Goal: Task Accomplishment & Management: Manage account settings

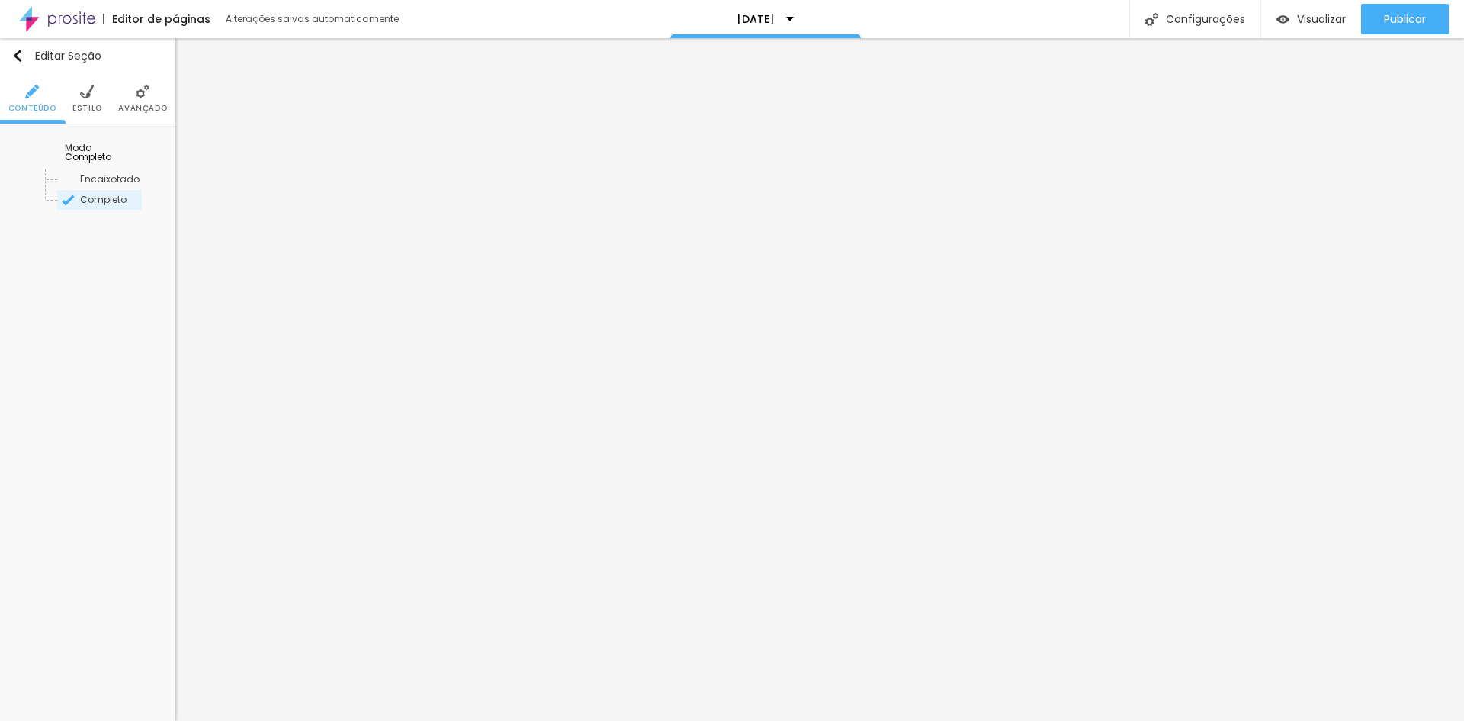
click at [90, 101] on li "Estilo" at bounding box center [87, 98] width 30 height 50
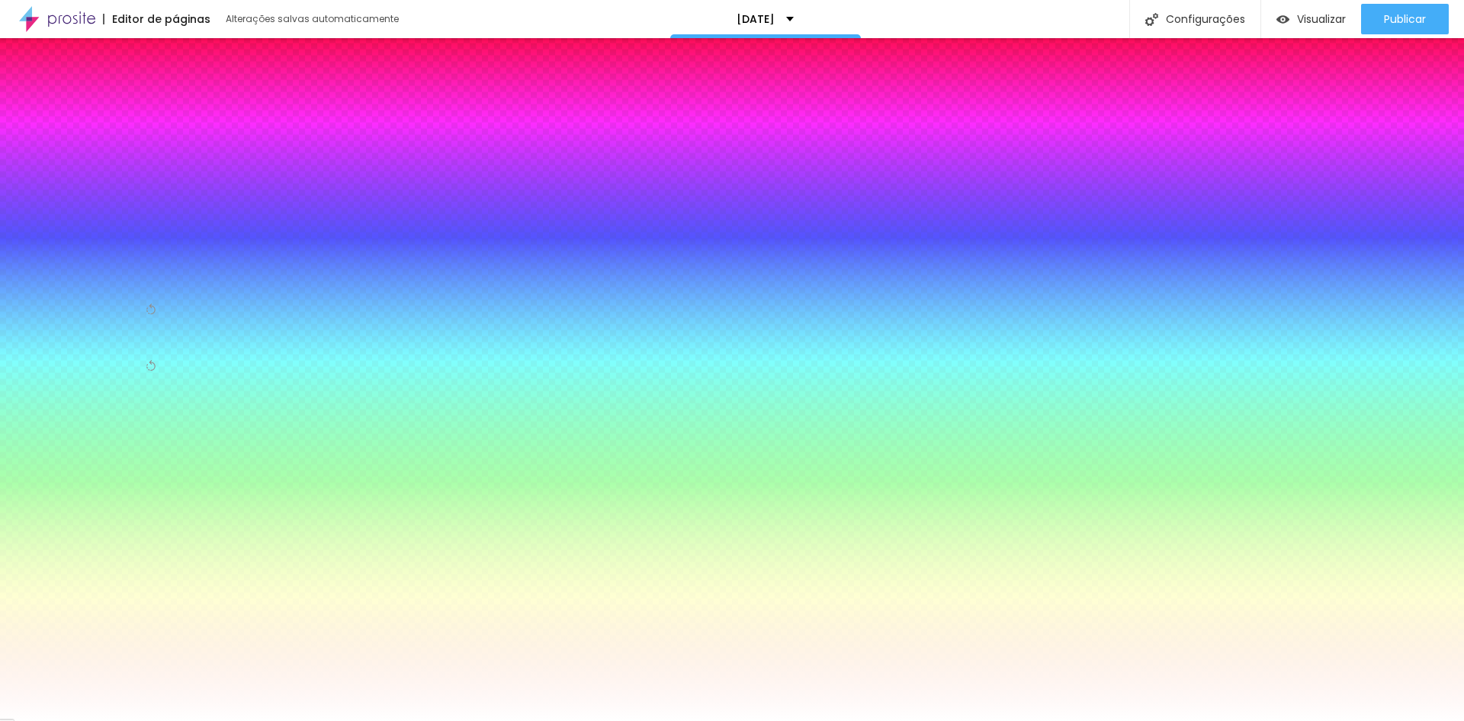
click at [139, 96] on img at bounding box center [143, 92] width 14 height 14
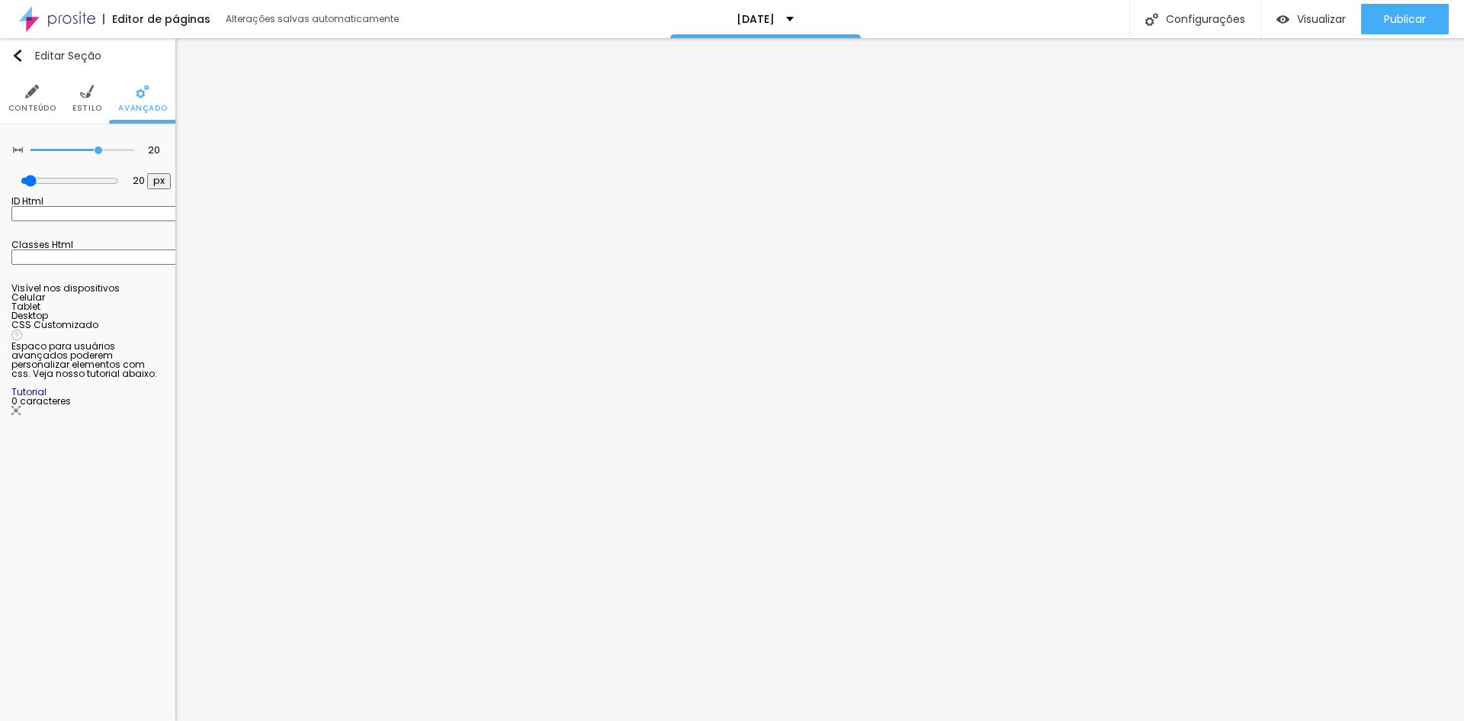
click at [146, 302] on div at bounding box center [87, 302] width 153 height 0
click at [146, 311] on div at bounding box center [87, 311] width 153 height 0
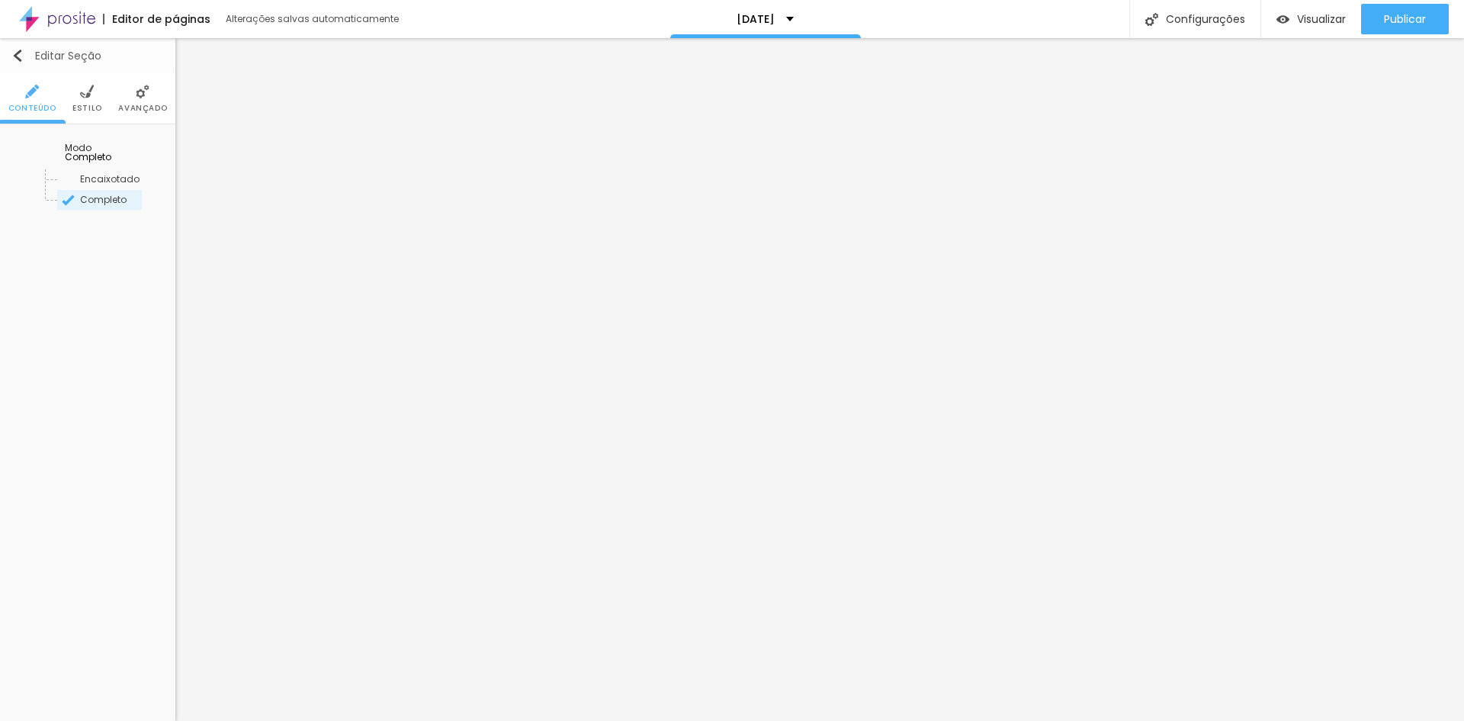
click at [143, 67] on button "Editar Seção" at bounding box center [87, 55] width 175 height 35
click at [139, 85] on img at bounding box center [143, 92] width 14 height 14
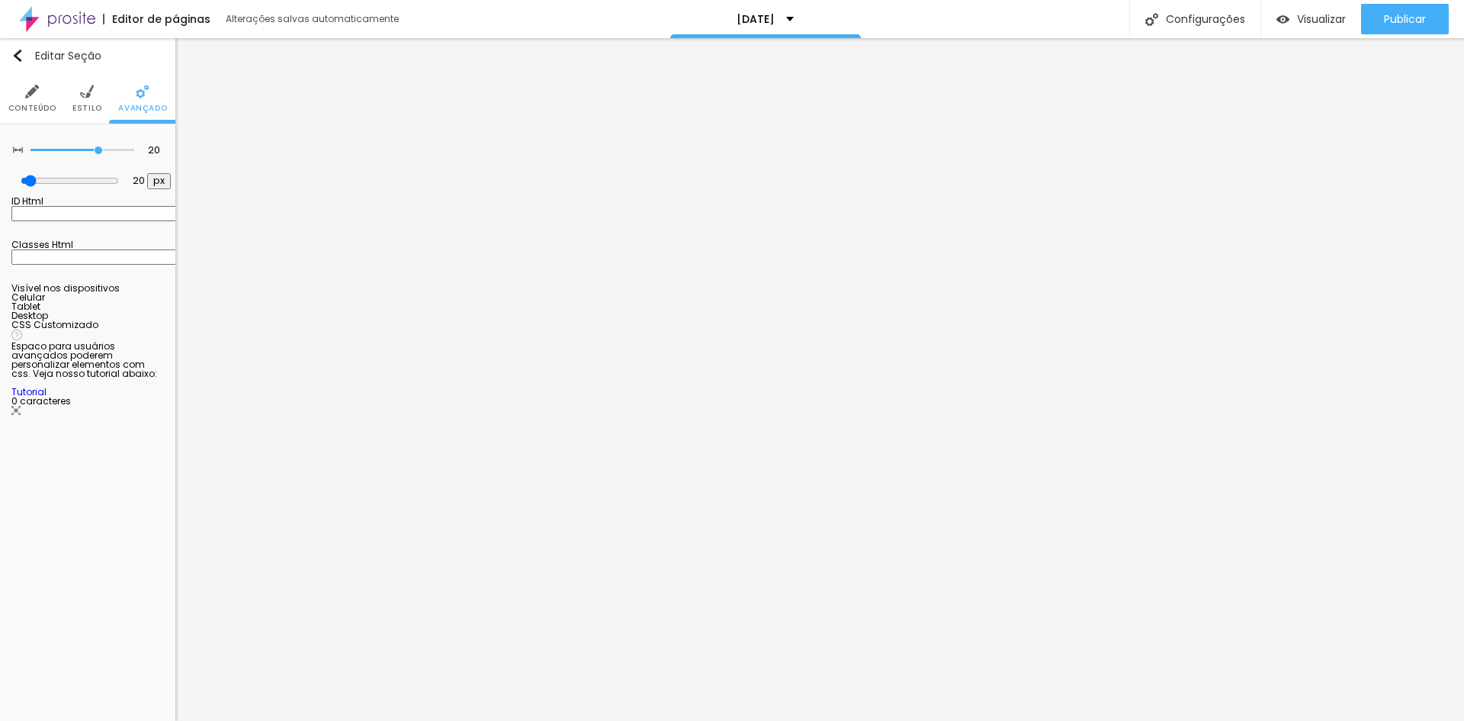
click at [146, 320] on div at bounding box center [87, 320] width 153 height 0
click at [156, 311] on div at bounding box center [87, 311] width 153 height 0
click at [157, 302] on div at bounding box center [87, 302] width 153 height 0
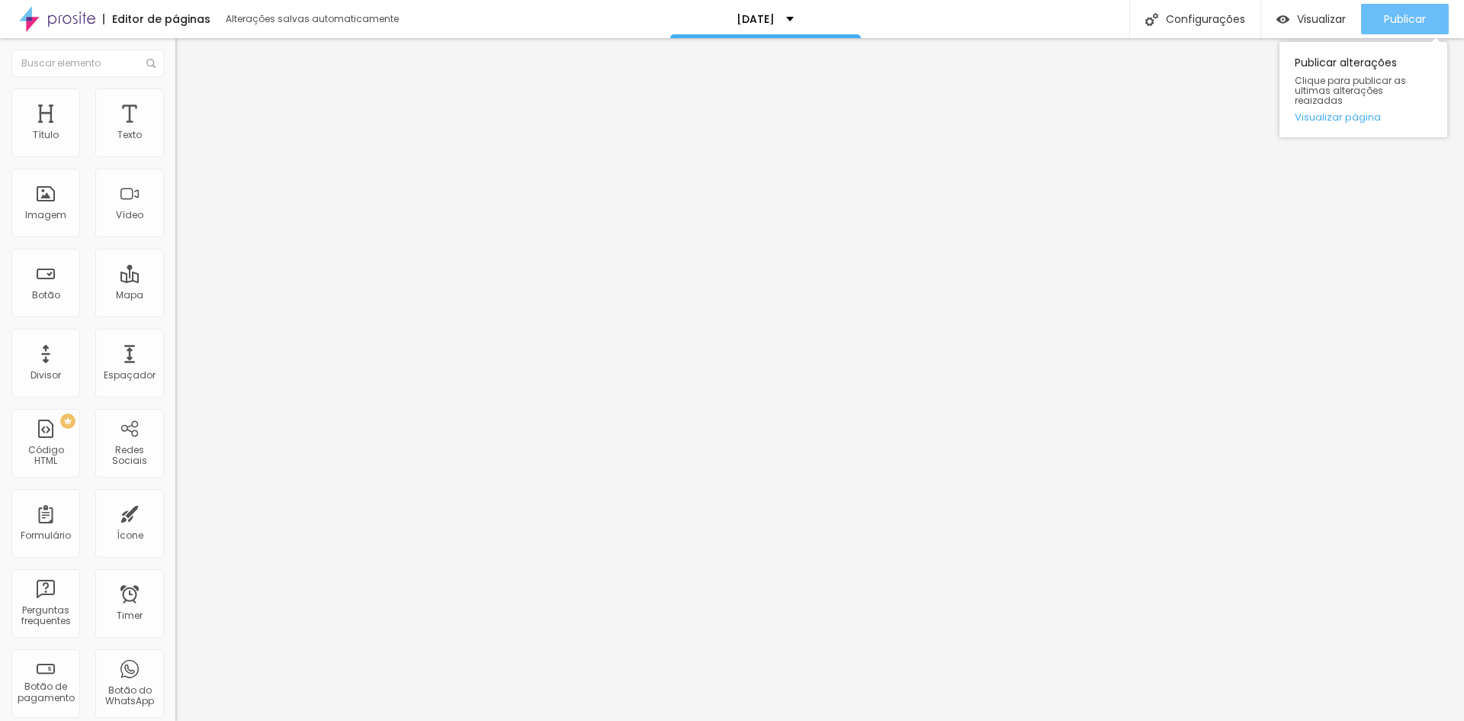
click at [1392, 22] on span "Publicar" at bounding box center [1405, 19] width 42 height 12
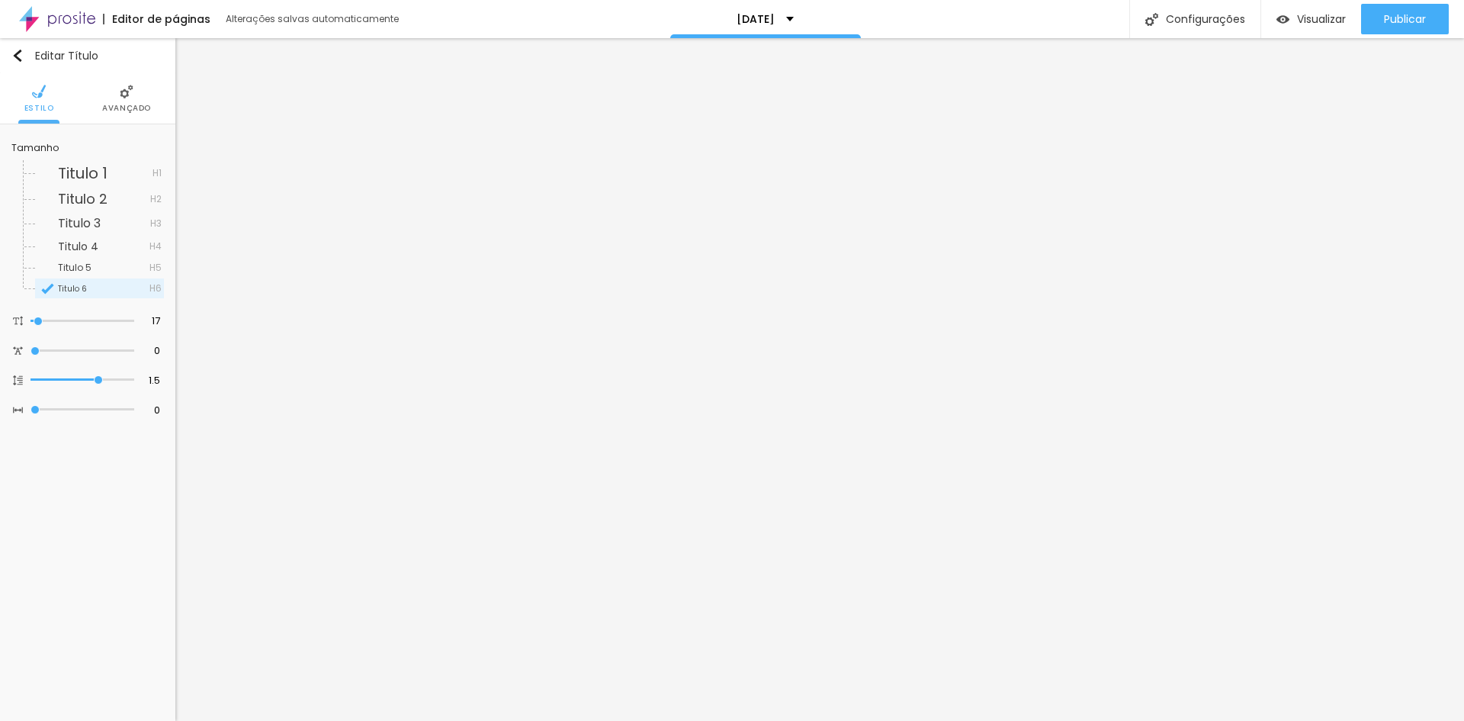
click at [124, 93] on img at bounding box center [127, 92] width 14 height 14
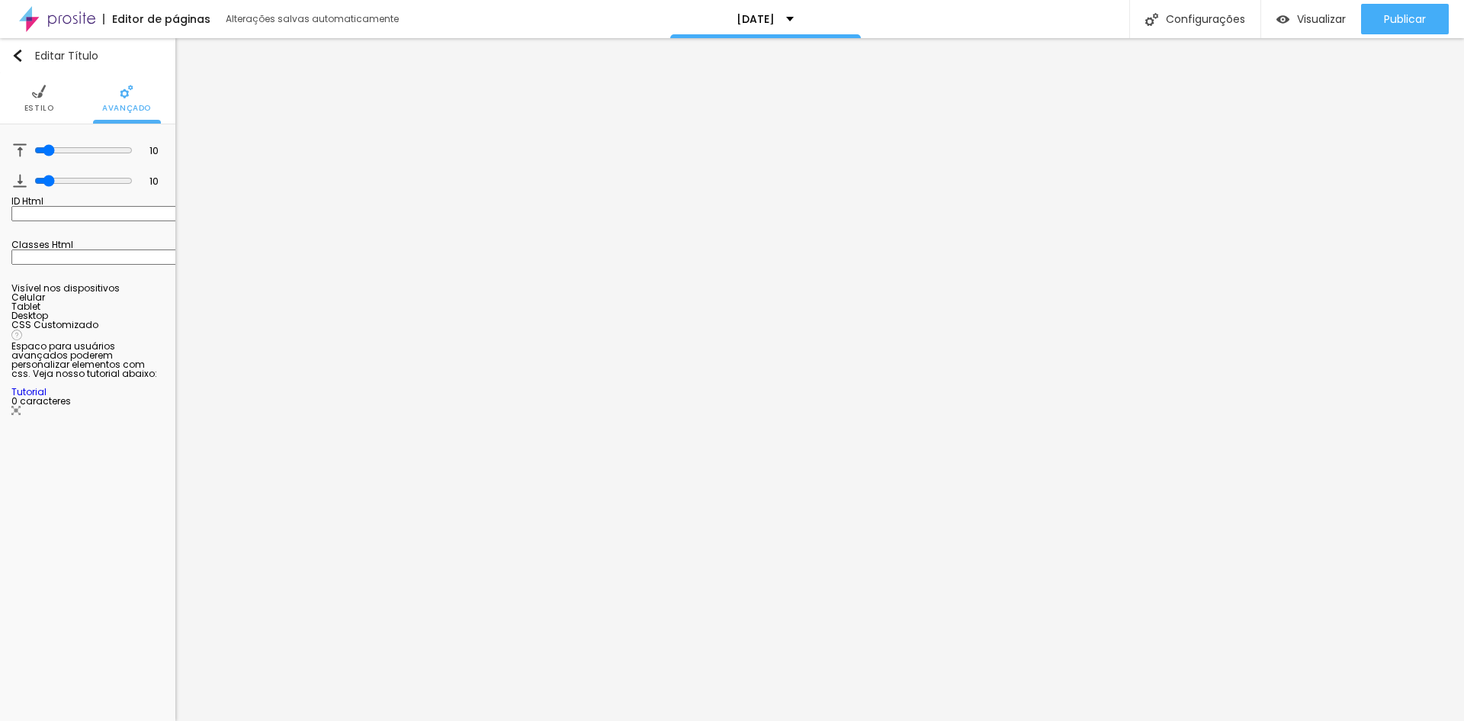
click at [38, 104] on span "Estilo" at bounding box center [39, 108] width 30 height 8
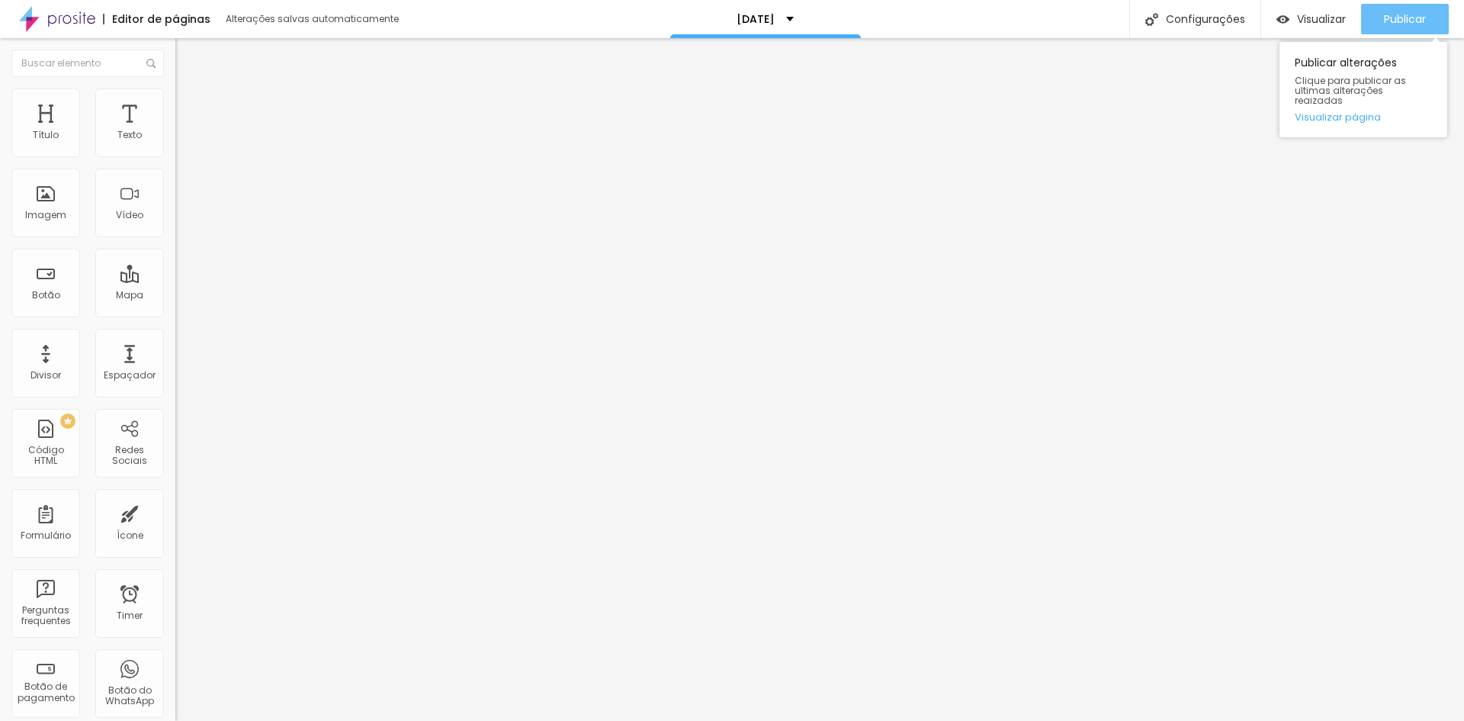
click at [1395, 14] on span "Publicar" at bounding box center [1405, 19] width 42 height 12
click at [1378, 22] on button "Publicar" at bounding box center [1405, 19] width 88 height 31
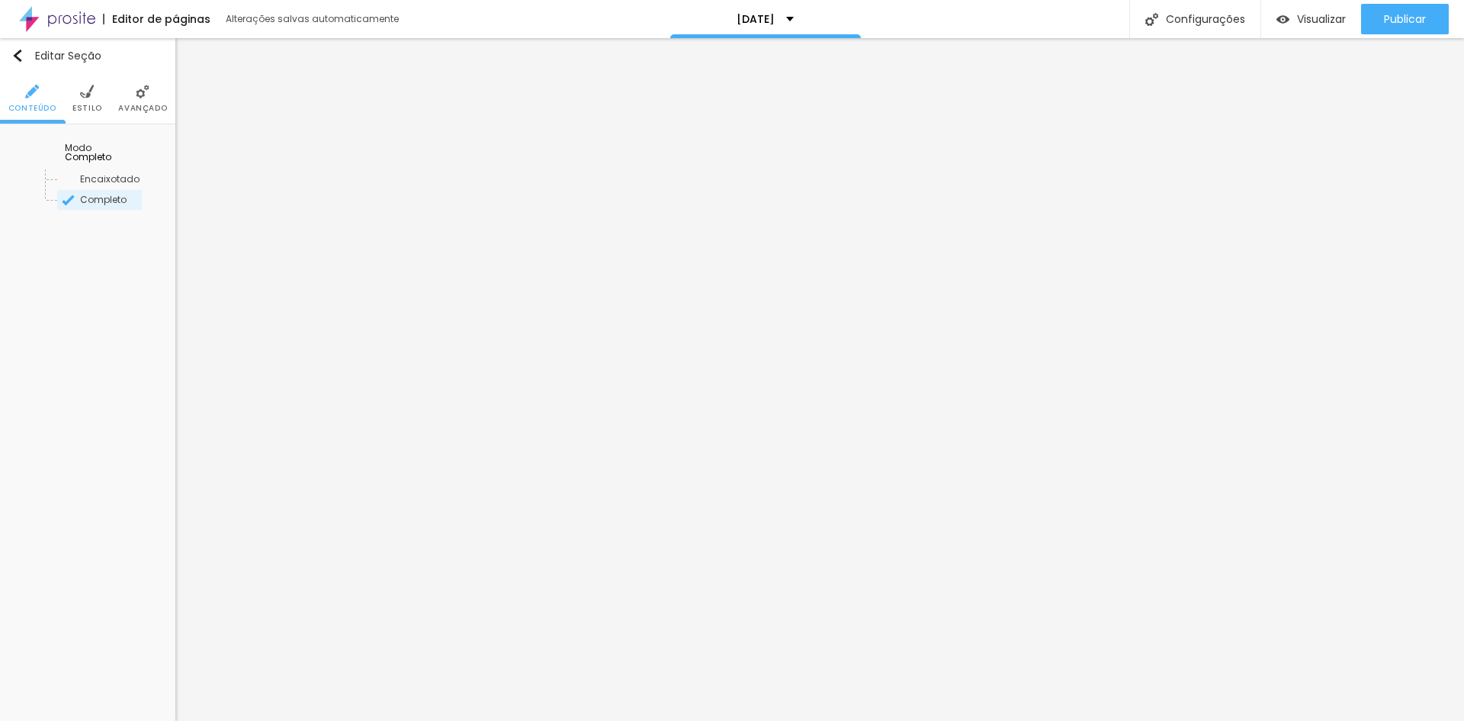
click at [137, 92] on img at bounding box center [143, 92] width 14 height 14
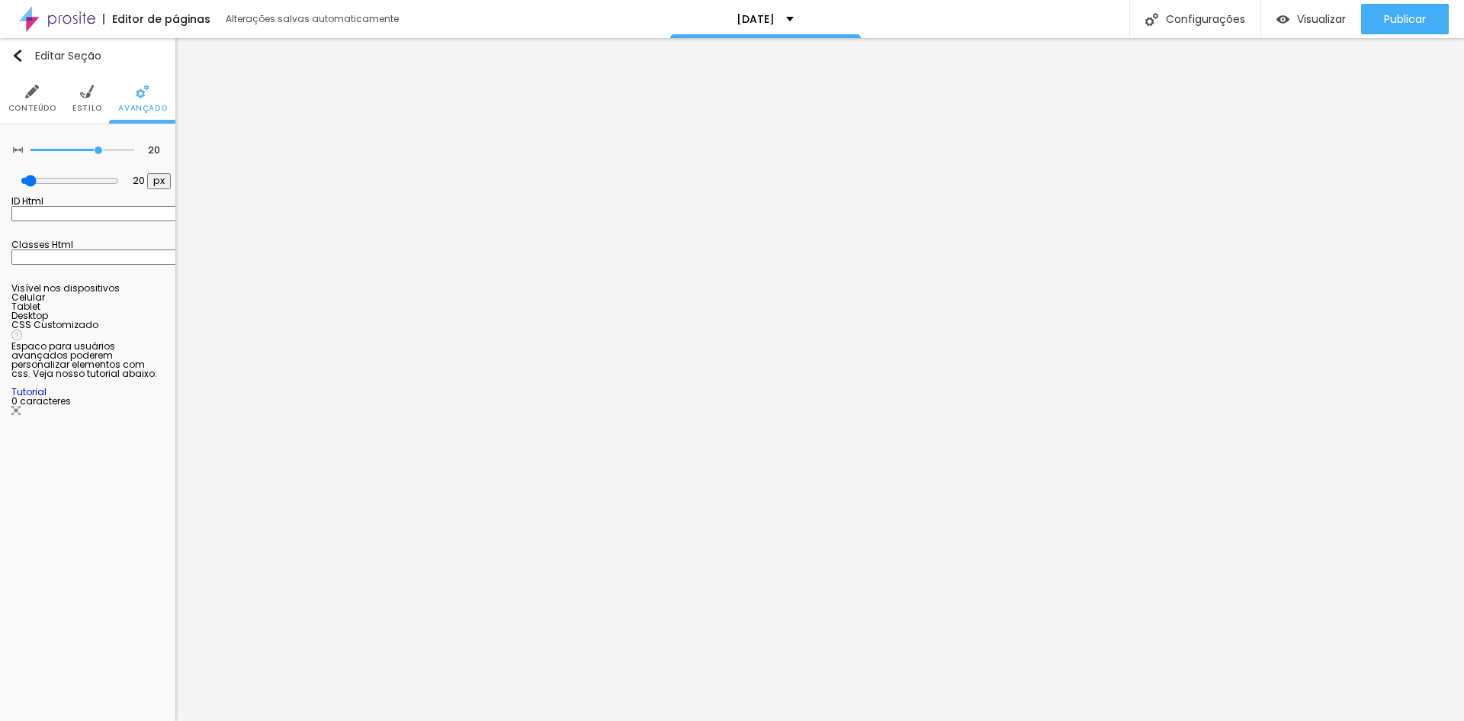
click at [152, 320] on div at bounding box center [87, 320] width 153 height 0
click at [146, 311] on div at bounding box center [87, 311] width 153 height 0
click at [146, 302] on div at bounding box center [87, 302] width 153 height 0
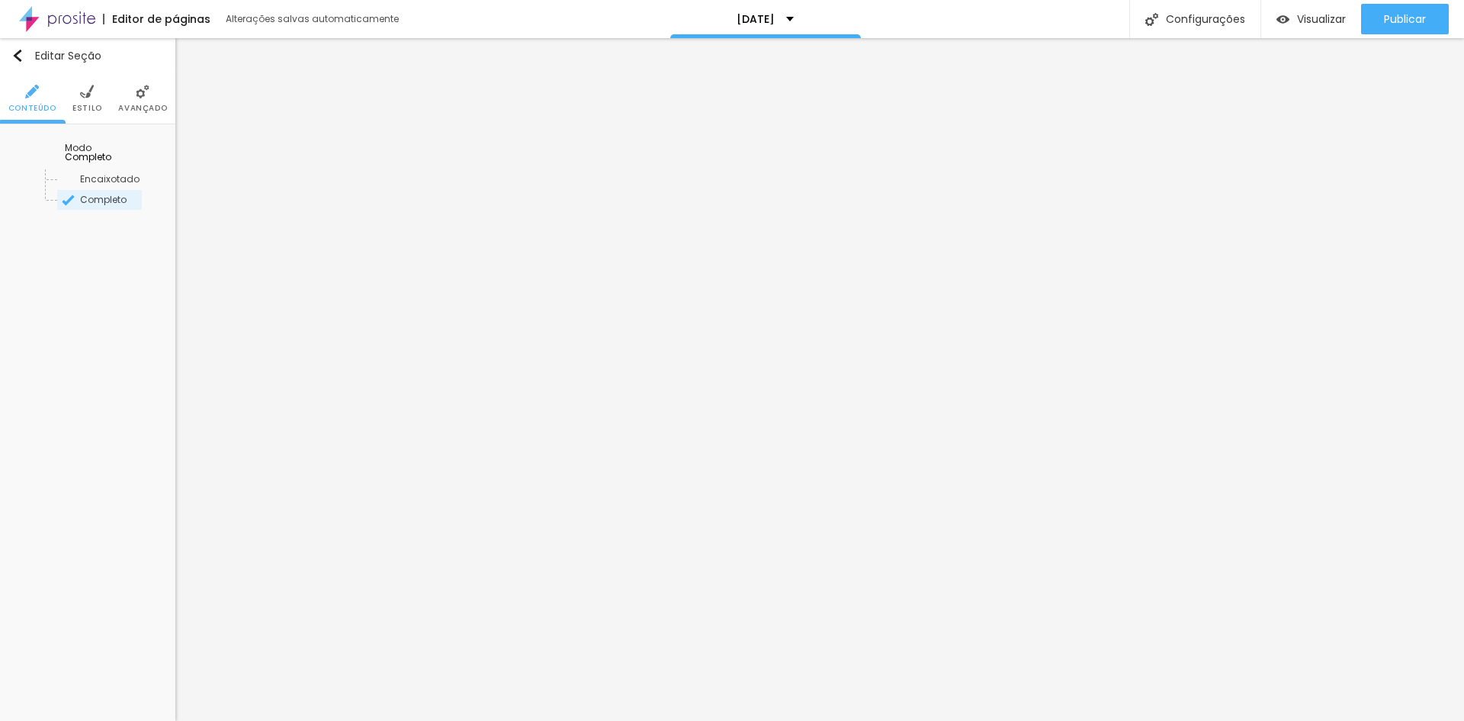
click at [144, 97] on img at bounding box center [143, 92] width 14 height 14
click at [130, 98] on li "Avançado" at bounding box center [142, 98] width 49 height 50
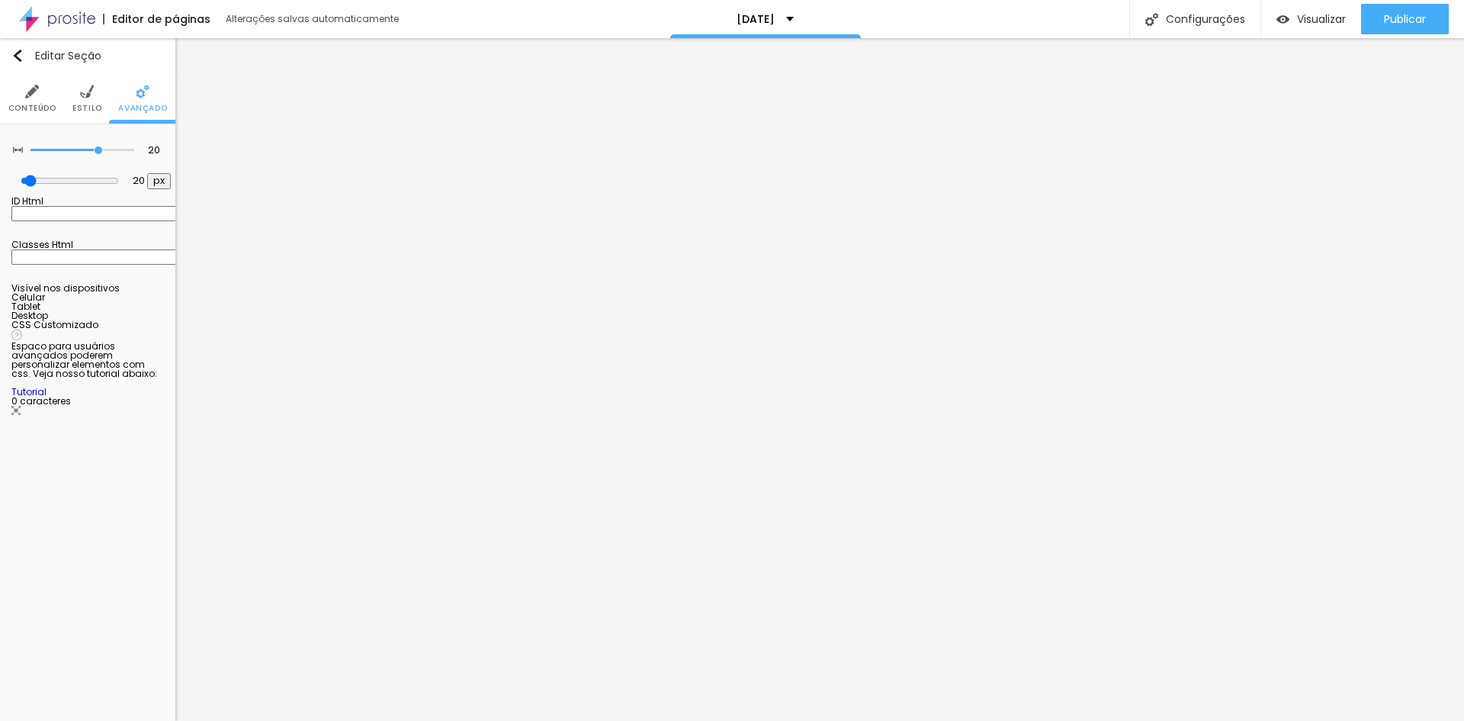
click at [150, 320] on div at bounding box center [87, 320] width 153 height 0
click at [156, 302] on div at bounding box center [87, 302] width 153 height 0
click at [153, 311] on div at bounding box center [87, 311] width 153 height 0
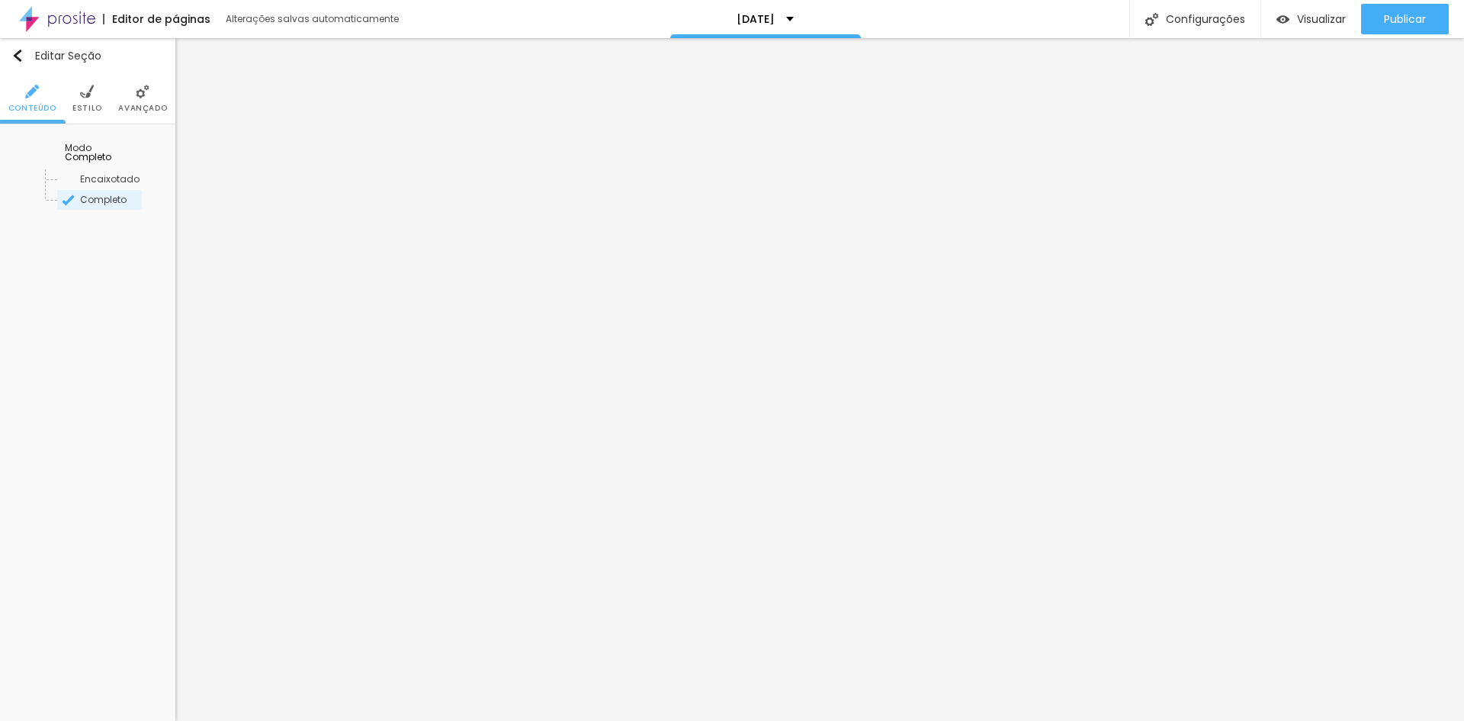
click at [140, 86] on img at bounding box center [143, 92] width 14 height 14
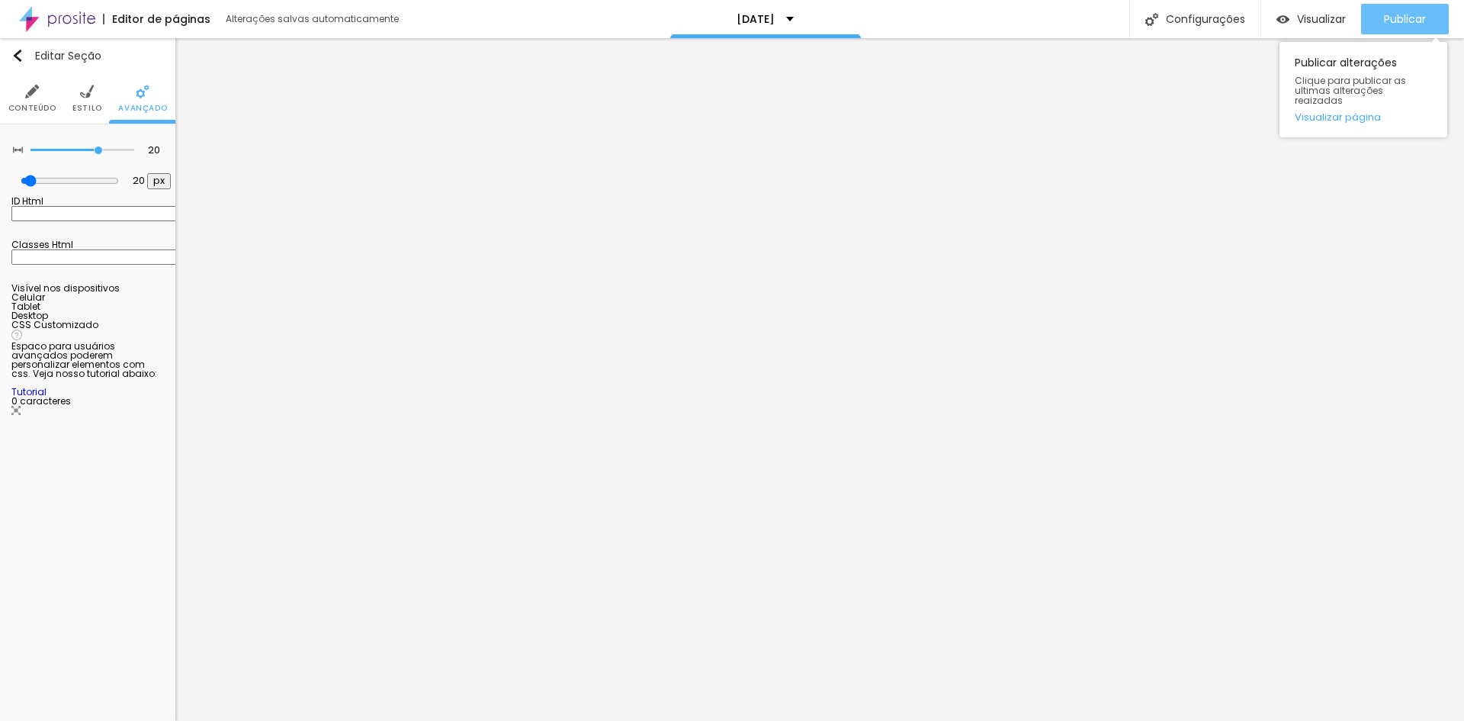
click at [1398, 5] on div "Publicar" at bounding box center [1405, 19] width 42 height 31
click at [1307, 19] on span "Visualizar" at bounding box center [1321, 19] width 49 height 12
click at [1328, 112] on link "Visualizar página" at bounding box center [1363, 117] width 137 height 10
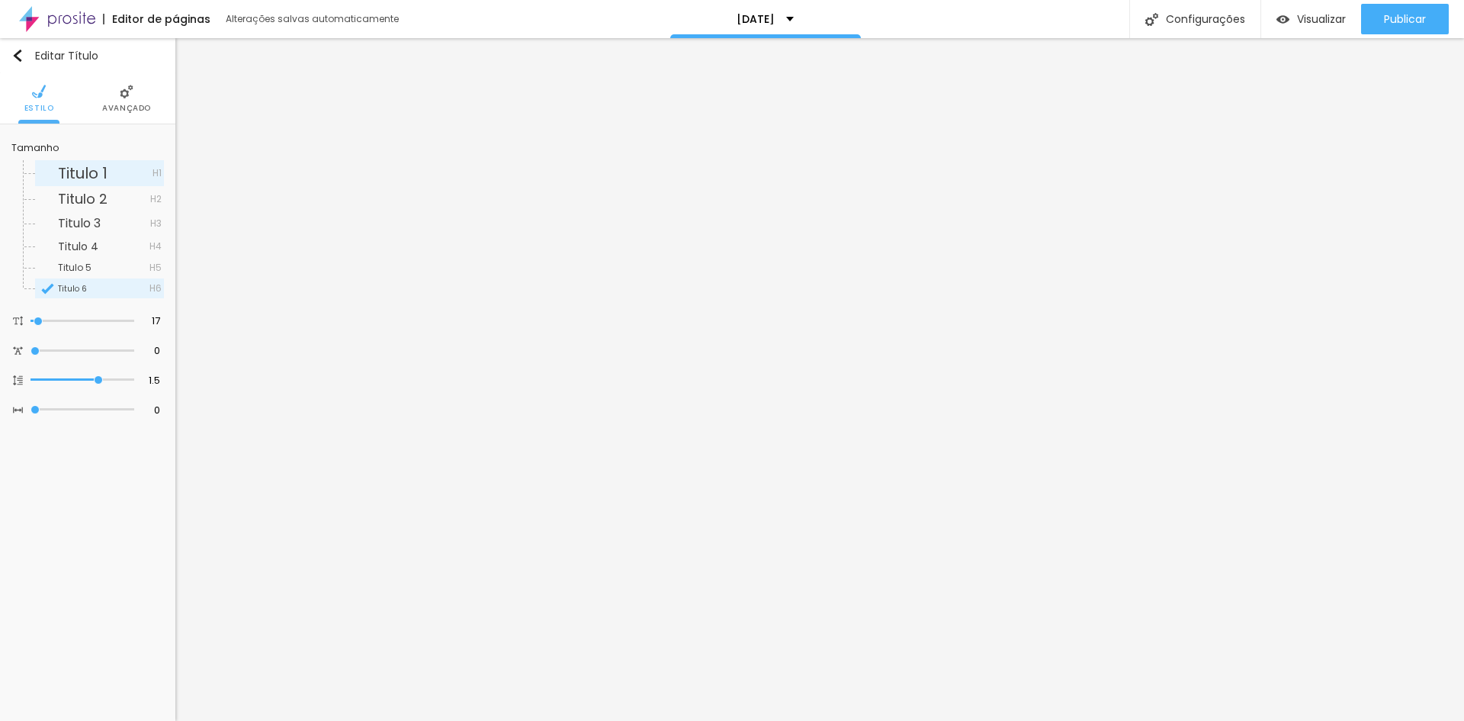
click at [111, 166] on span "Titulo 1" at bounding box center [105, 172] width 95 height 15
click at [91, 191] on span "Titulo 2" at bounding box center [83, 198] width 50 height 19
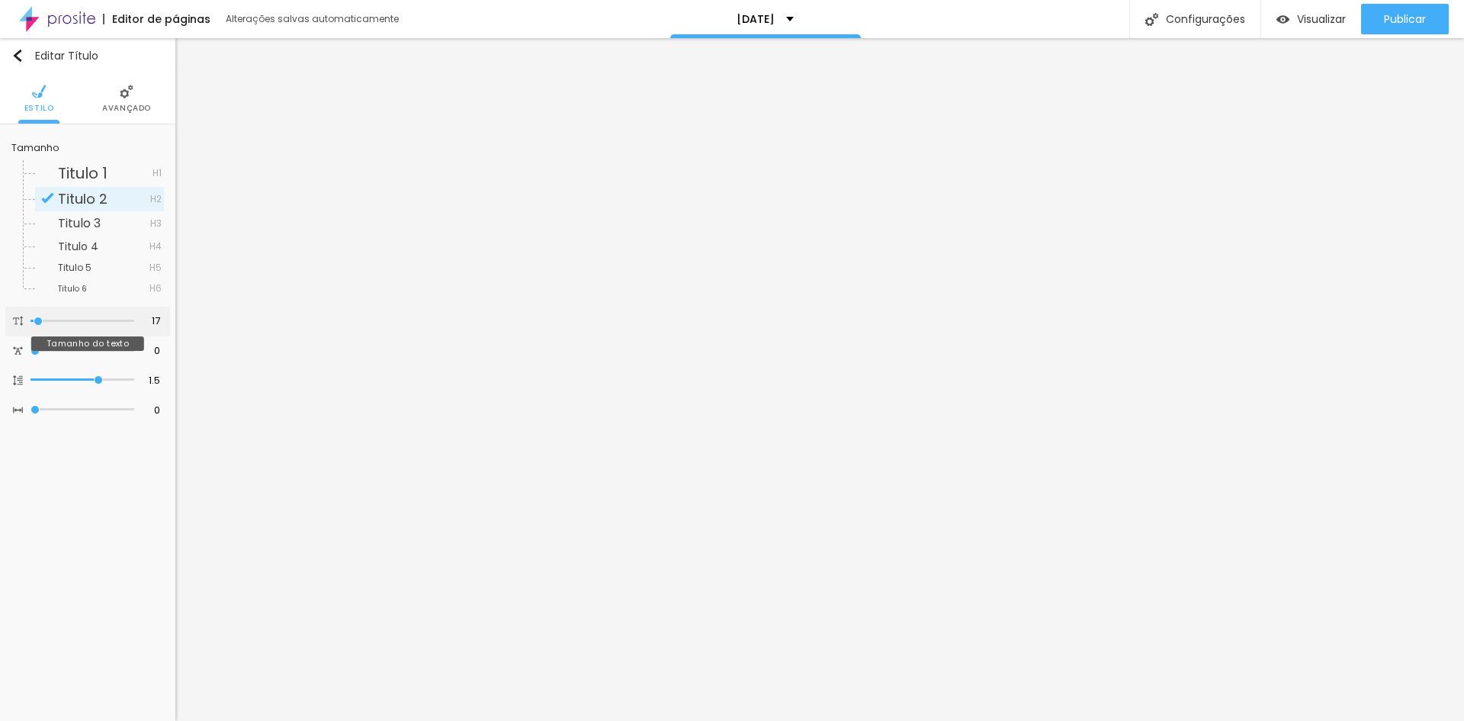
type input "18"
type input "19"
type input "20"
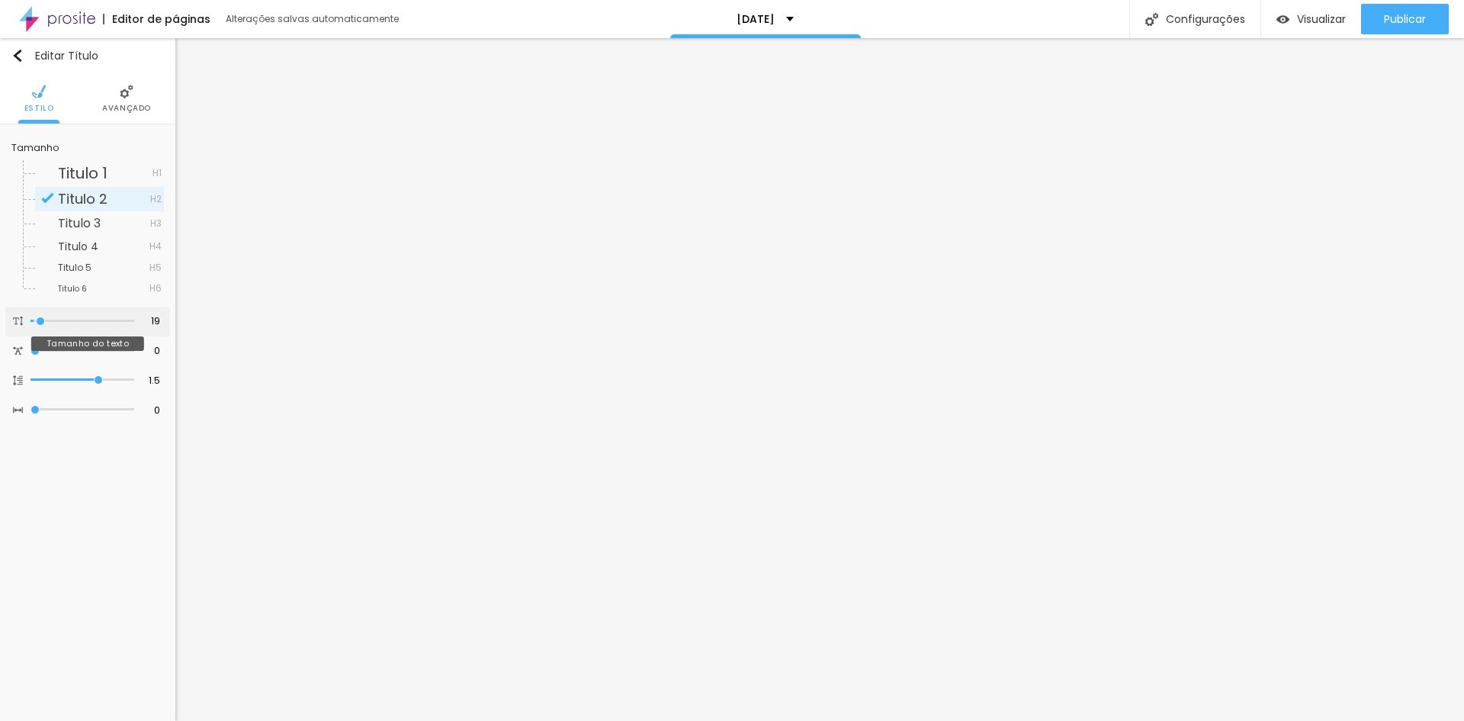
type input "20"
type input "21"
type input "22"
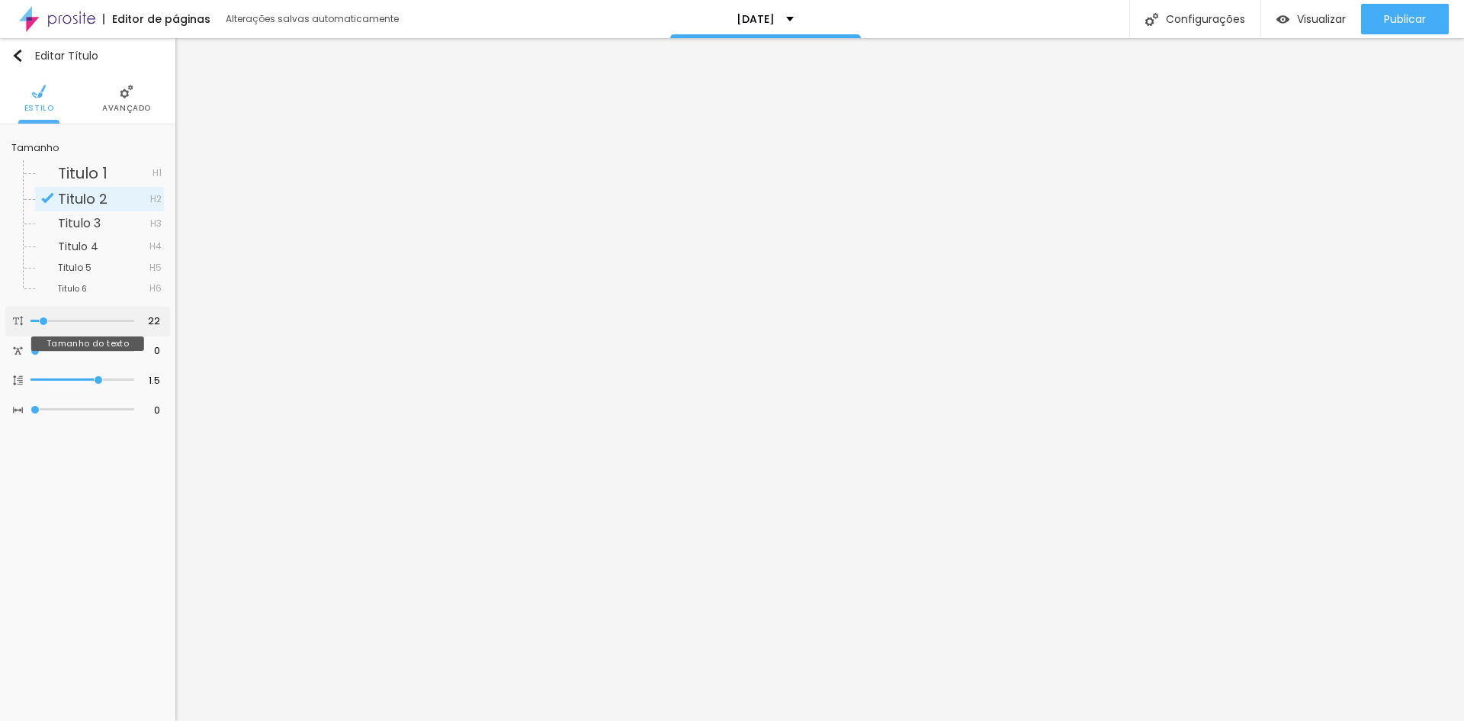
drag, startPoint x: 39, startPoint y: 322, endPoint x: 69, endPoint y: 320, distance: 30.6
type input "21"
click at [43, 323] on input "range" at bounding box center [83, 321] width 104 height 8
type input "21"
click at [154, 320] on input "21" at bounding box center [149, 321] width 27 height 14
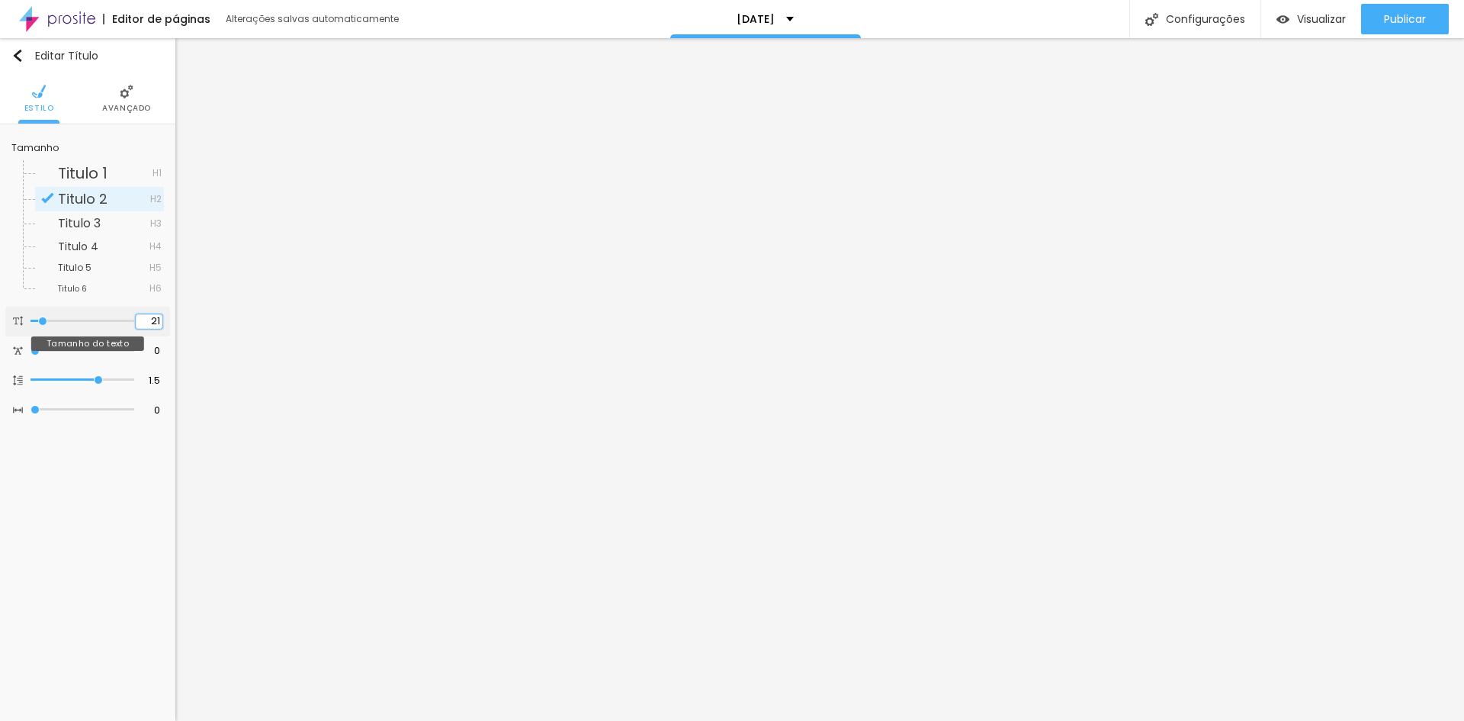
drag, startPoint x: 154, startPoint y: 320, endPoint x: 166, endPoint y: 316, distance: 12.8
click at [167, 316] on div "21 Tamanho do texto" at bounding box center [87, 322] width 165 height 30
type input "14"
type input "2"
type input "22"
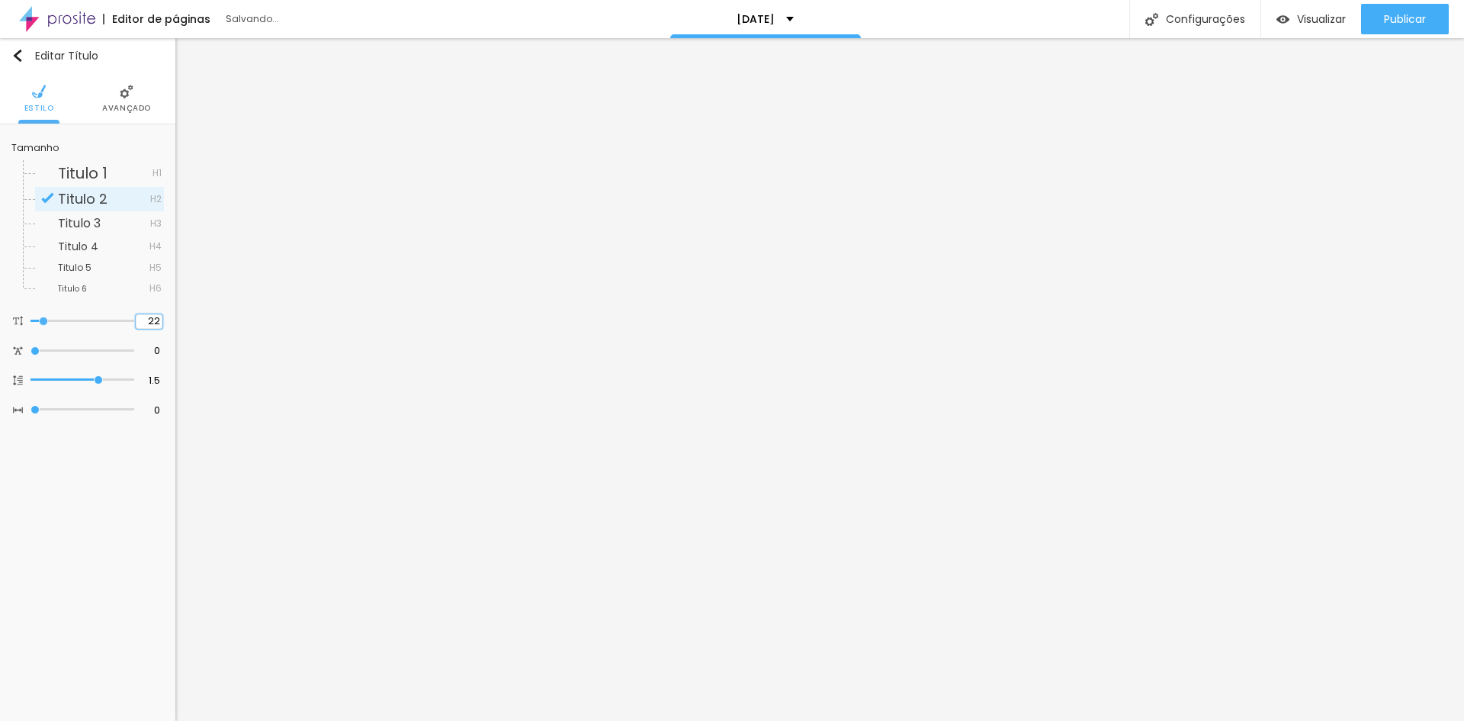
type input "22"
click at [125, 100] on li "Avançado" at bounding box center [126, 98] width 49 height 50
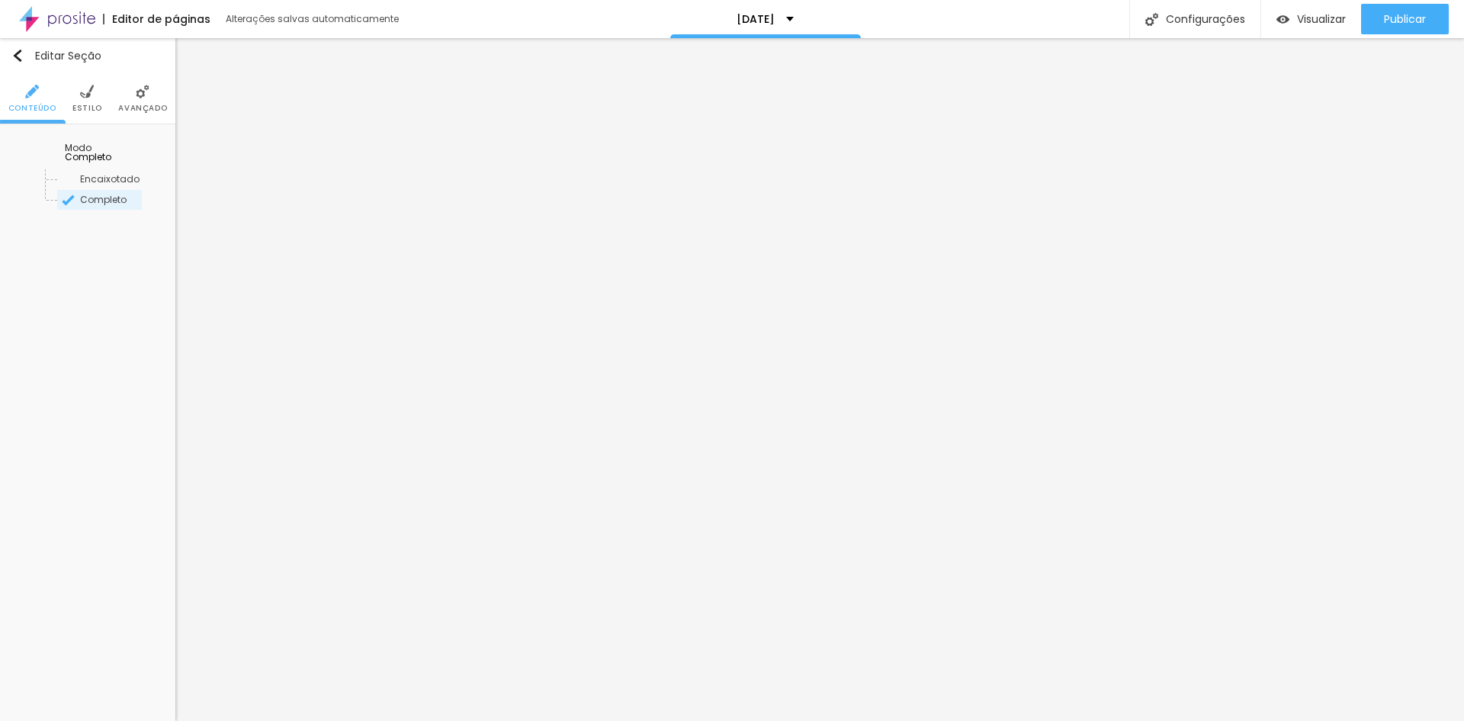
click at [137, 99] on li "Avançado" at bounding box center [142, 98] width 49 height 50
click at [146, 106] on span "Avançado" at bounding box center [142, 108] width 49 height 8
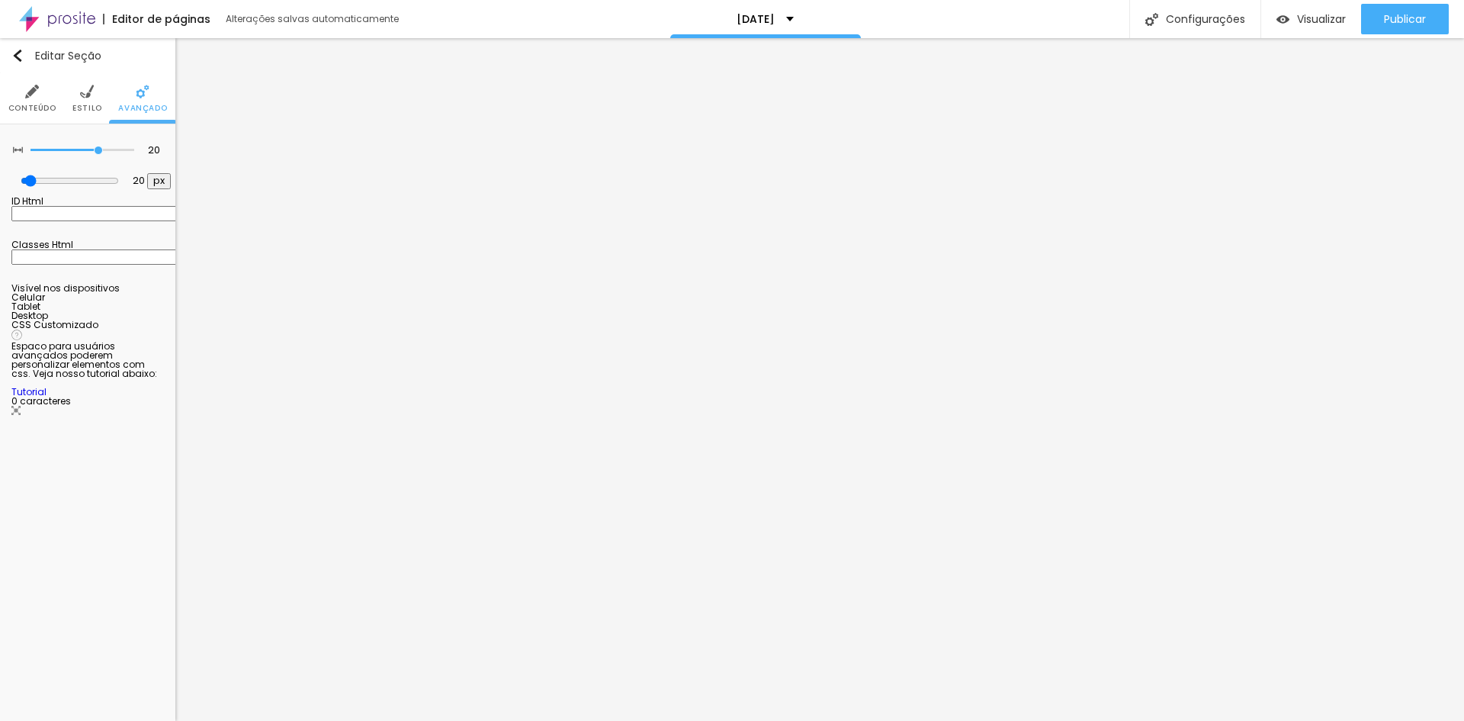
click at [150, 320] on div at bounding box center [87, 320] width 153 height 0
click at [1405, 25] on span "Publicar" at bounding box center [1405, 19] width 42 height 12
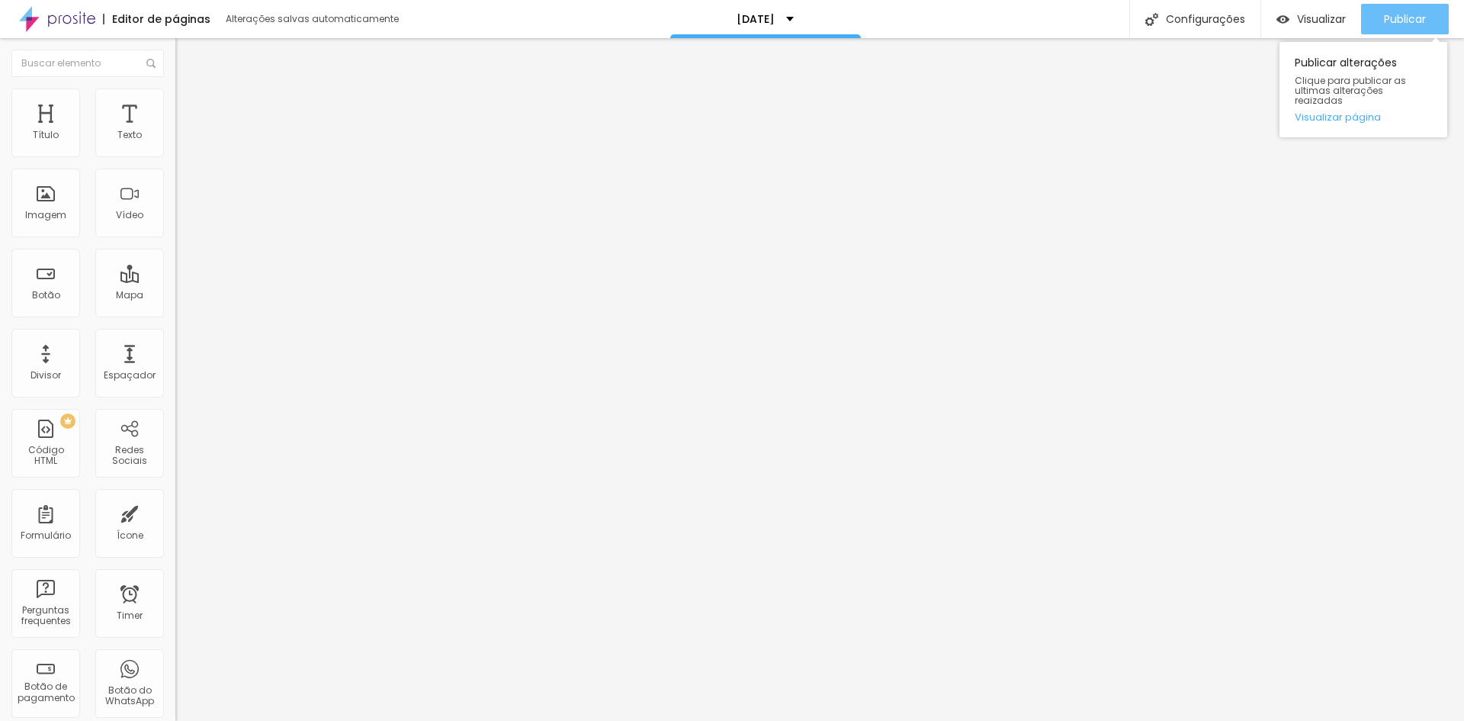
click at [1422, 20] on span "Publicar" at bounding box center [1405, 19] width 42 height 12
click at [1405, 15] on span "Publicar" at bounding box center [1405, 19] width 42 height 12
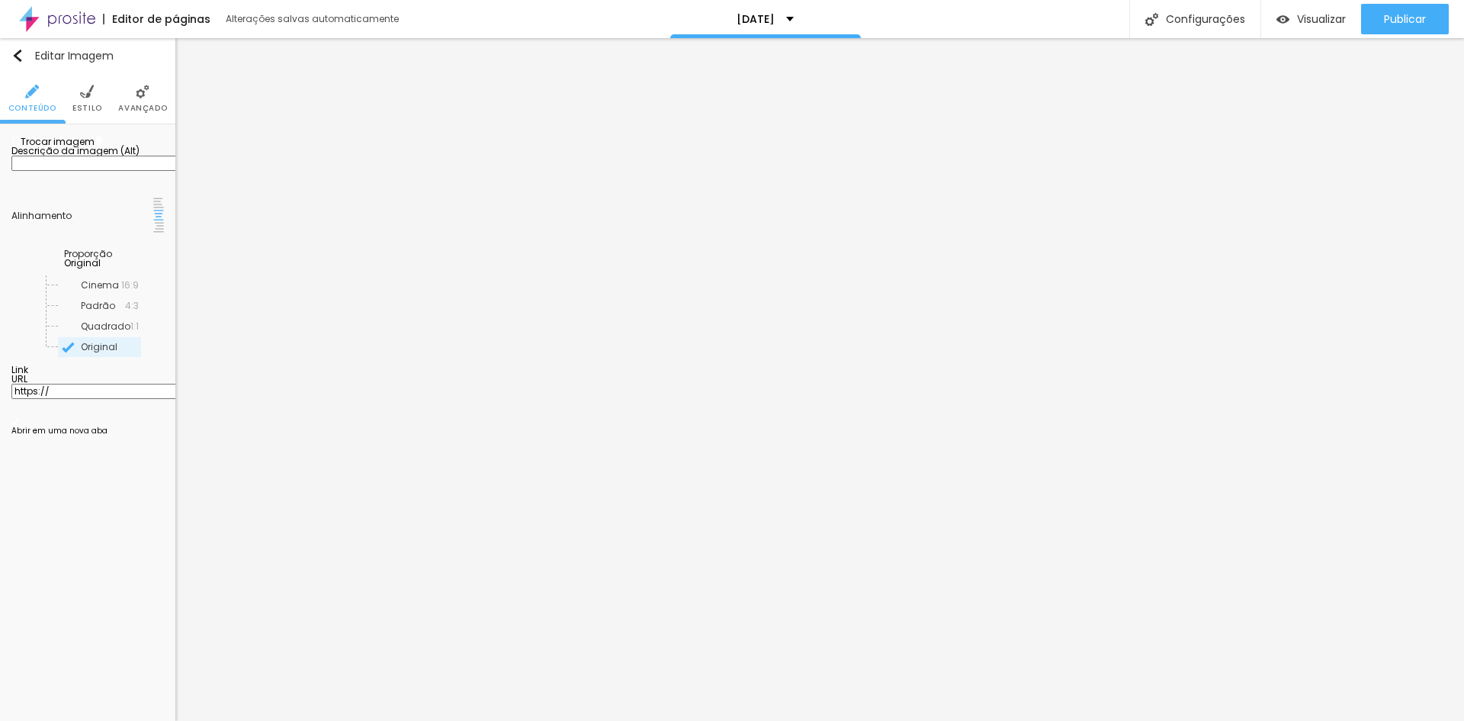
click at [76, 107] on span "Estilo" at bounding box center [87, 108] width 30 height 8
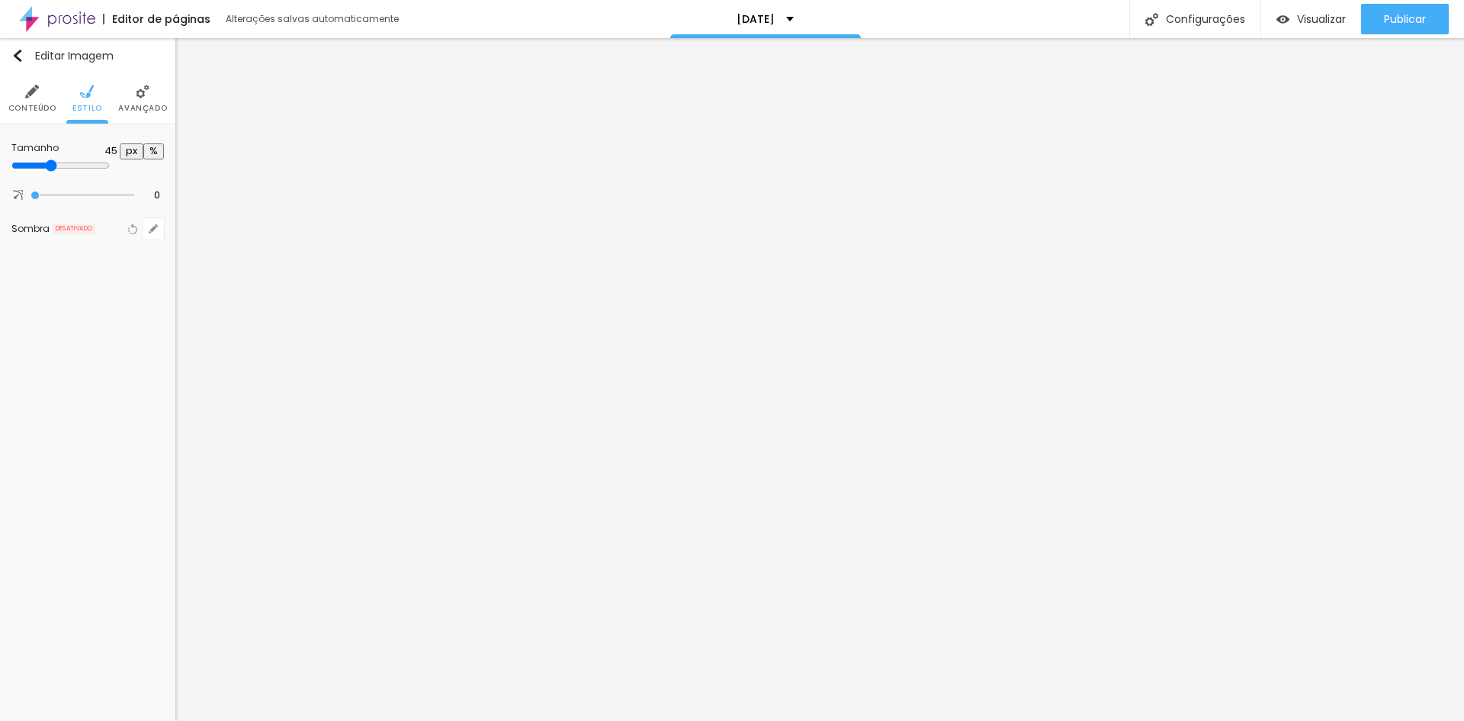
type input "40"
type input "45"
type input "50"
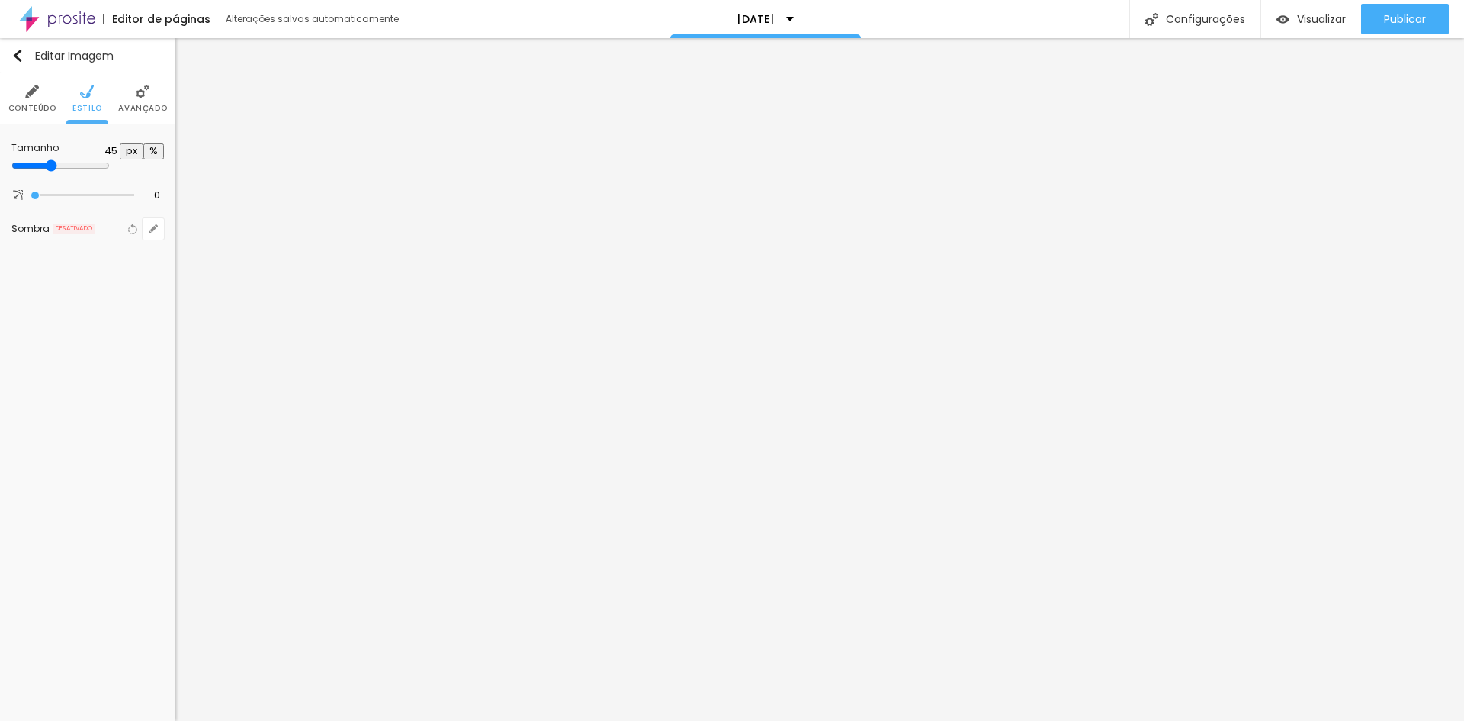
type input "50"
type input "55"
type input "60"
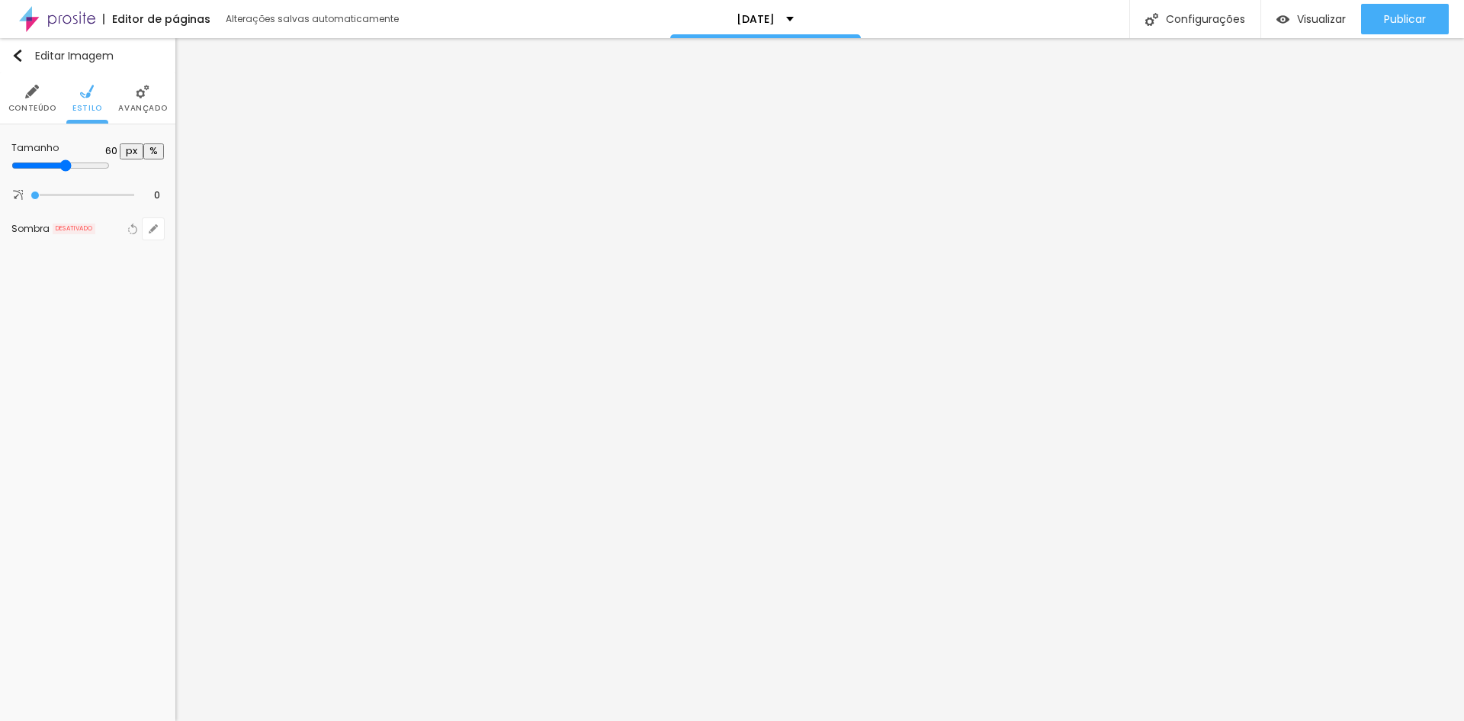
type input "65"
type input "70"
type input "75"
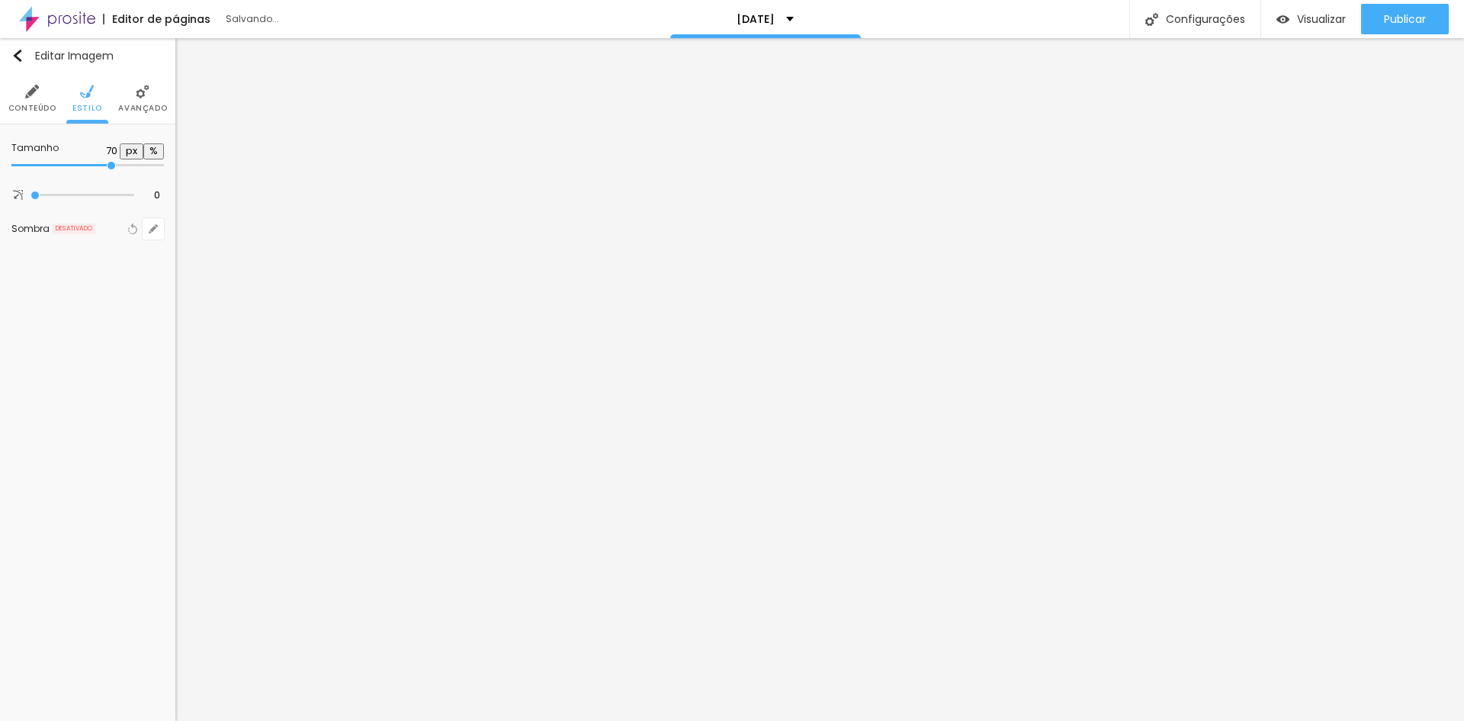
type input "75"
type input "80"
type input "85"
drag, startPoint x: 65, startPoint y: 165, endPoint x: 134, endPoint y: 162, distance: 69.5
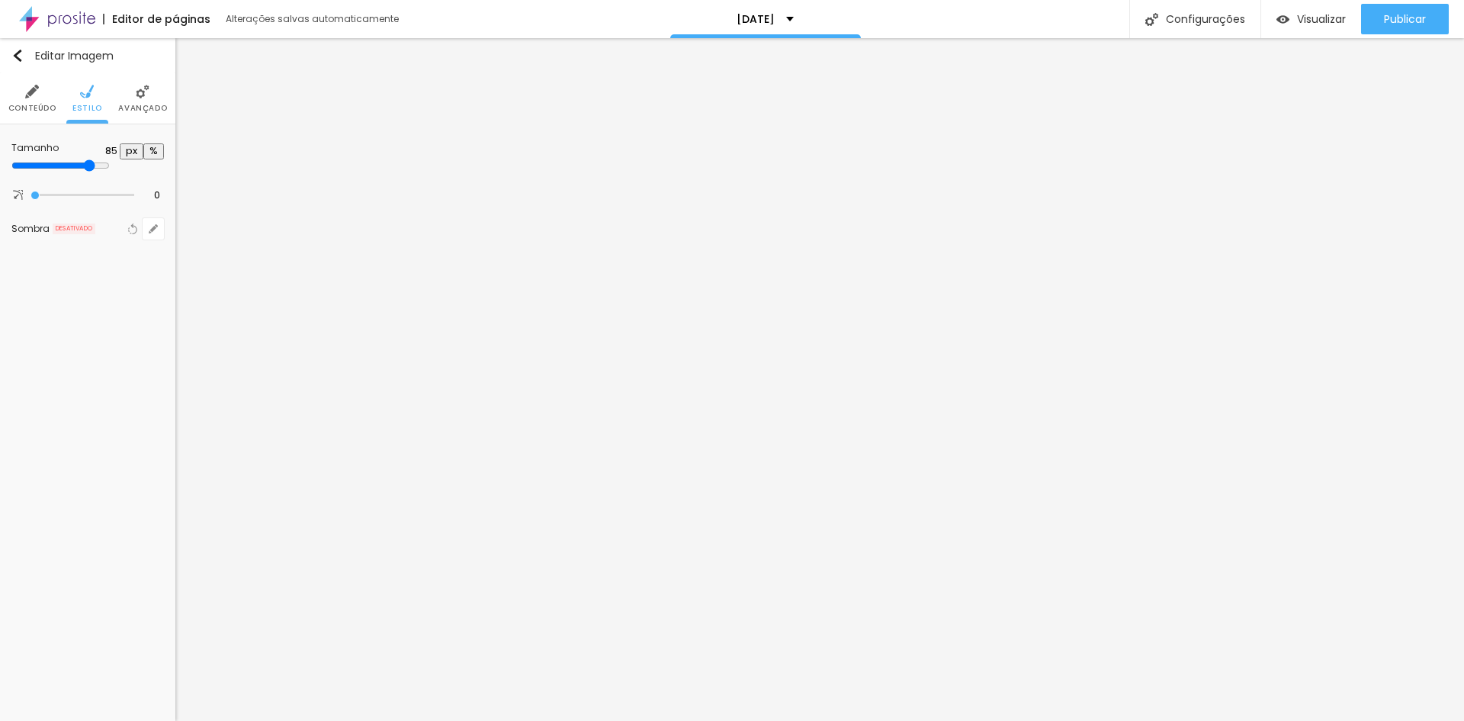
type input "85"
click at [110, 162] on input "range" at bounding box center [60, 165] width 98 height 12
click at [1397, 2] on div "Publicar Publicar alterações Clique para publicar as ultimas alterações reaizad…" at bounding box center [1405, 19] width 88 height 38
click at [1398, 22] on span "Publicar" at bounding box center [1405, 19] width 42 height 12
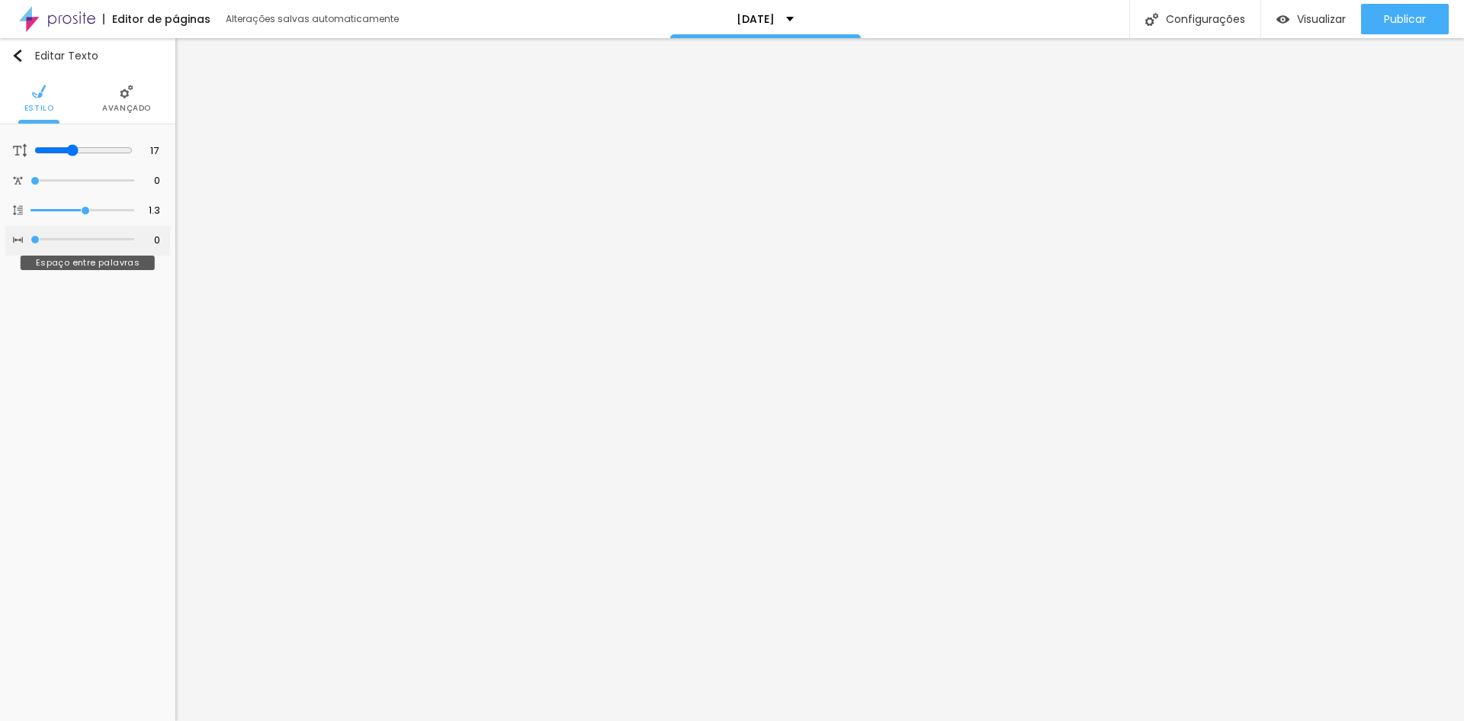
type input "1"
type input "2"
drag, startPoint x: 35, startPoint y: 238, endPoint x: 44, endPoint y: 234, distance: 9.9
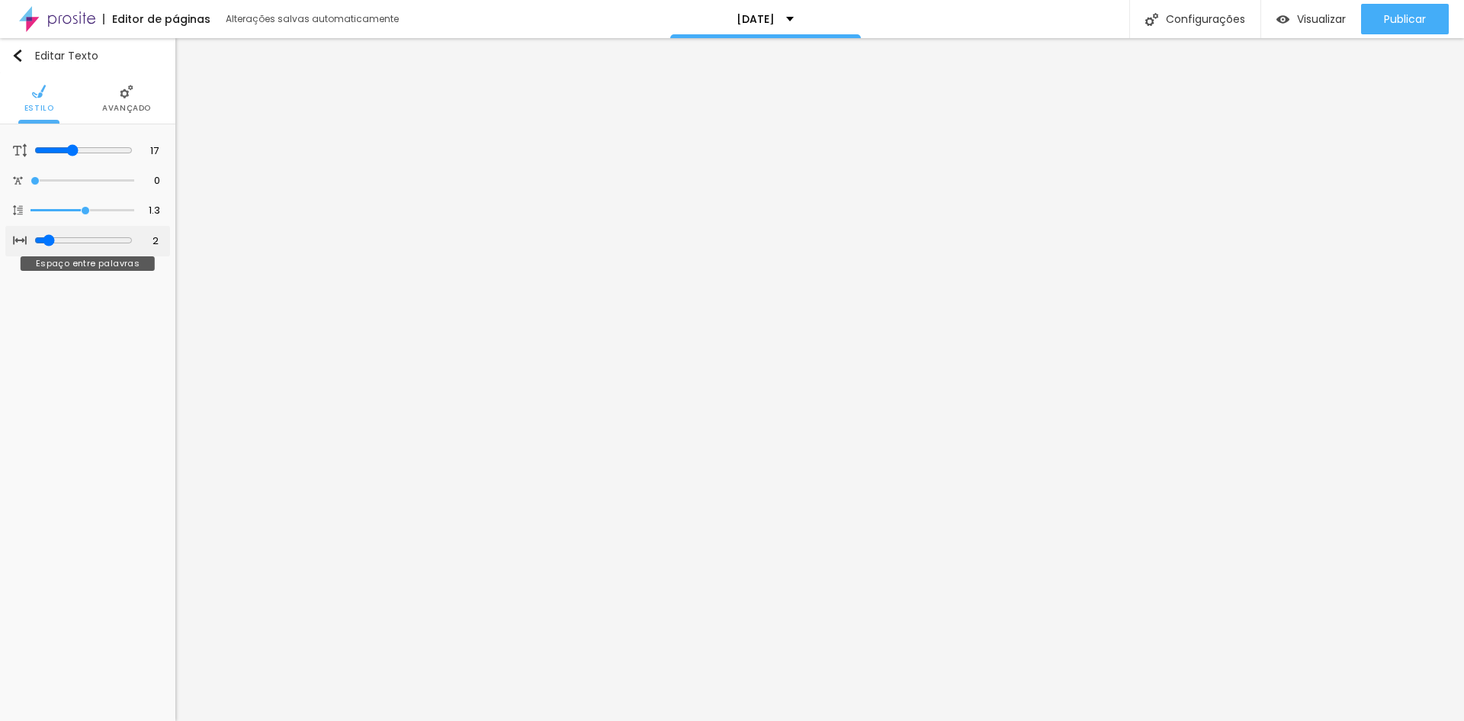
type input "2"
click at [44, 235] on input "range" at bounding box center [83, 240] width 98 height 12
type input "0.1"
type input "0.2"
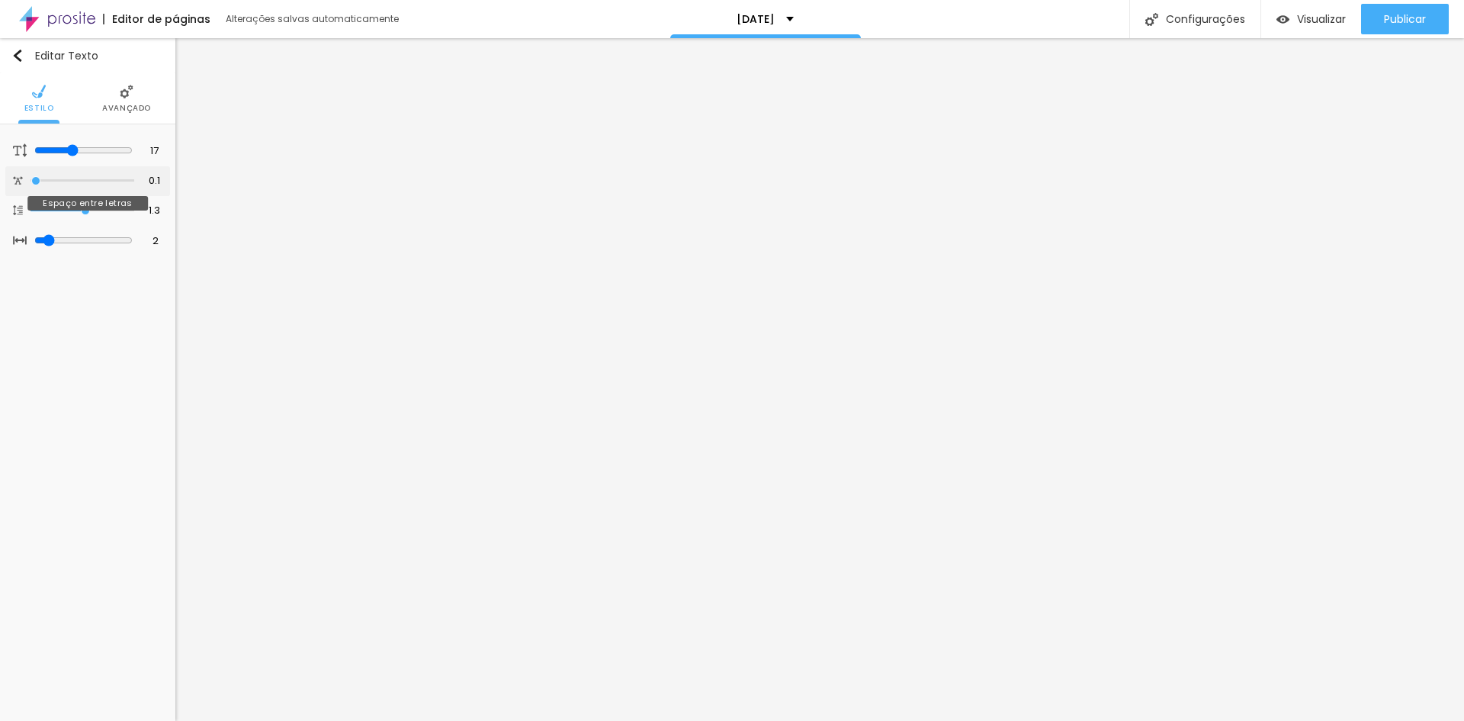
type input "0.2"
click at [38, 180] on input "range" at bounding box center [83, 181] width 98 height 12
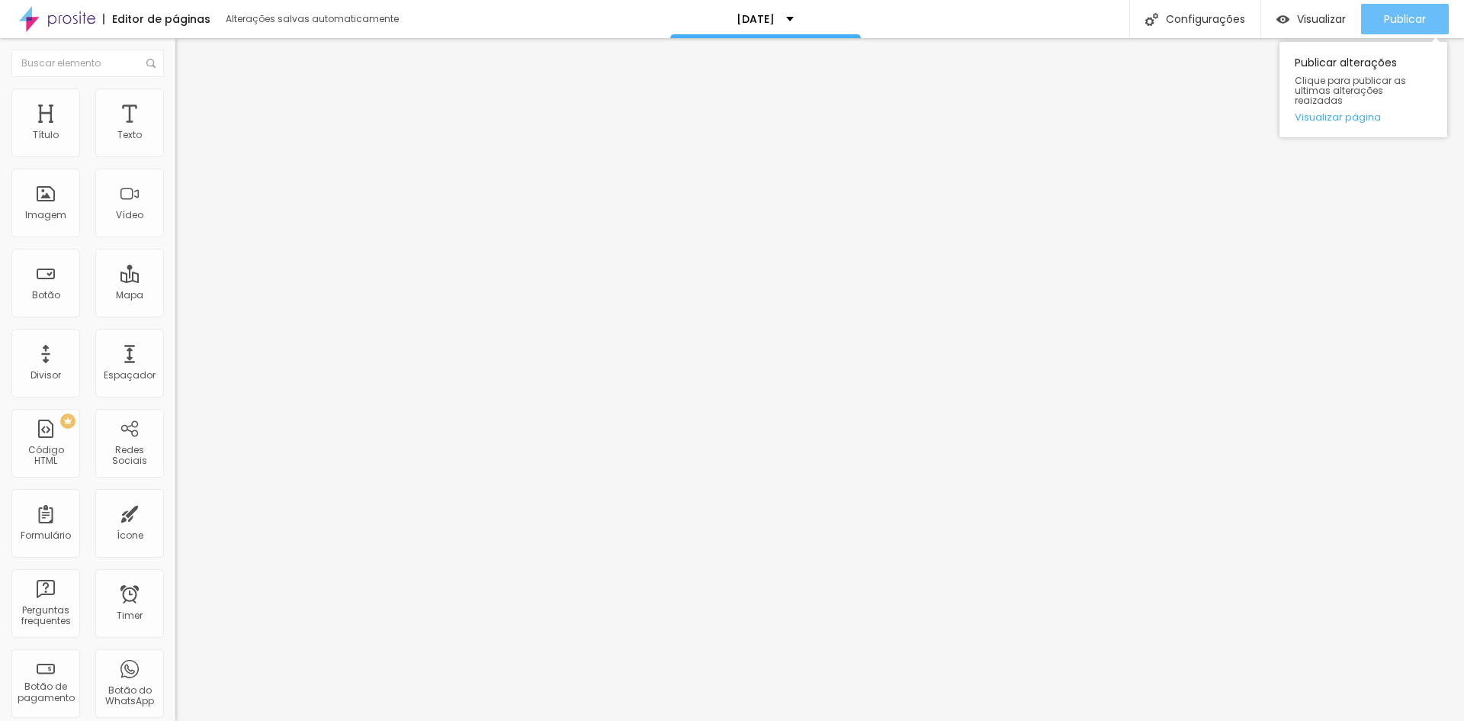
click at [1399, 18] on span "Publicar" at bounding box center [1405, 19] width 42 height 12
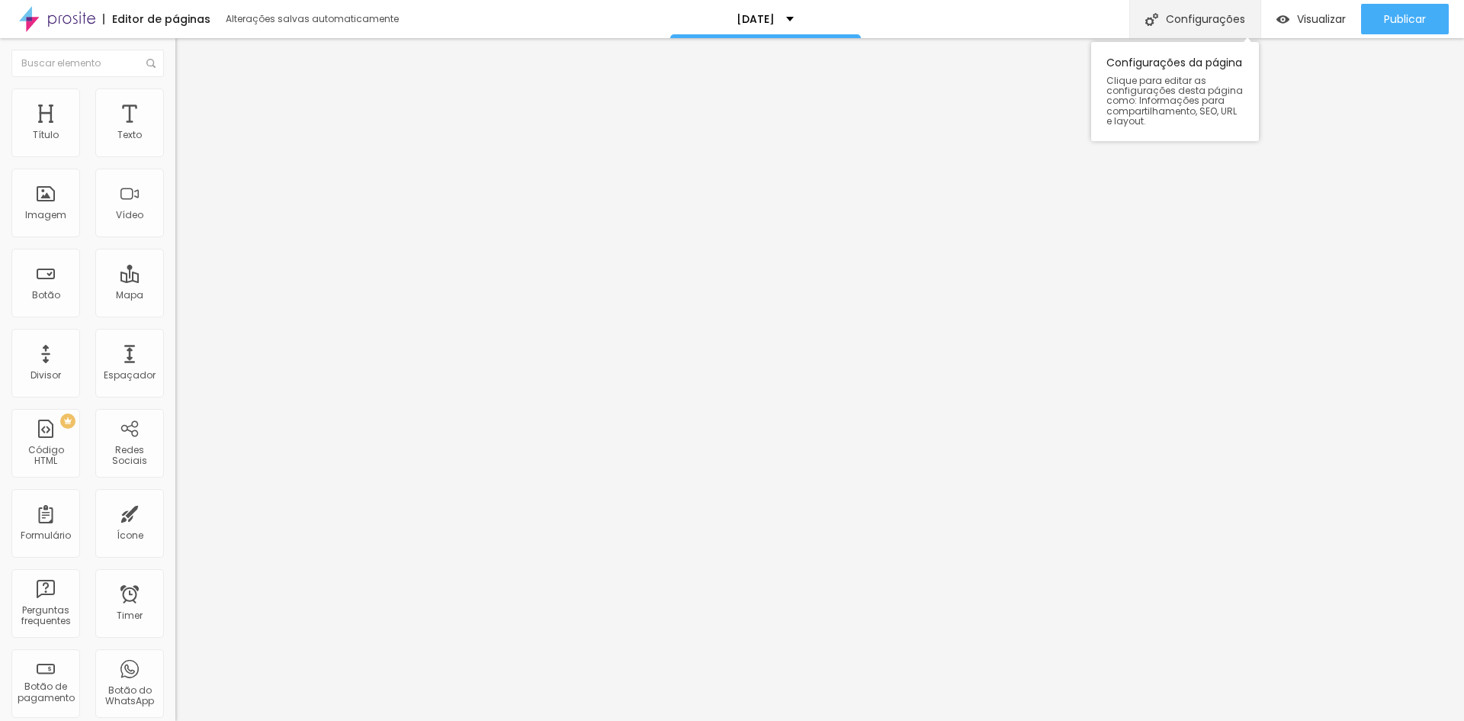
click at [1232, 26] on div "Configurações" at bounding box center [1194, 19] width 131 height 38
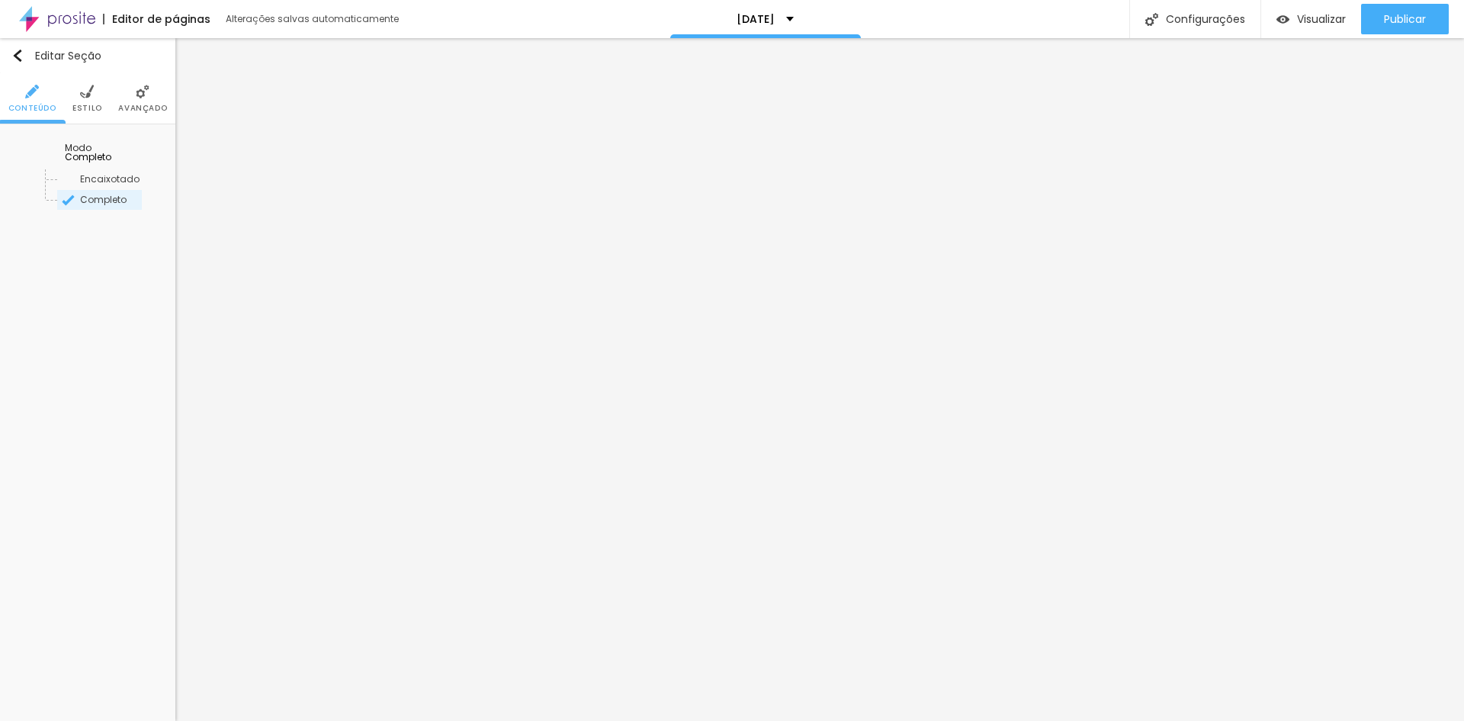
click at [111, 150] on span "Completo" at bounding box center [88, 156] width 47 height 13
click at [98, 172] on span "Encaixotado" at bounding box center [87, 178] width 59 height 13
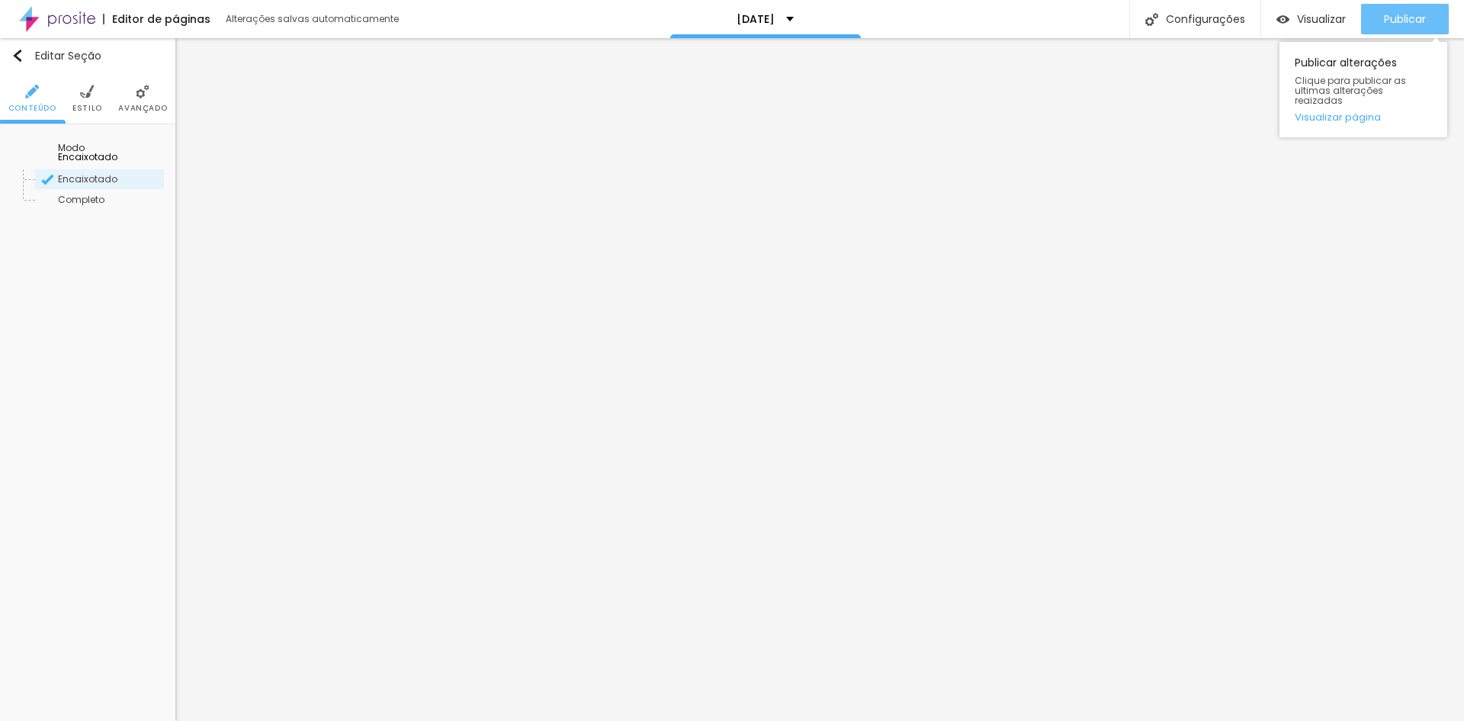
click at [1398, 25] on span "Publicar" at bounding box center [1405, 19] width 42 height 12
click at [96, 193] on span "Completo" at bounding box center [81, 199] width 47 height 13
click at [1416, 20] on span "Publicar" at bounding box center [1405, 19] width 42 height 12
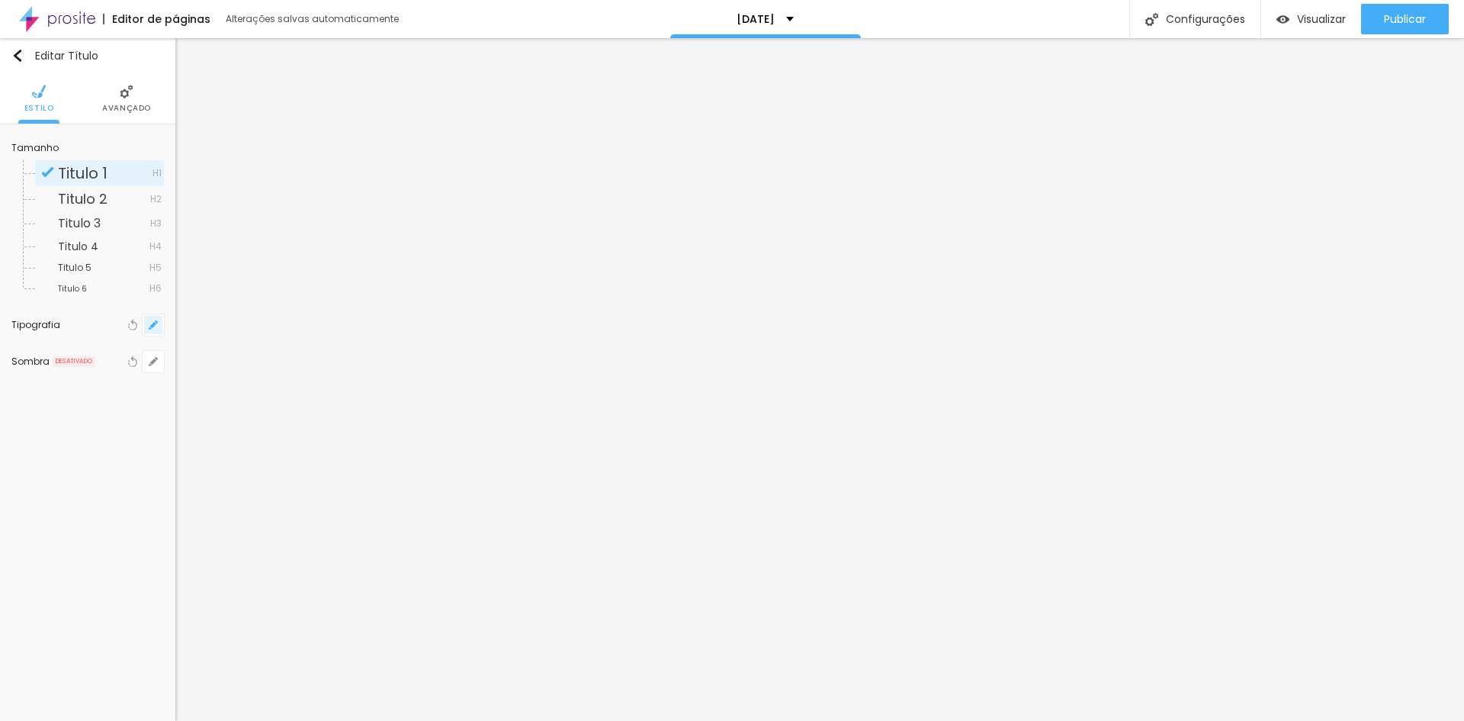
click at [148, 326] on button "button" at bounding box center [153, 324] width 21 height 21
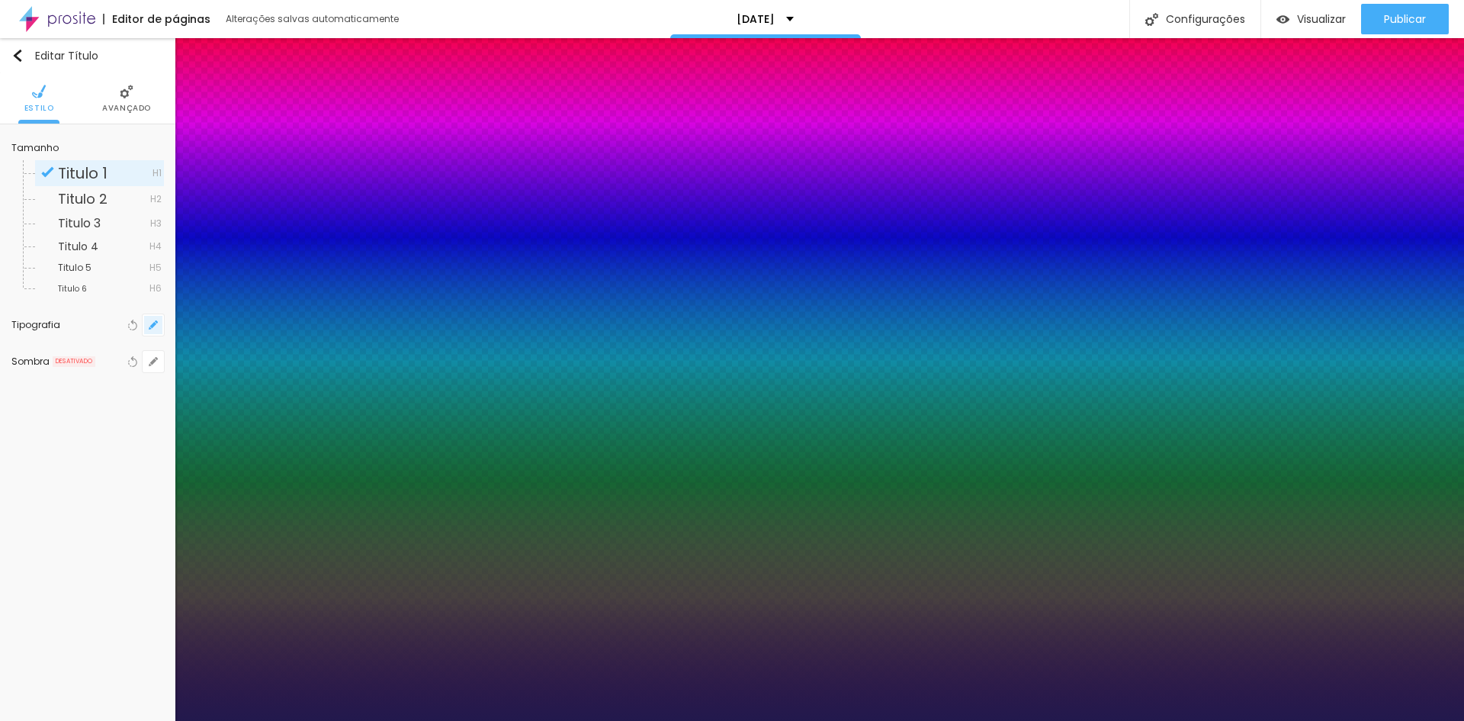
type input "1"
type input "15"
type input "1"
type input "16"
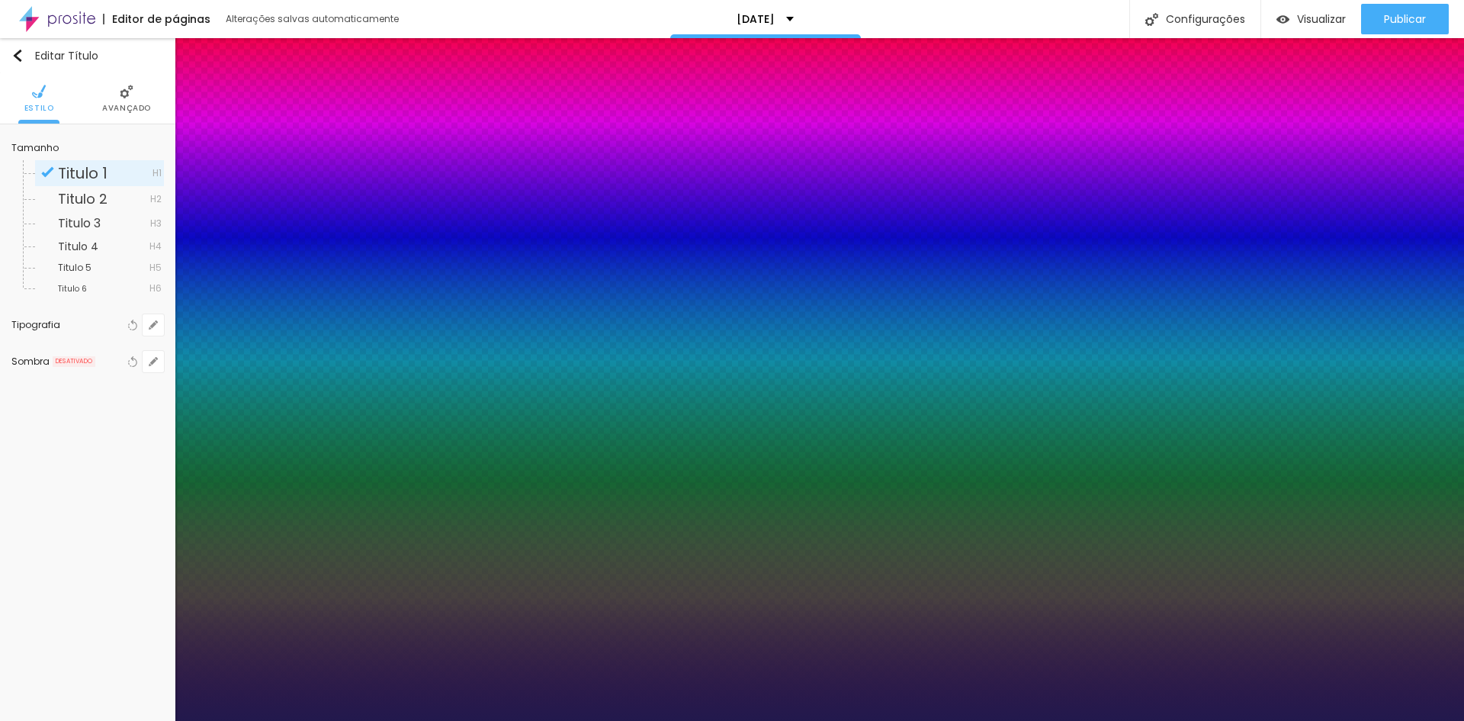
type input "16"
type input "1"
type input "17"
type input "1"
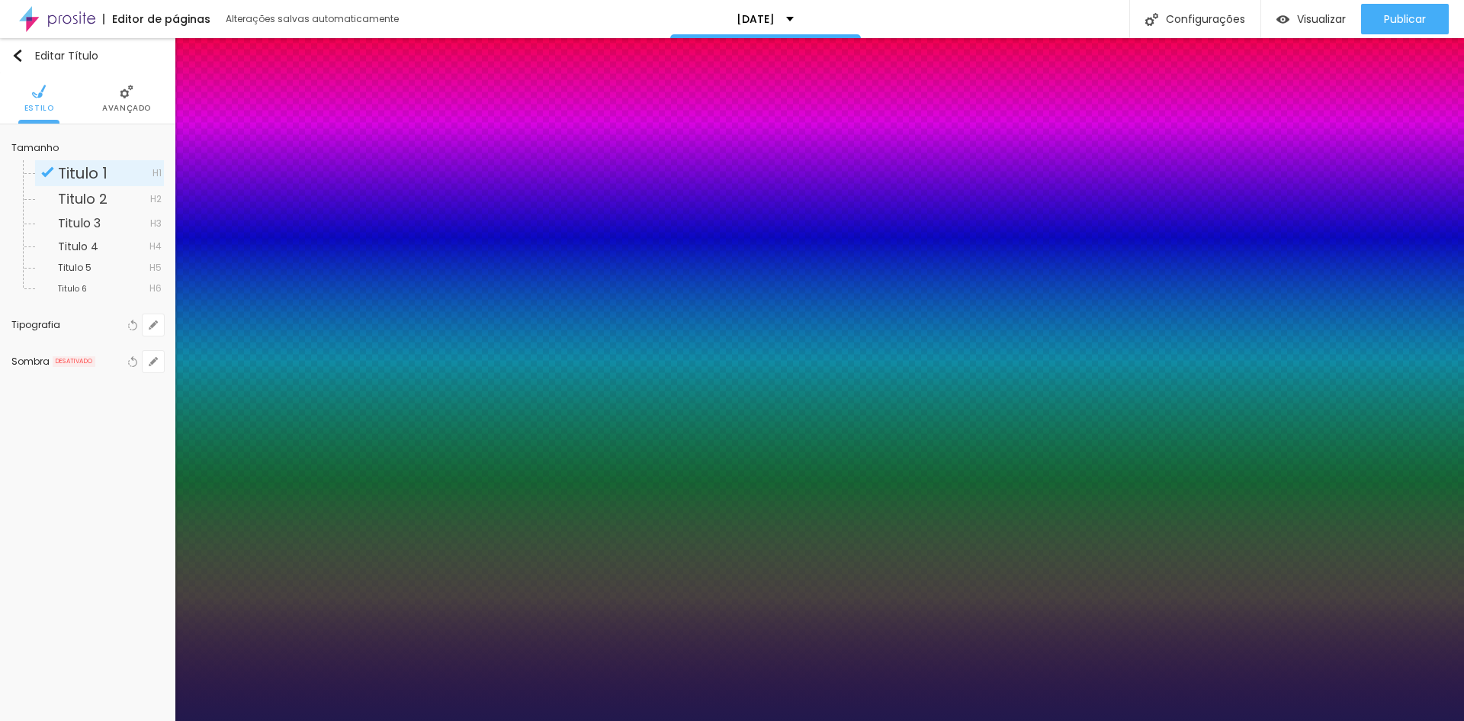
type input "18"
type input "1"
type input "19"
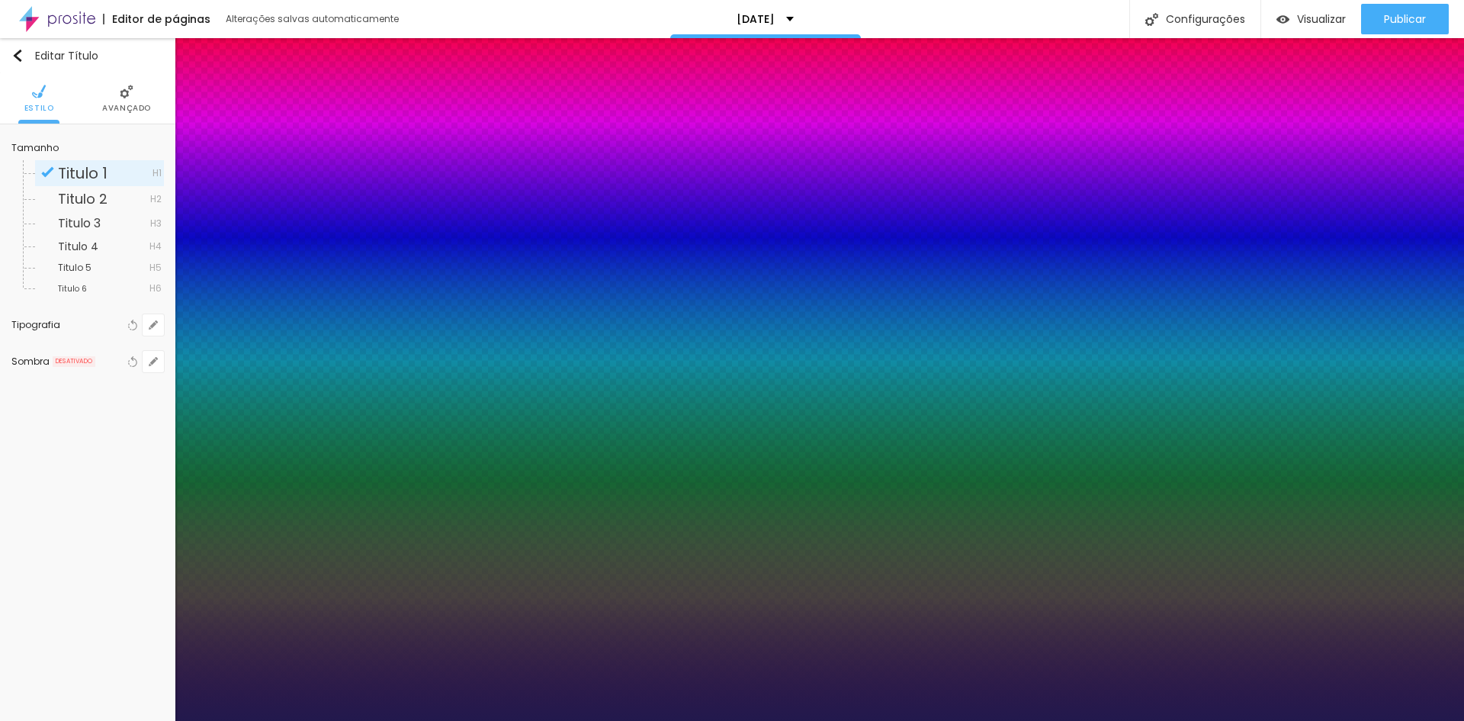
type input "1"
type input "20"
type input "1"
type input "21"
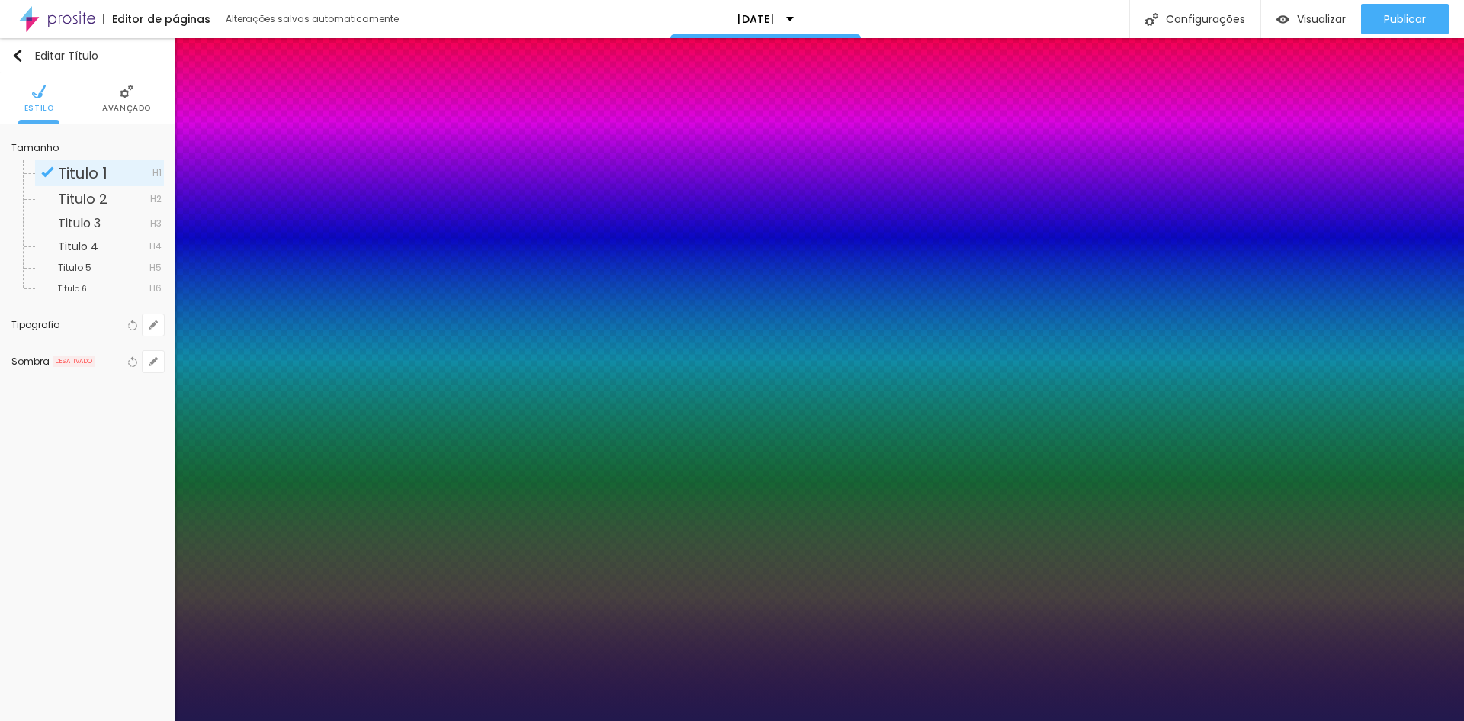
type input "21"
type input "1"
type input "22"
type input "1"
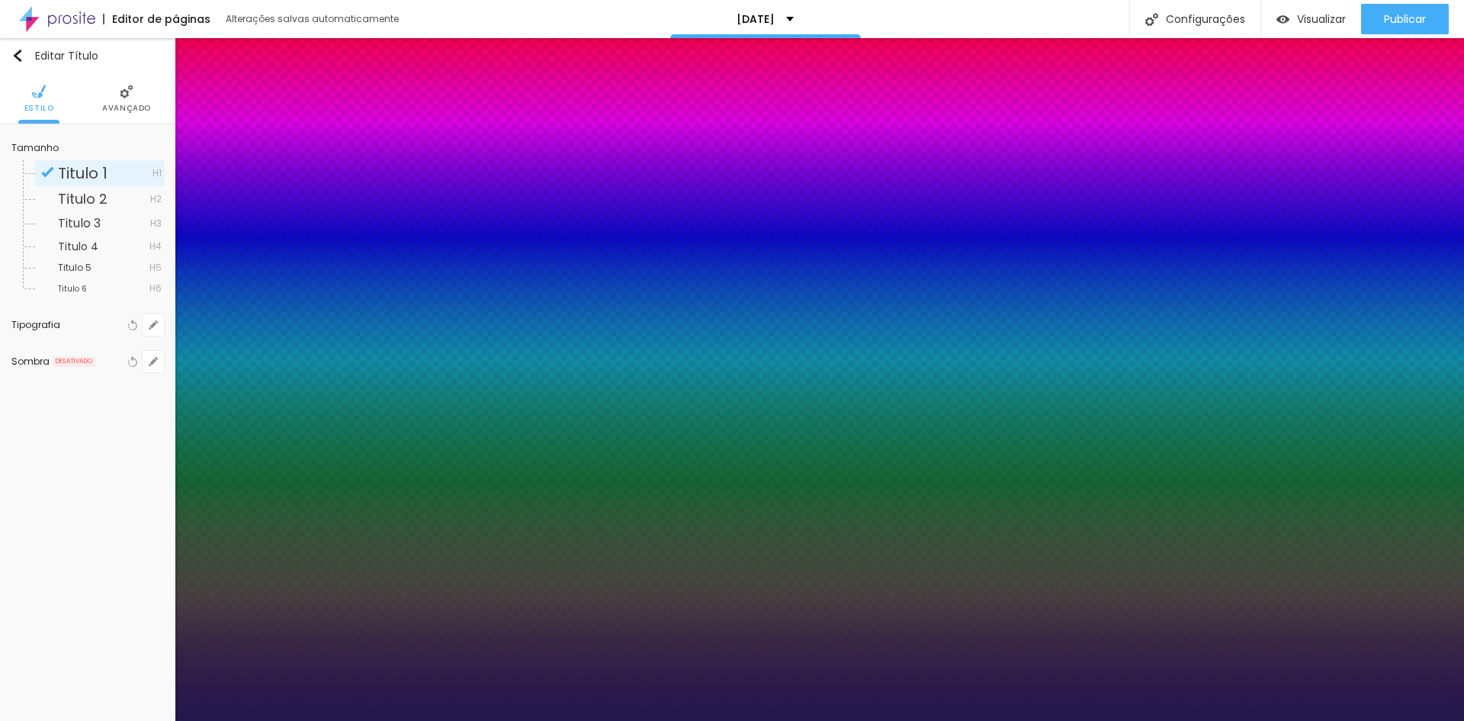
type input "23"
type input "1"
type input "24"
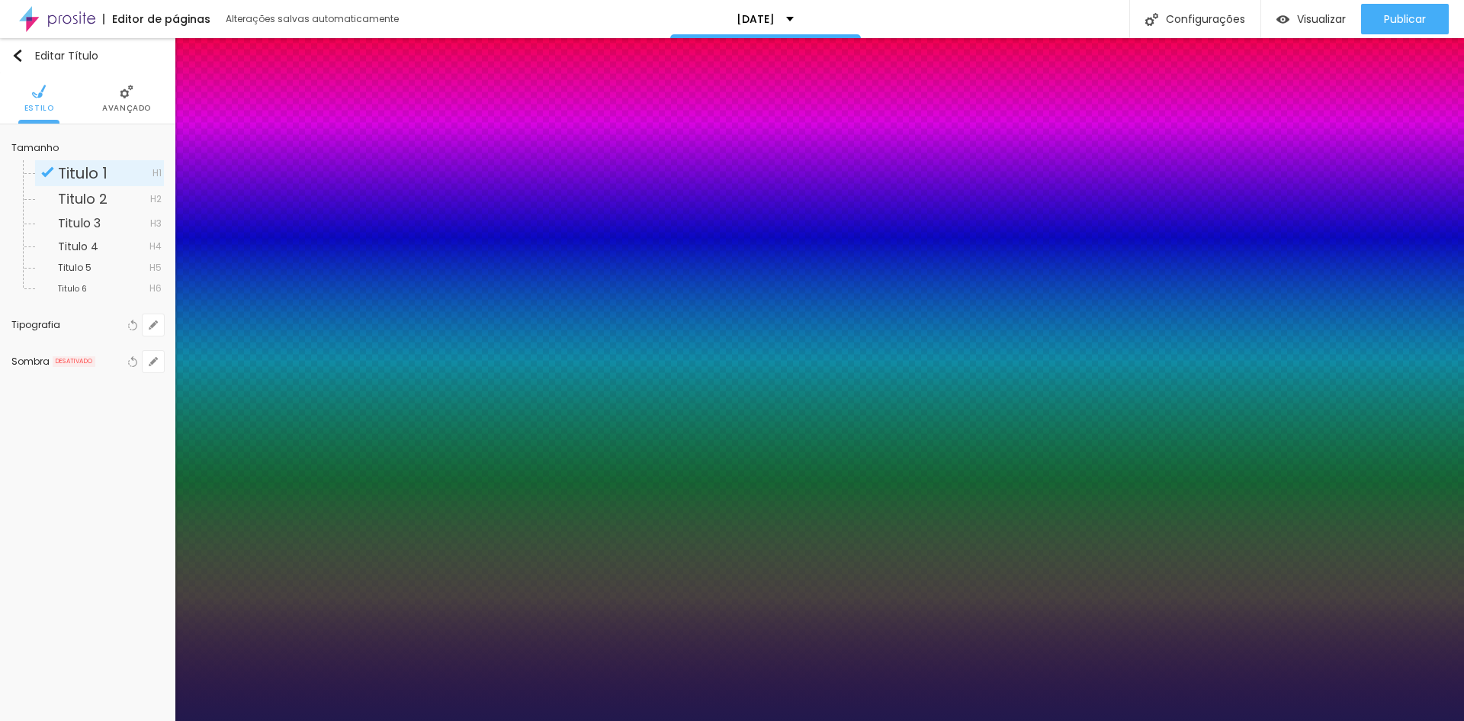
type input "1"
type input "25"
type input "1"
type input "26"
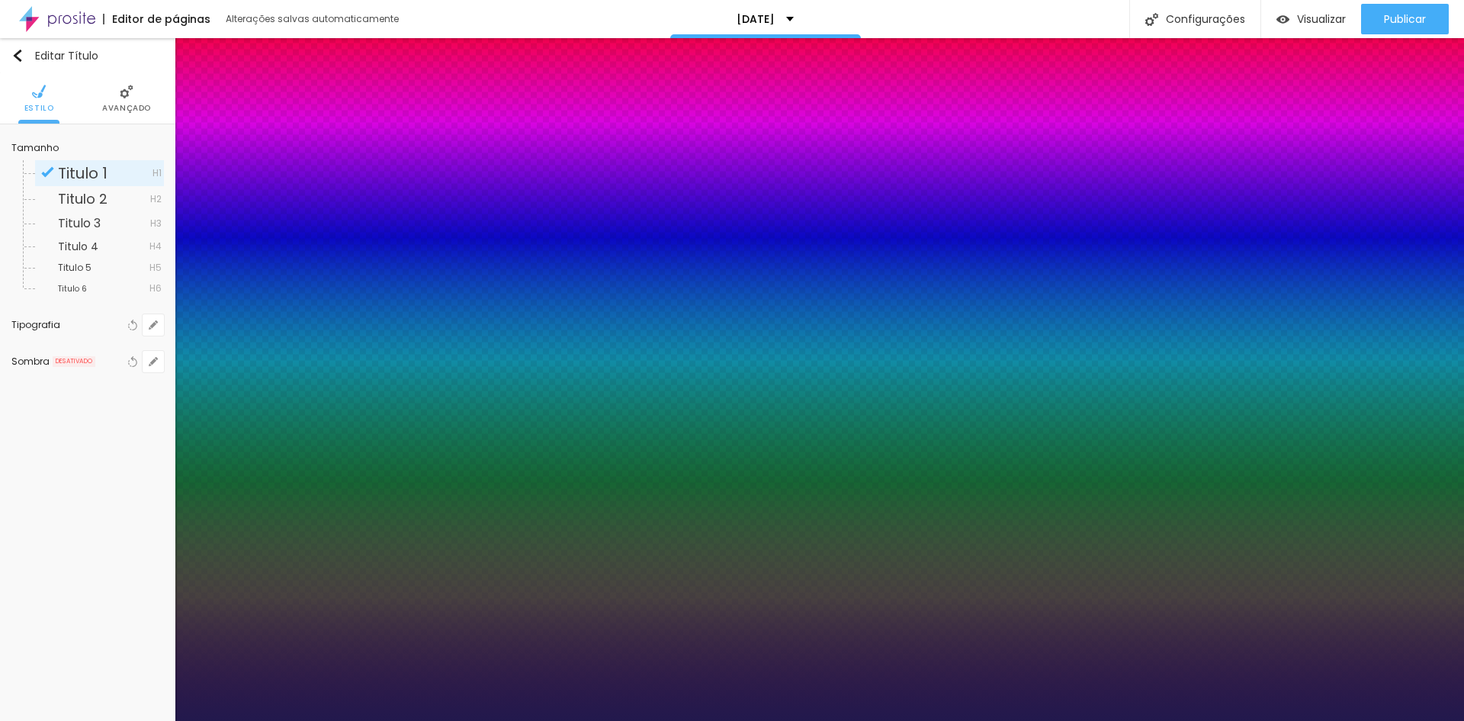
type input "26"
type input "1"
type input "27"
type input "1"
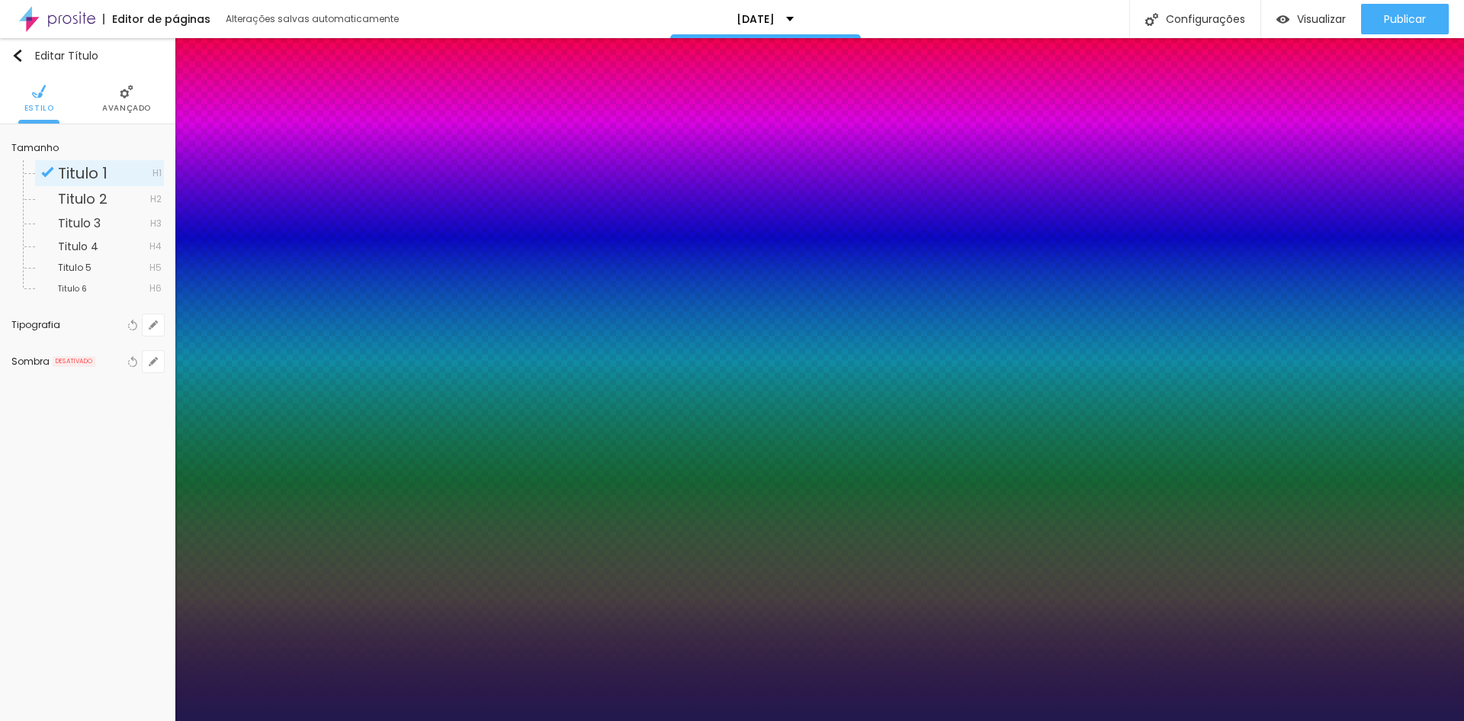
type input "28"
type input "1"
type input "29"
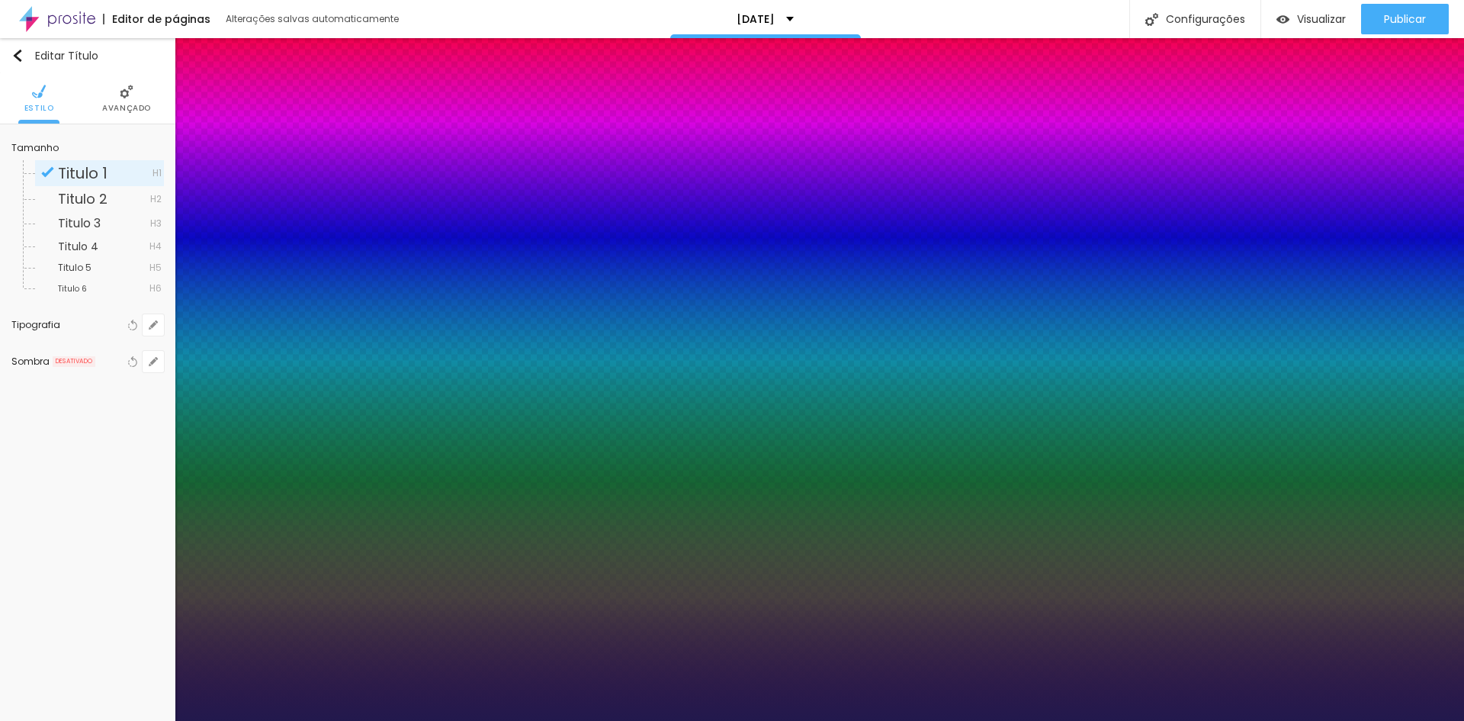
type input "1"
type input "31"
type input "1"
type input "33"
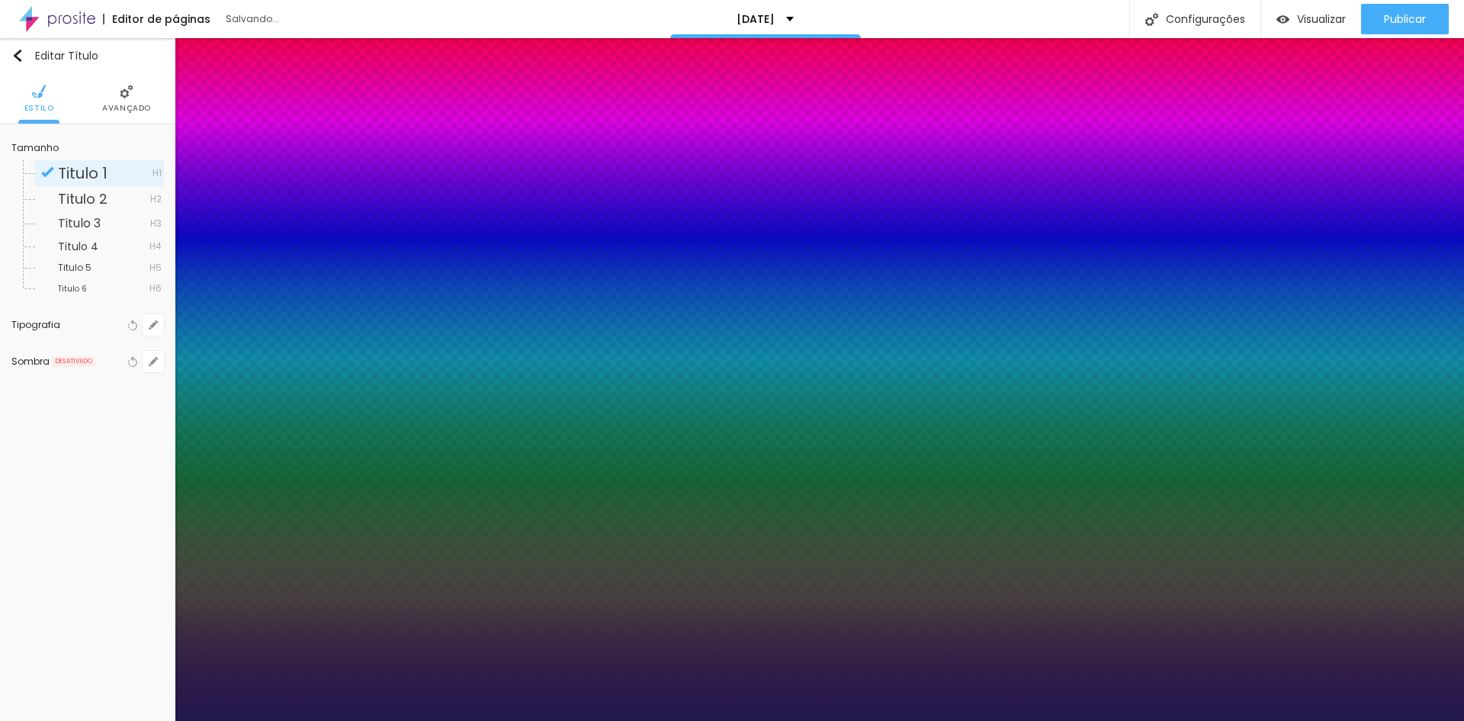
type input "33"
type input "1"
type input "34"
type input "1"
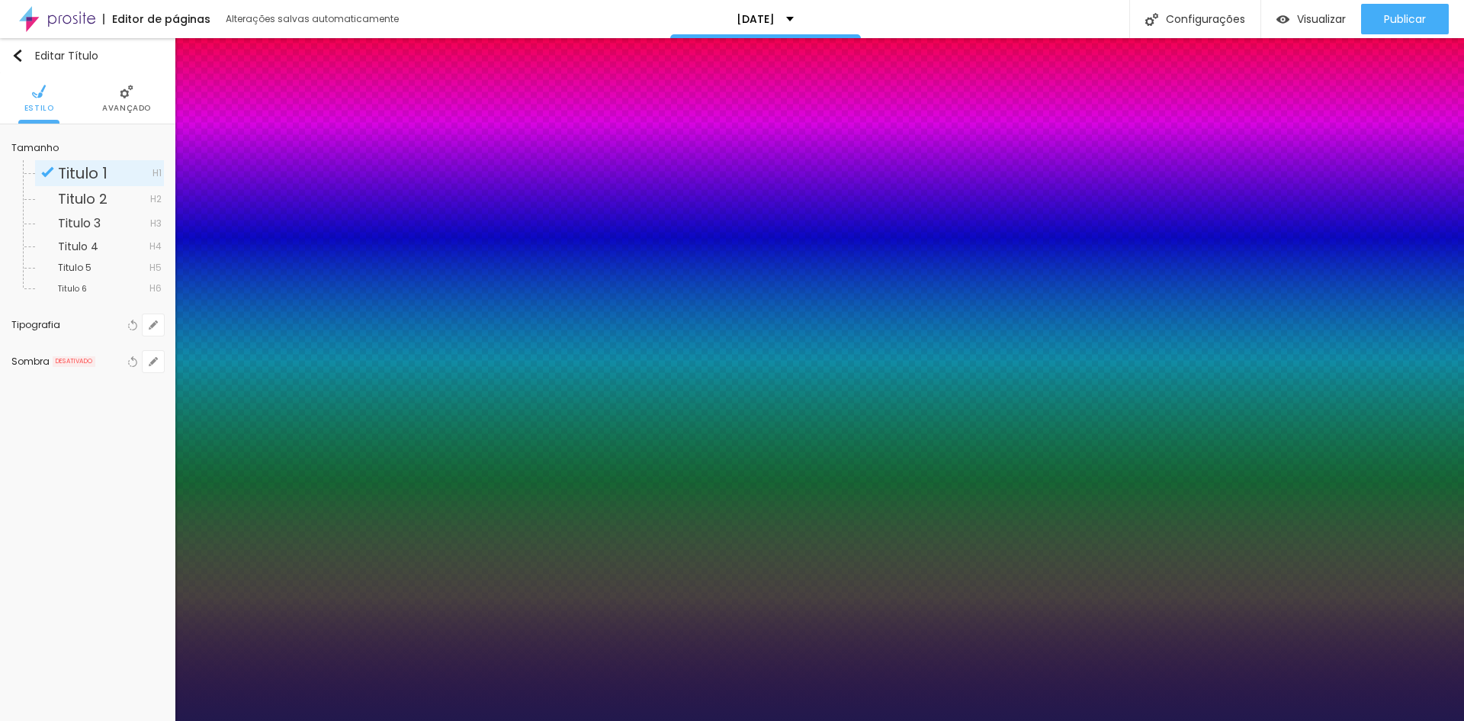
type input "35"
type input "1"
type input "36"
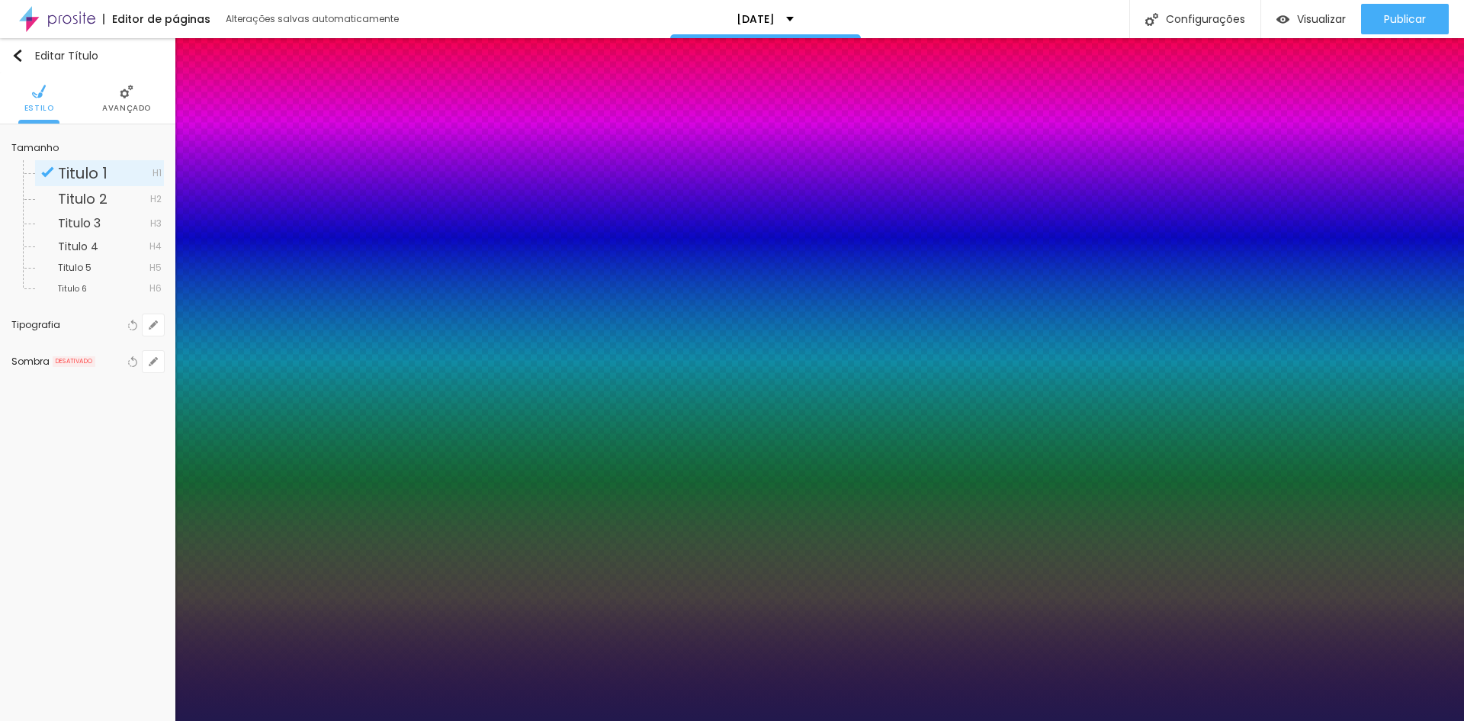
type input "1"
type input "37"
type input "1"
type input "38"
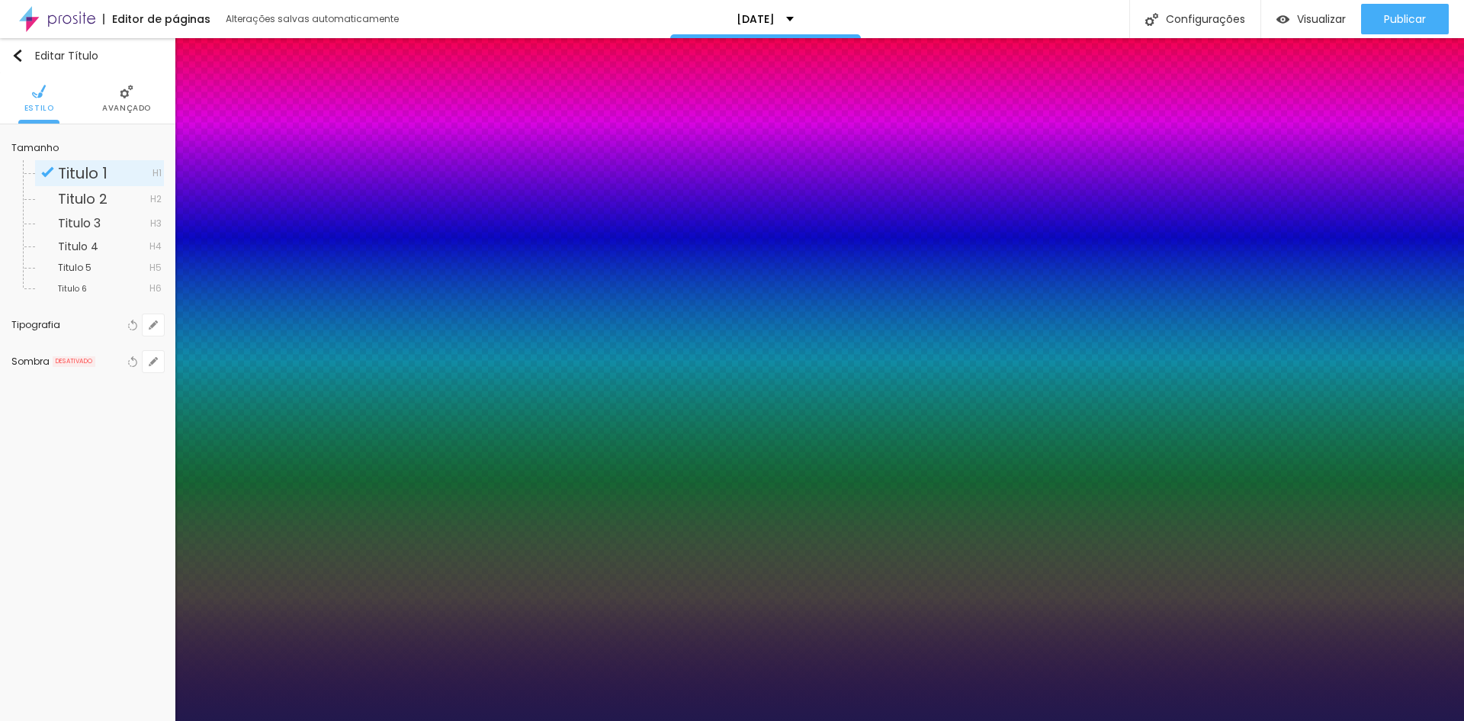
type input "38"
type input "1"
type input "39"
type input "1"
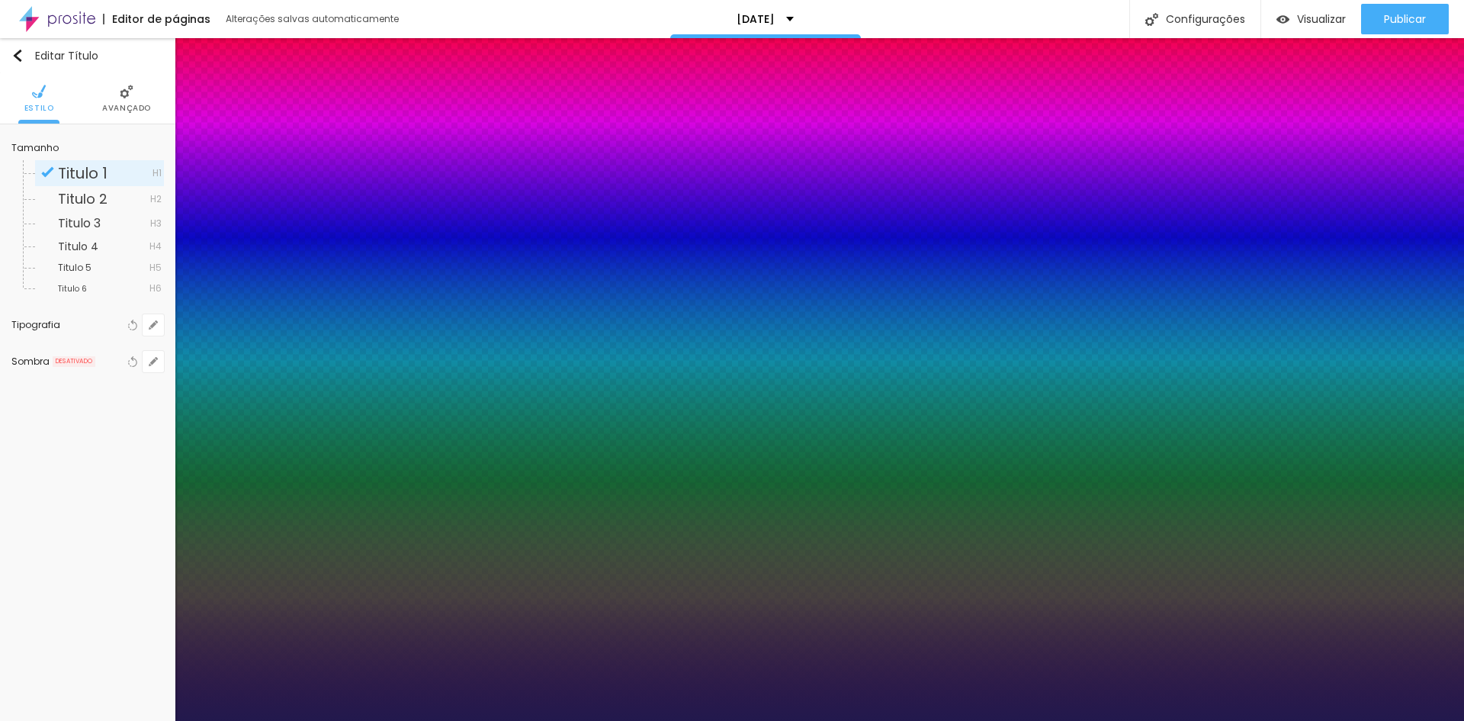
type input "40"
type input "1"
type input "41"
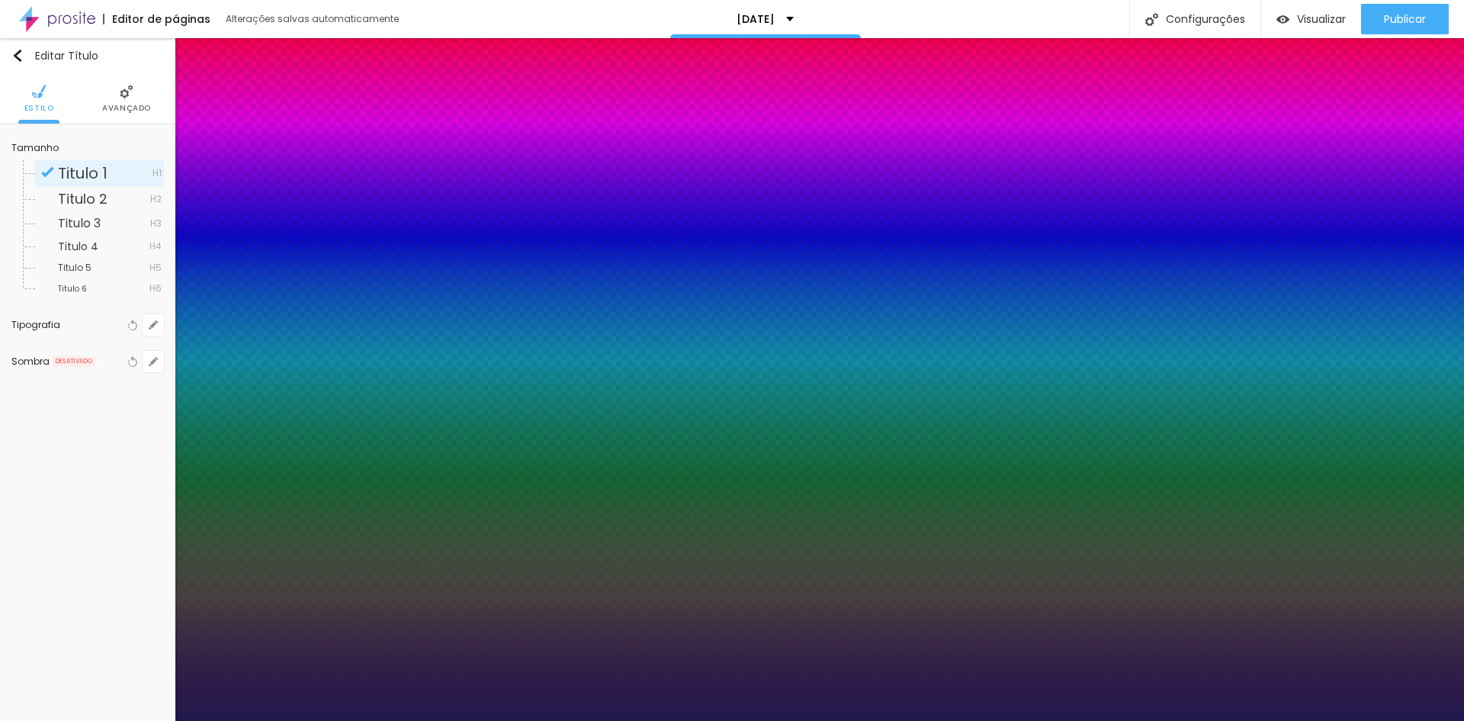
type input "1"
type input "42"
type input "1"
type input "44"
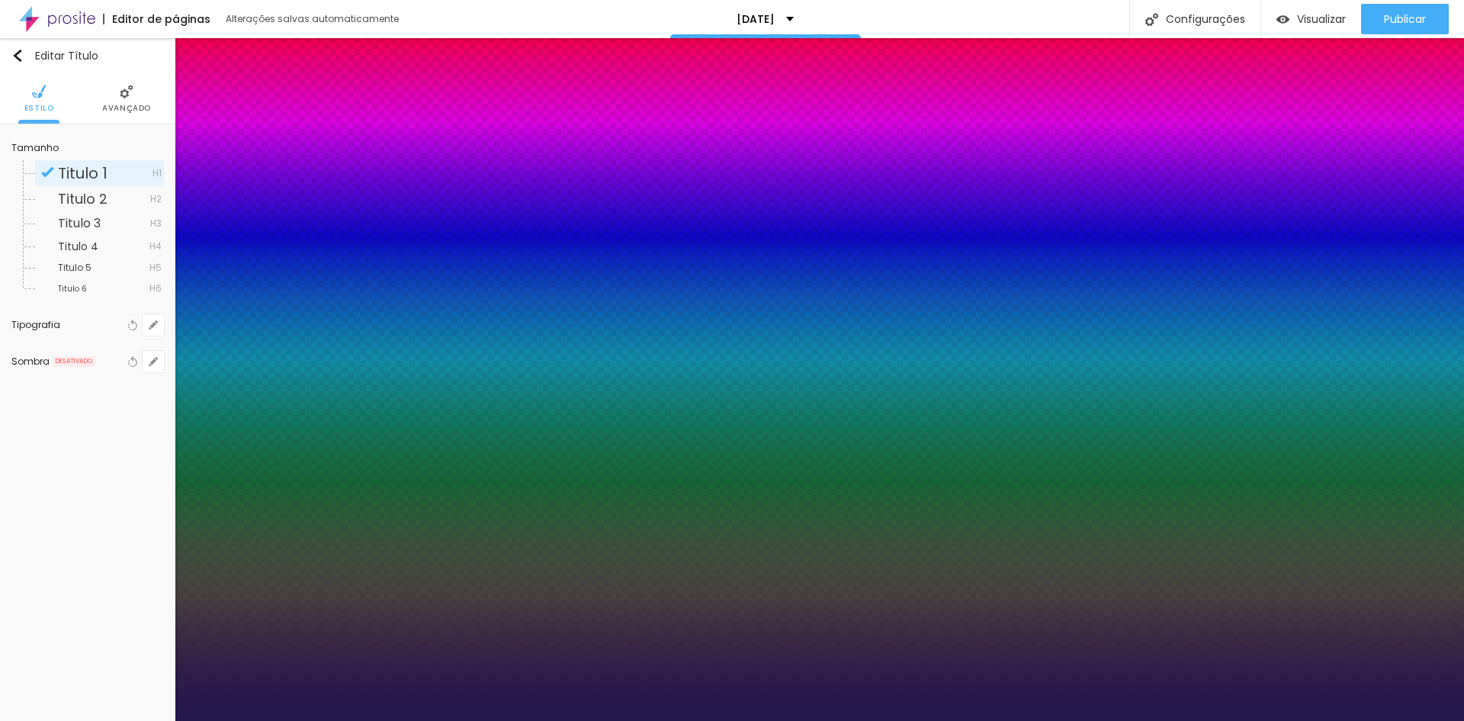
type input "44"
type input "1"
type input "45"
type input "1"
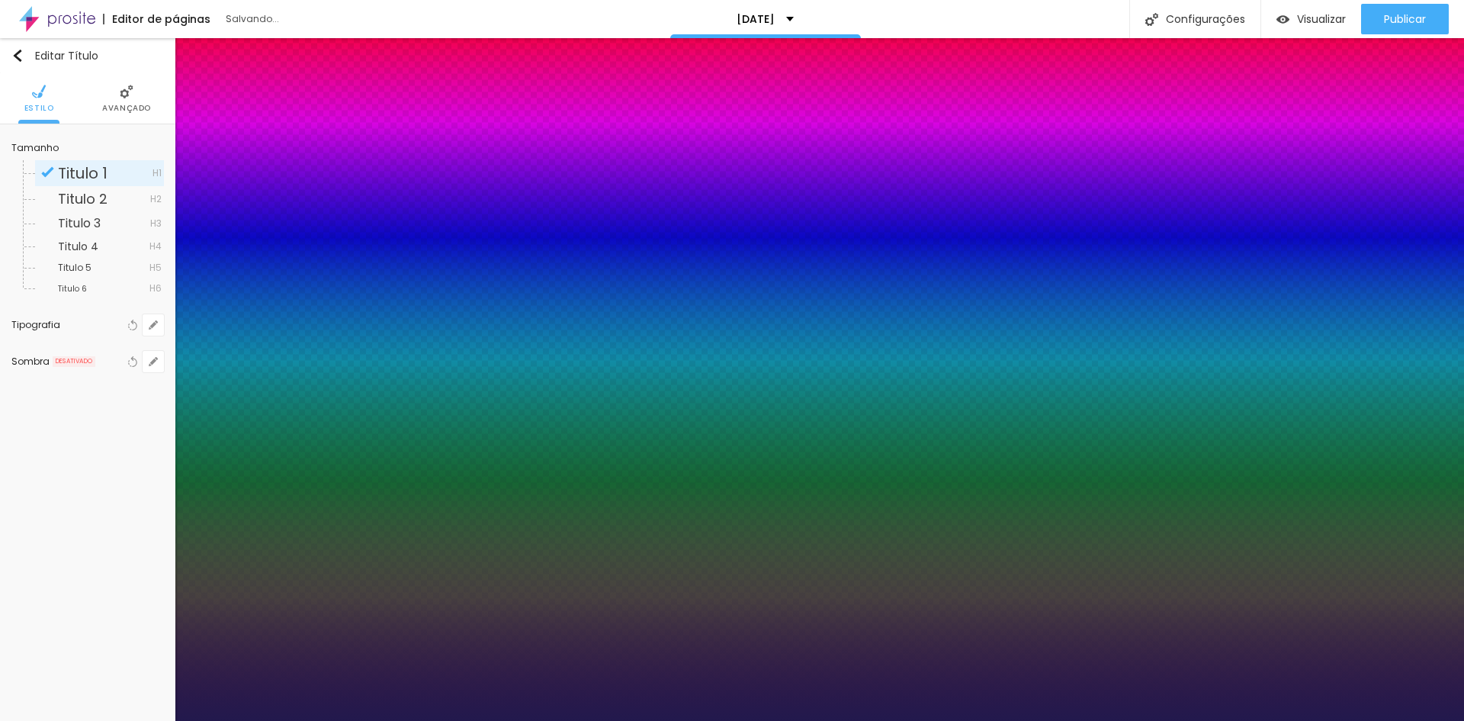
type input "44"
type input "1"
drag, startPoint x: 204, startPoint y: 432, endPoint x: 239, endPoint y: 429, distance: 35.2
type input "44"
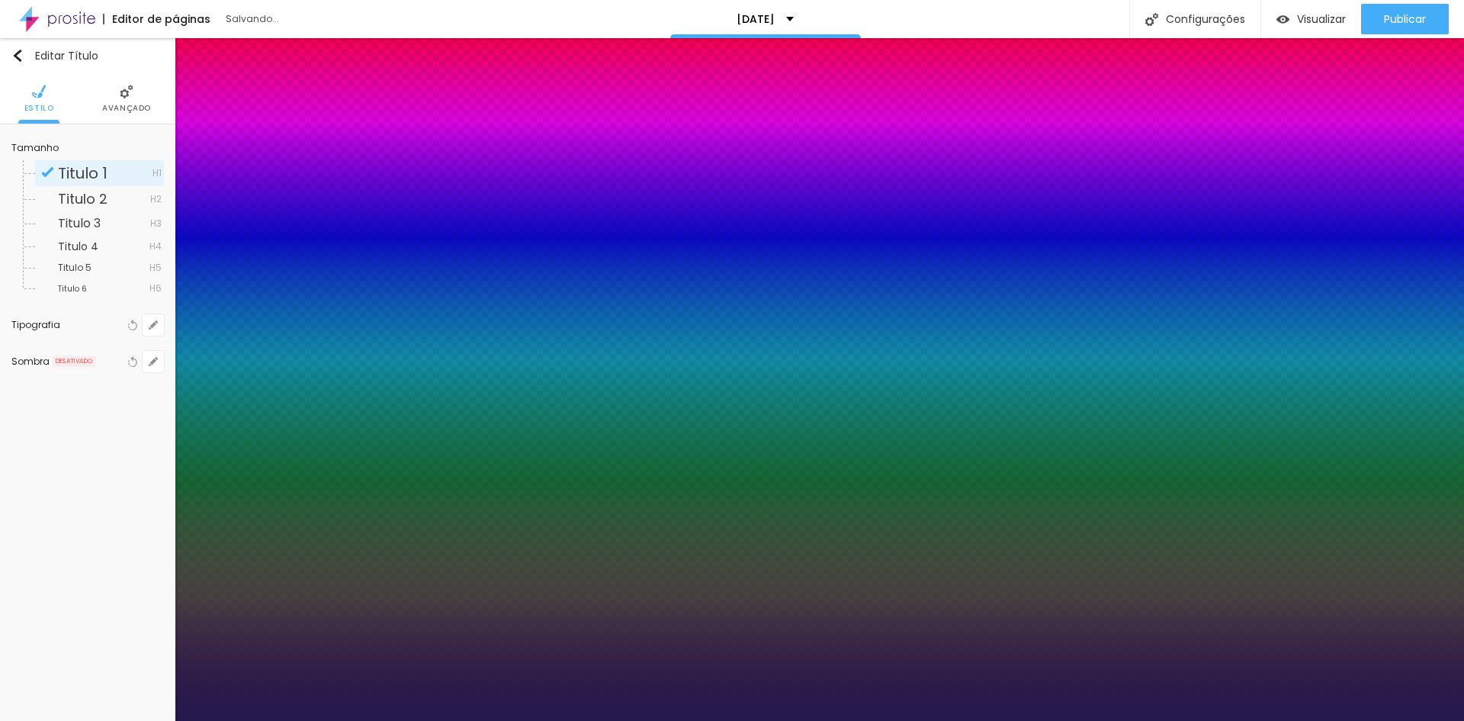
type input "1"
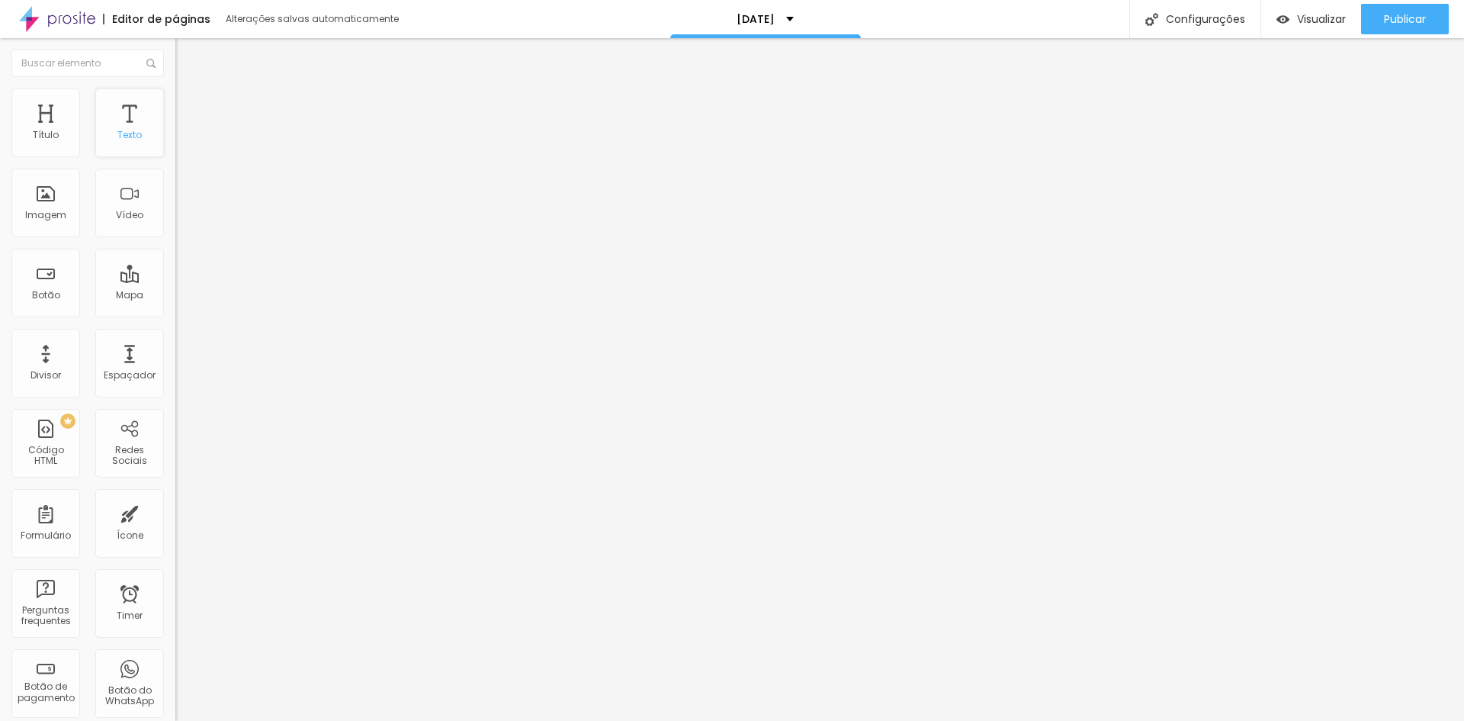
click at [126, 124] on div "Texto" at bounding box center [129, 122] width 69 height 69
click at [1399, 21] on span "Publicar" at bounding box center [1405, 19] width 42 height 12
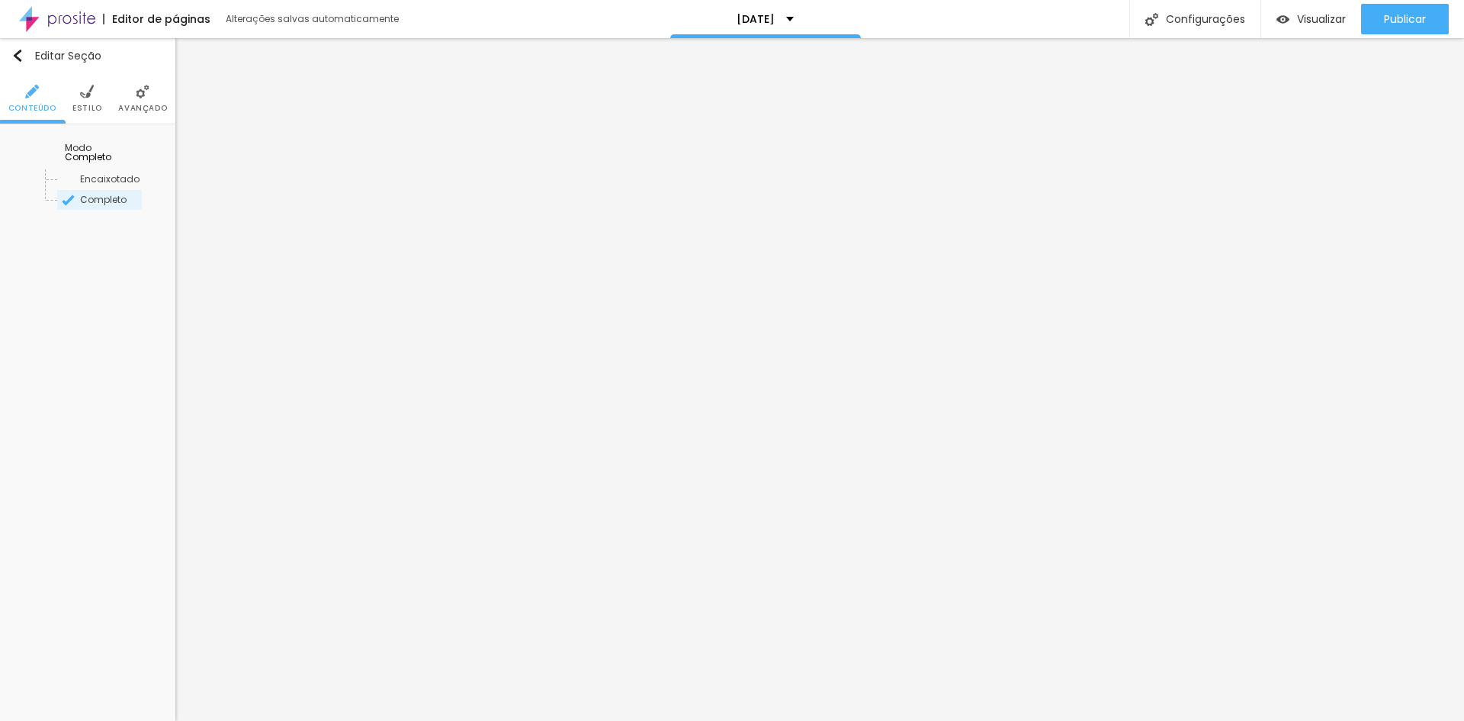
click at [144, 88] on img at bounding box center [143, 92] width 14 height 14
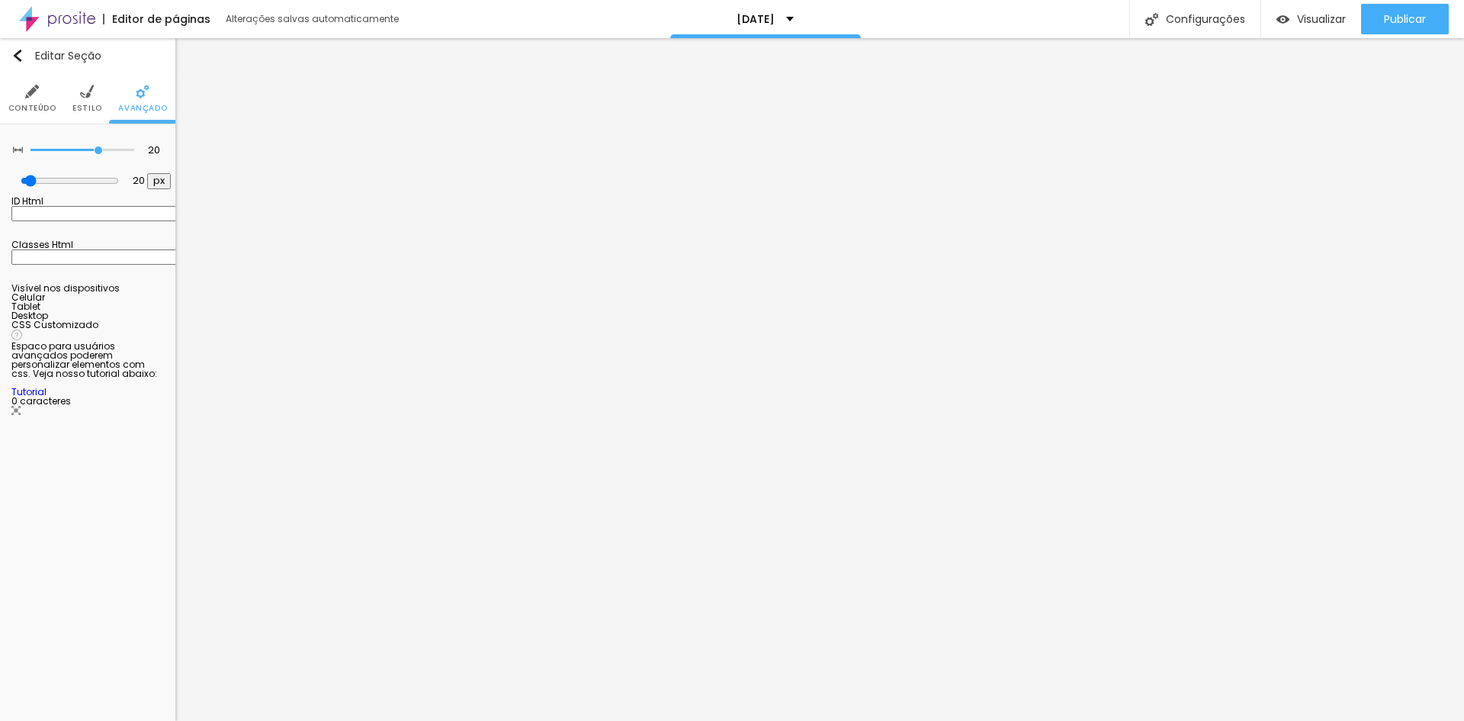
click at [23, 88] on li "Conteúdo" at bounding box center [32, 98] width 48 height 50
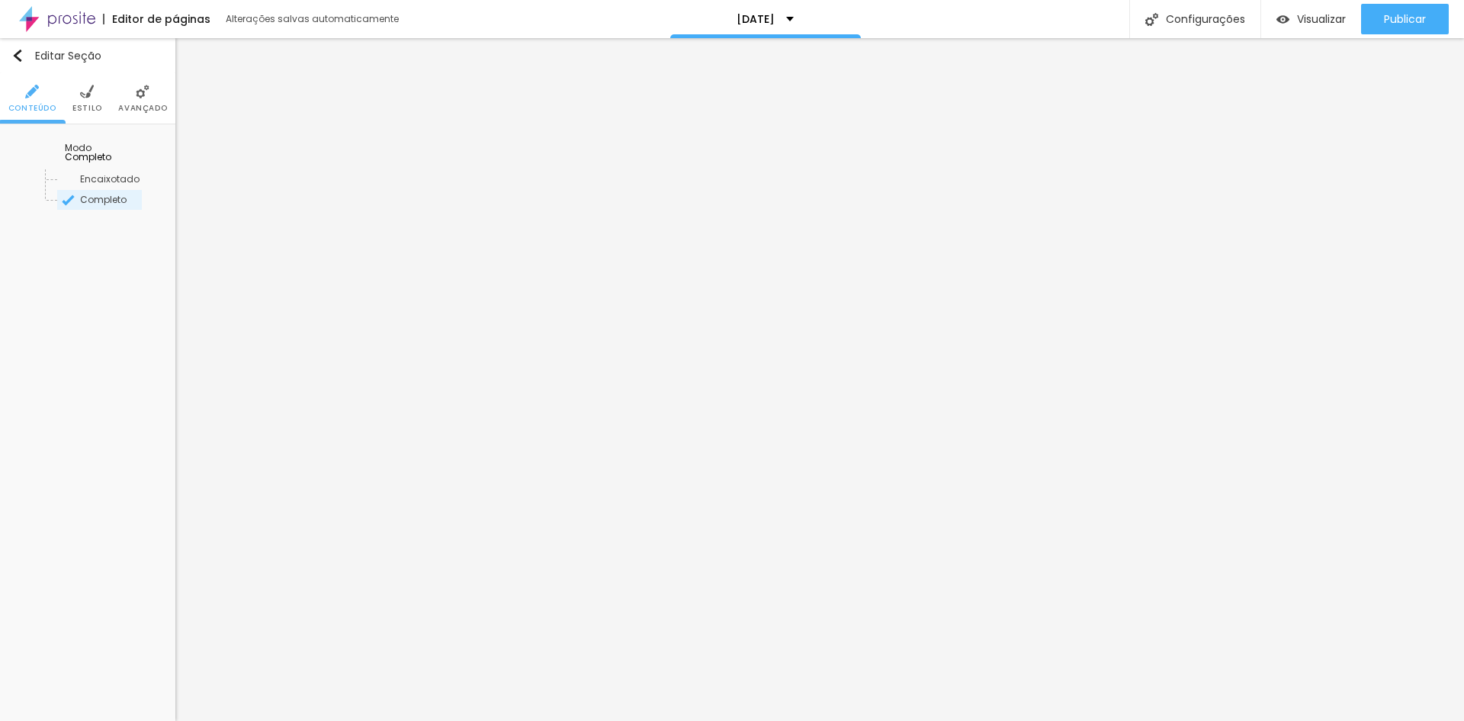
click at [144, 140] on div "Modo Completo Encaixotado Completo" at bounding box center [87, 177] width 153 height 82
click at [111, 150] on span "Completo" at bounding box center [88, 156] width 47 height 13
click at [108, 174] on span "Encaixotado" at bounding box center [87, 178] width 59 height 13
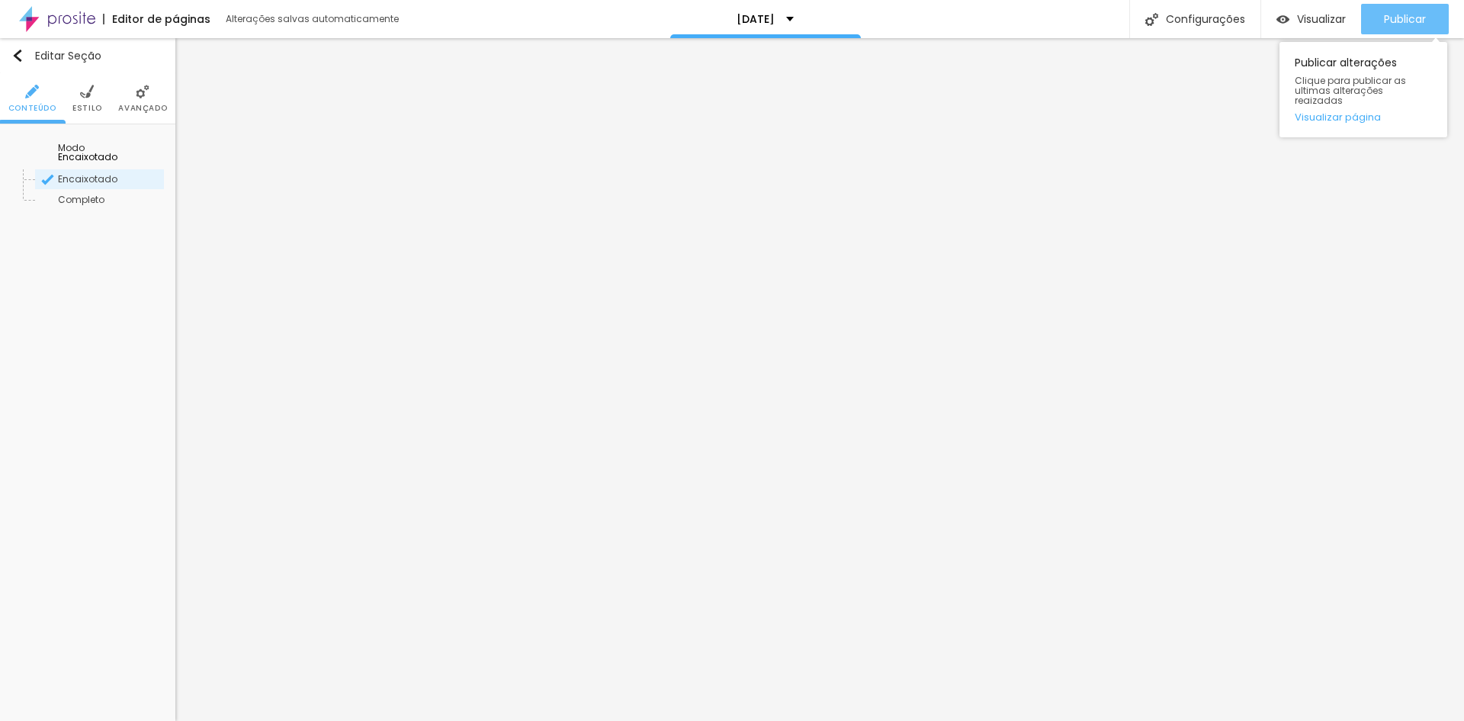
click at [1411, 21] on span "Publicar" at bounding box center [1405, 19] width 42 height 12
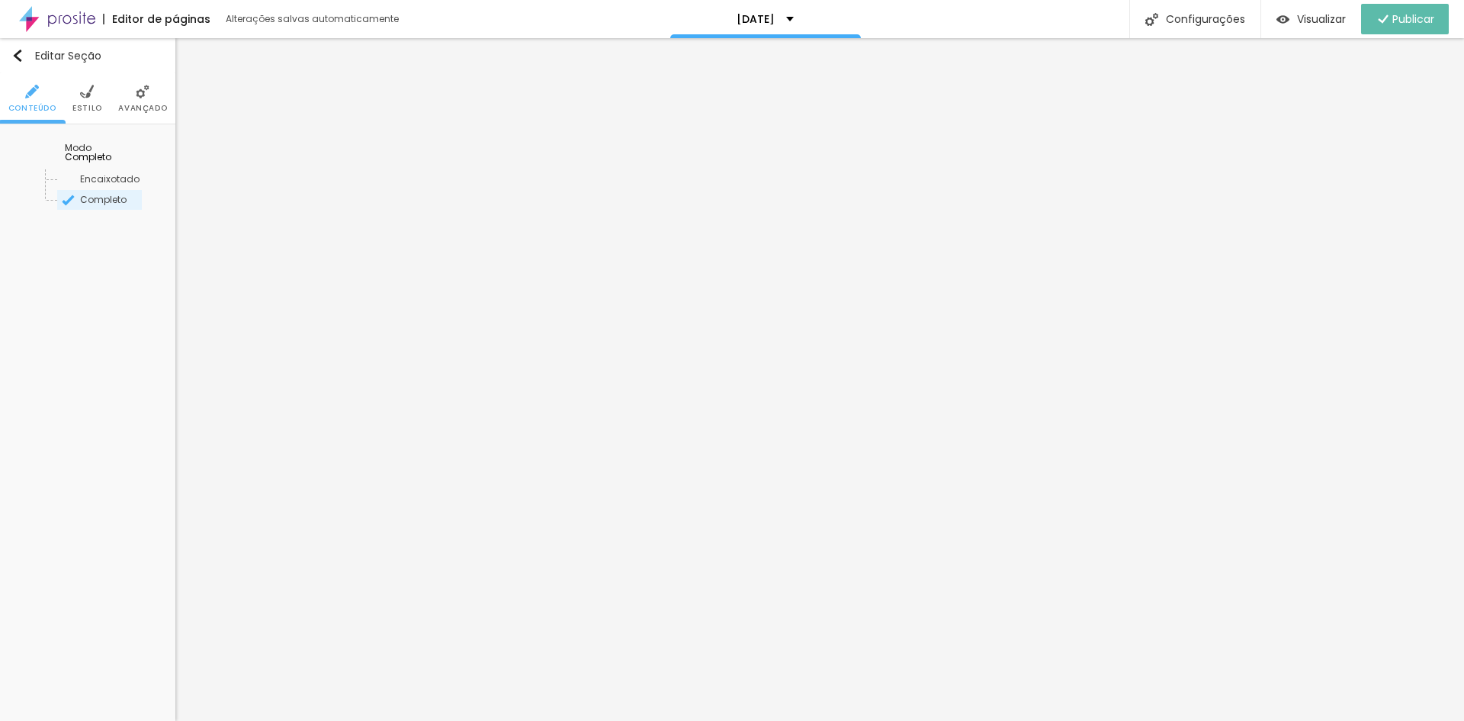
click at [111, 150] on span "Completo" at bounding box center [88, 156] width 47 height 13
click at [124, 175] on span "Encaixotado" at bounding box center [110, 179] width 104 height 9
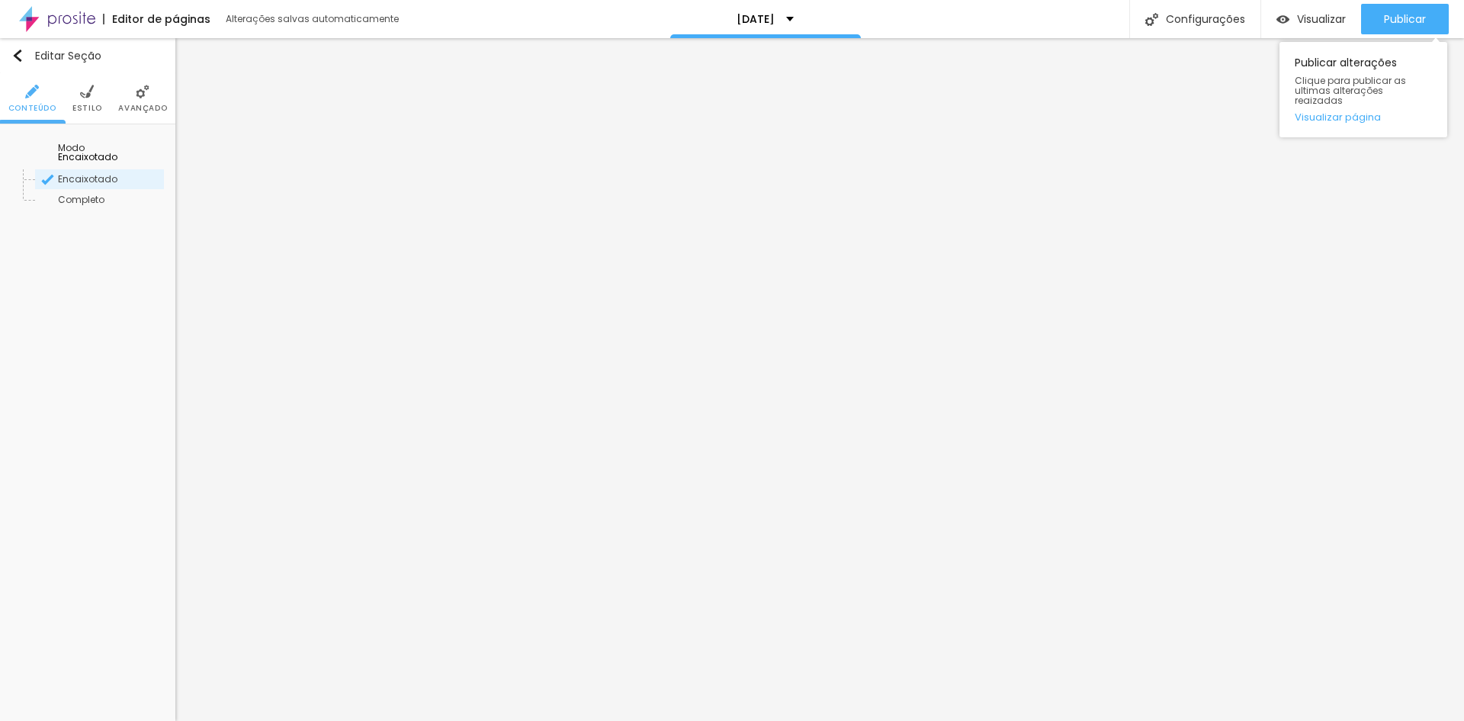
click at [1405, 2] on div "Publicar Publicar alterações Clique para publicar as ultimas alterações reaizad…" at bounding box center [1405, 19] width 88 height 38
click at [1407, 15] on span "Publicar" at bounding box center [1405, 19] width 42 height 12
click at [89, 193] on span "Completo" at bounding box center [81, 199] width 47 height 13
click at [117, 150] on span "Encaixotado" at bounding box center [87, 156] width 59 height 13
click at [115, 190] on div "Completo" at bounding box center [99, 200] width 129 height 20
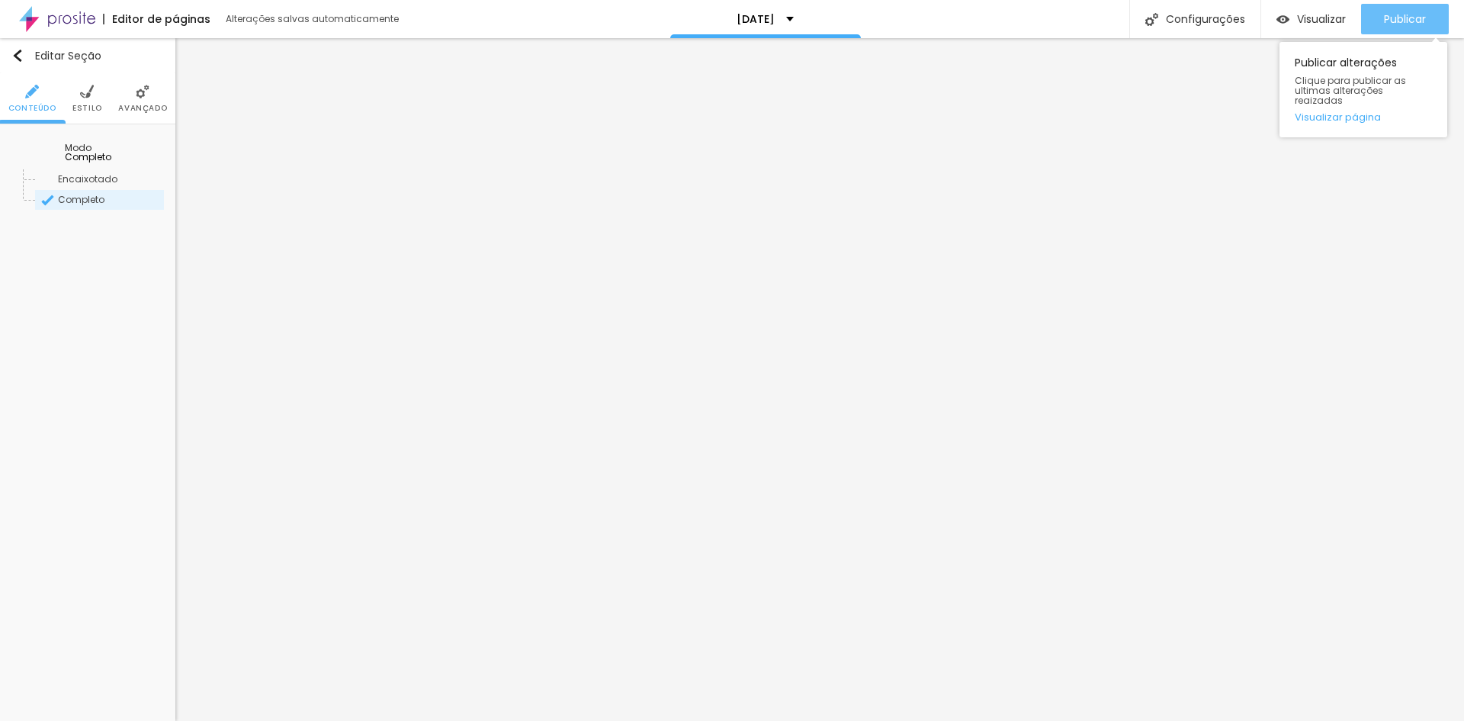
click at [1410, 8] on div "Publicar" at bounding box center [1405, 19] width 42 height 31
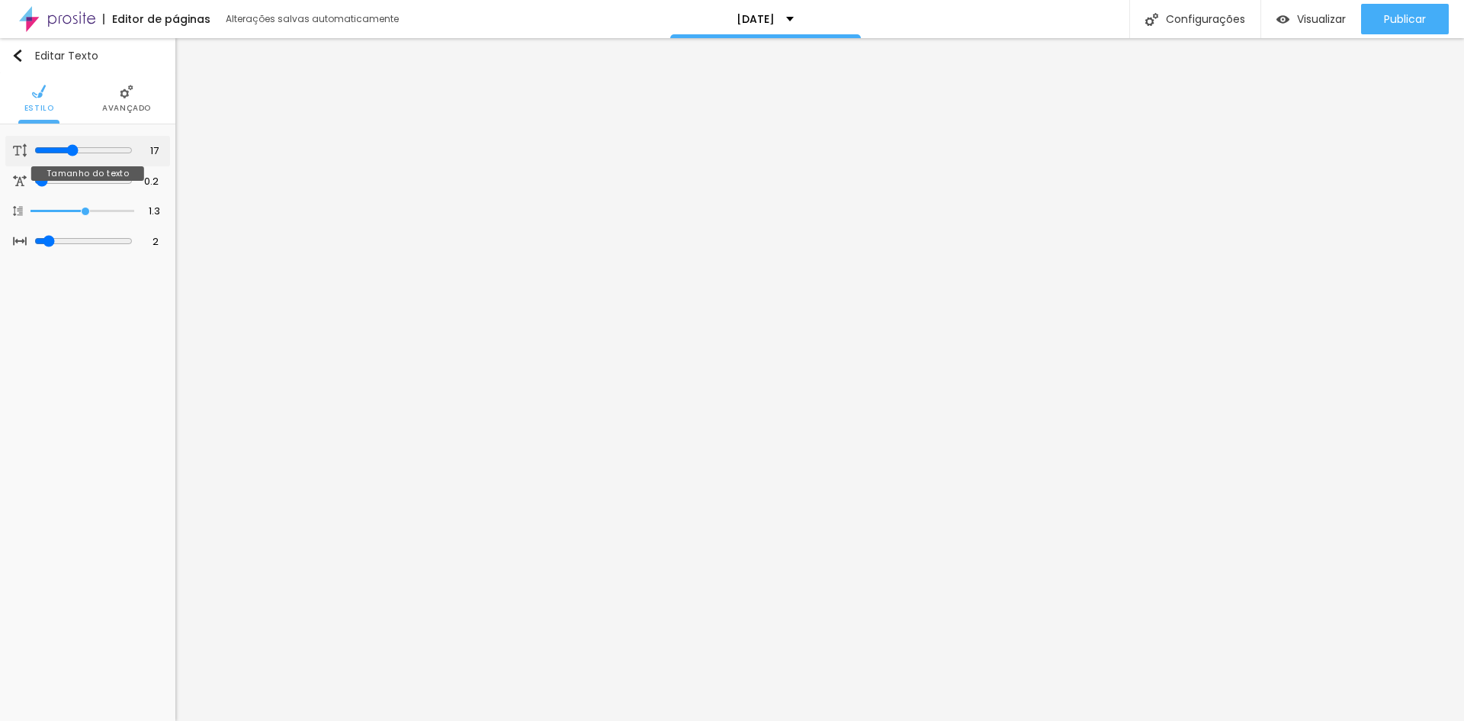
type input "16"
type input "15"
type input "14"
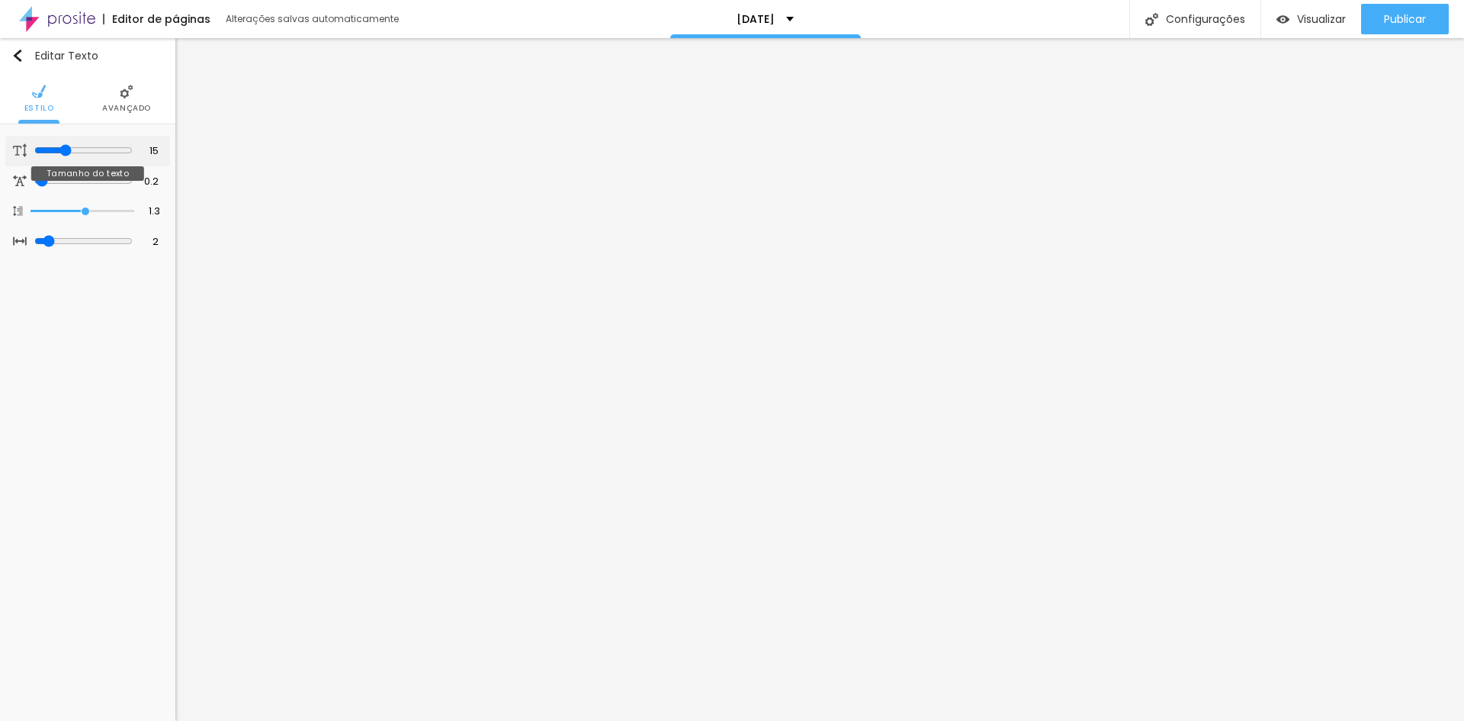
type input "14"
type input "15"
type input "16"
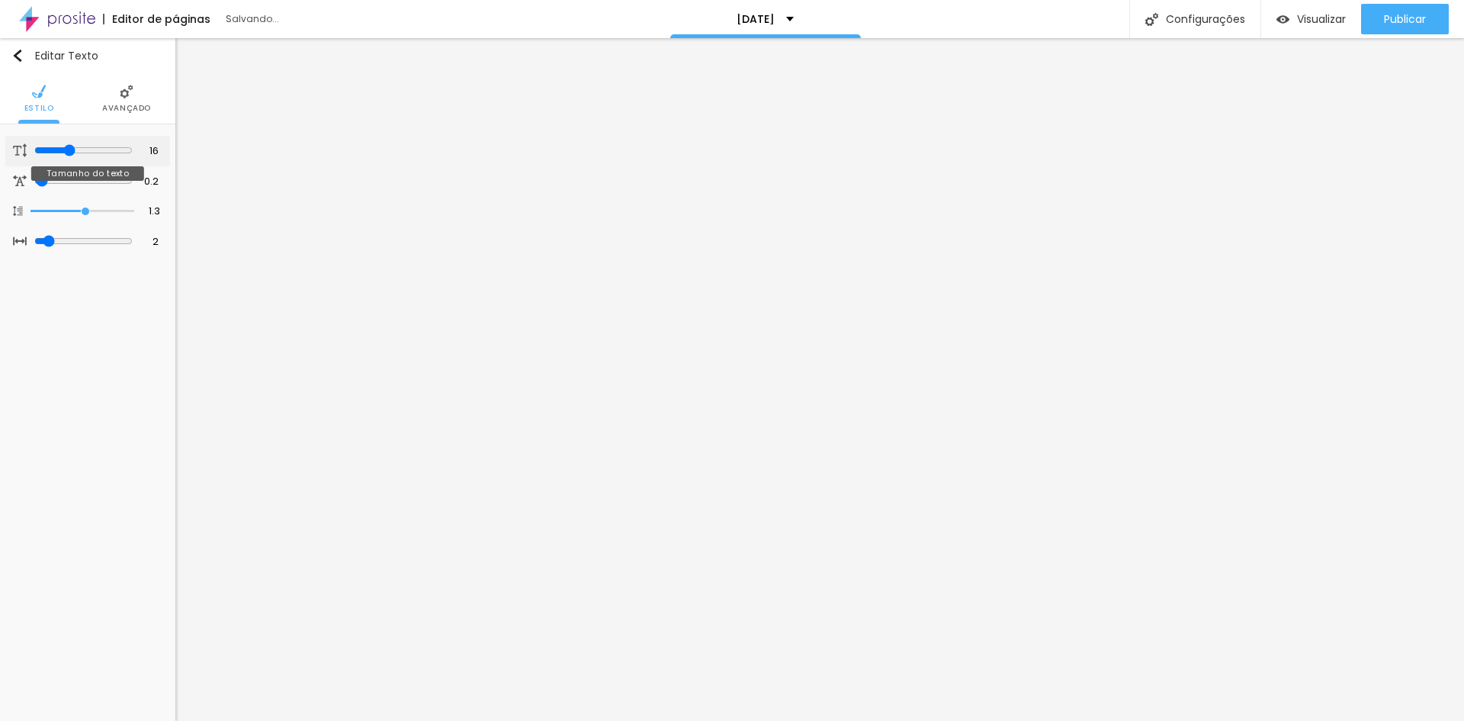
type input "17"
click at [72, 153] on input "range" at bounding box center [83, 150] width 98 height 12
click at [131, 101] on li "Avançado" at bounding box center [126, 98] width 49 height 50
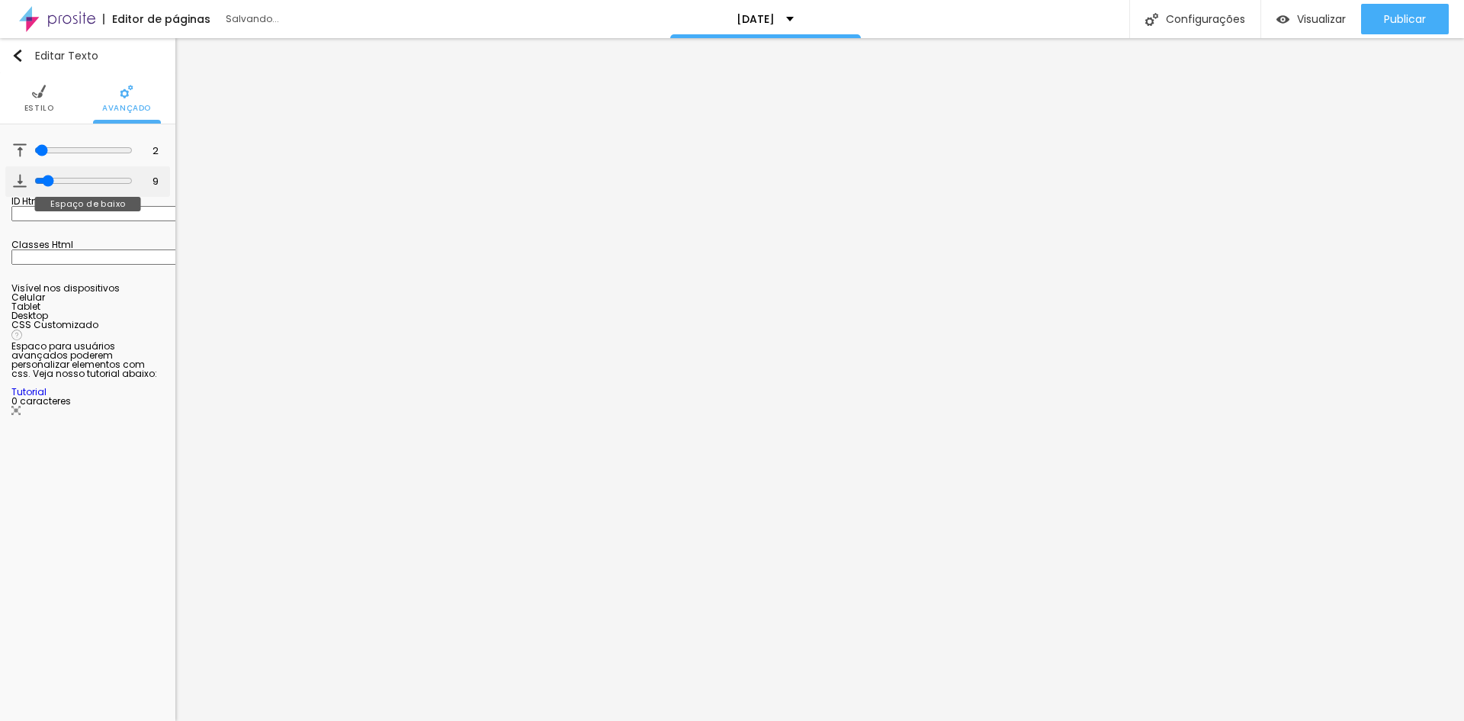
type input "3"
type input "1"
type input "0"
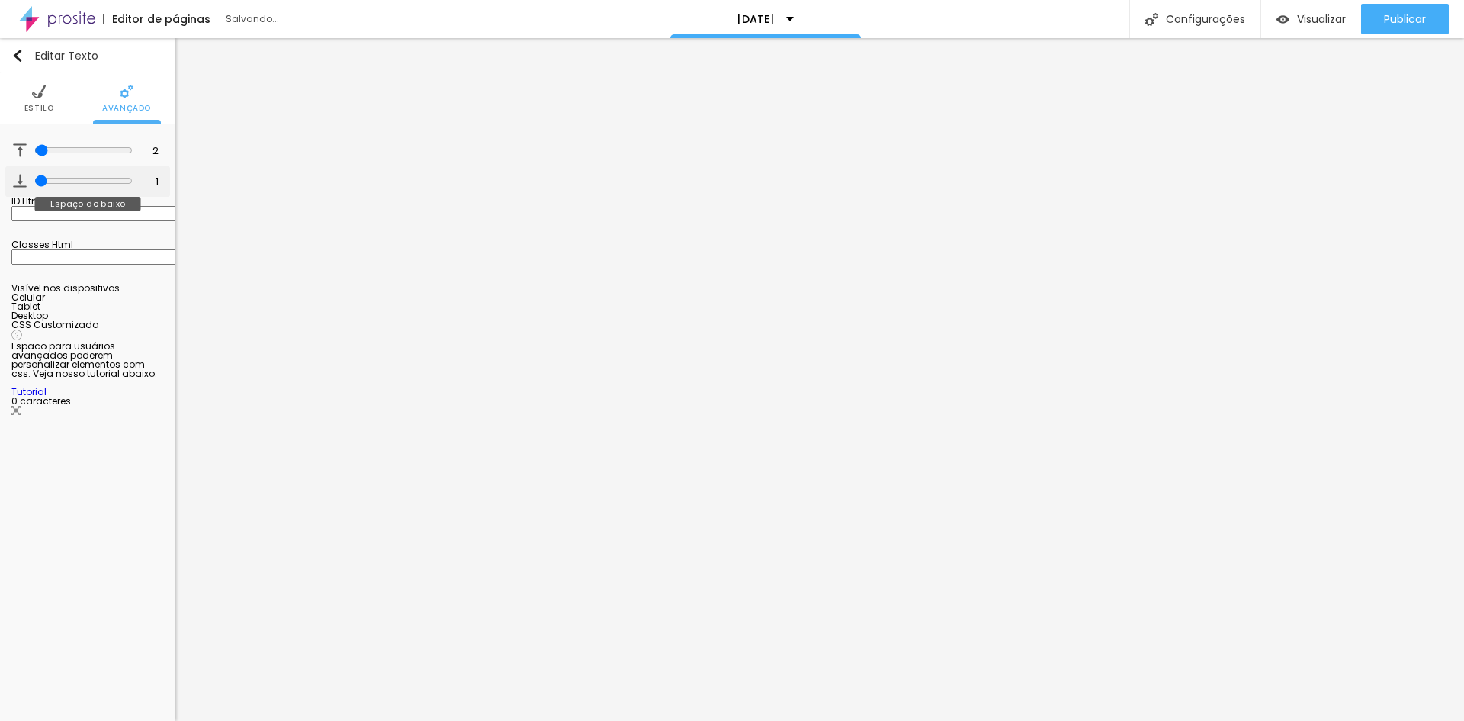
type input "0"
drag, startPoint x: 37, startPoint y: 181, endPoint x: 29, endPoint y: 181, distance: 8.4
type input "0"
click at [31, 181] on input "range" at bounding box center [83, 181] width 104 height 8
type input "0"
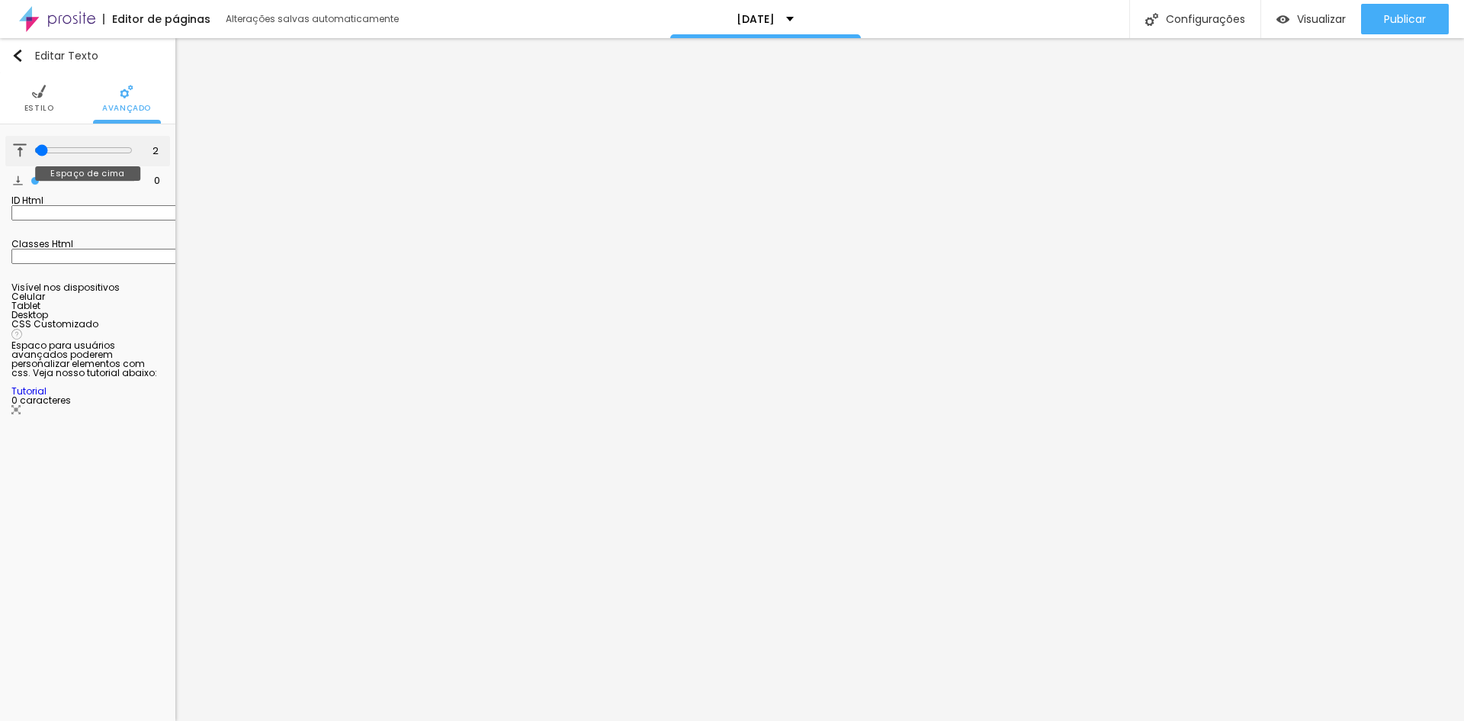
type input "0"
drag, startPoint x: 37, startPoint y: 149, endPoint x: 25, endPoint y: 153, distance: 12.6
type input "0"
click at [31, 152] on input "range" at bounding box center [83, 150] width 104 height 8
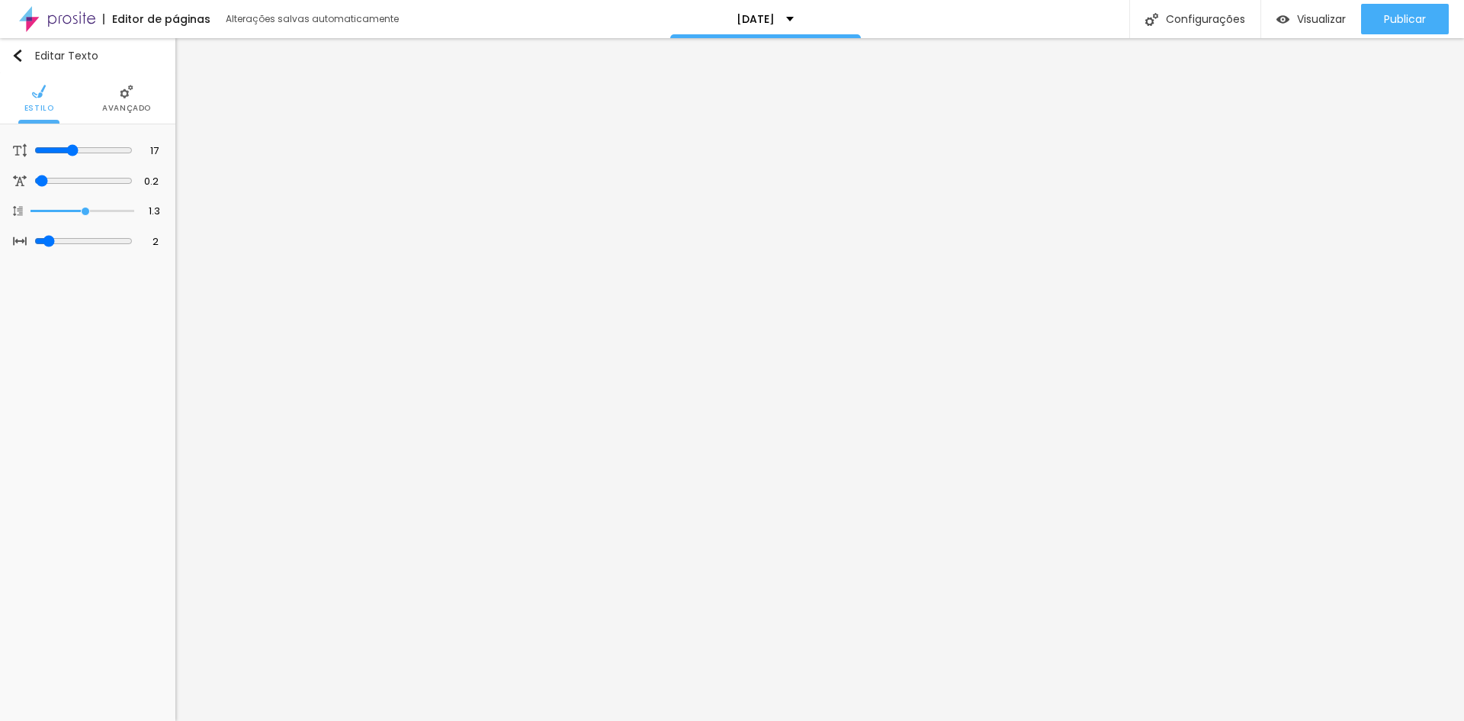
click at [130, 98] on img at bounding box center [127, 92] width 14 height 14
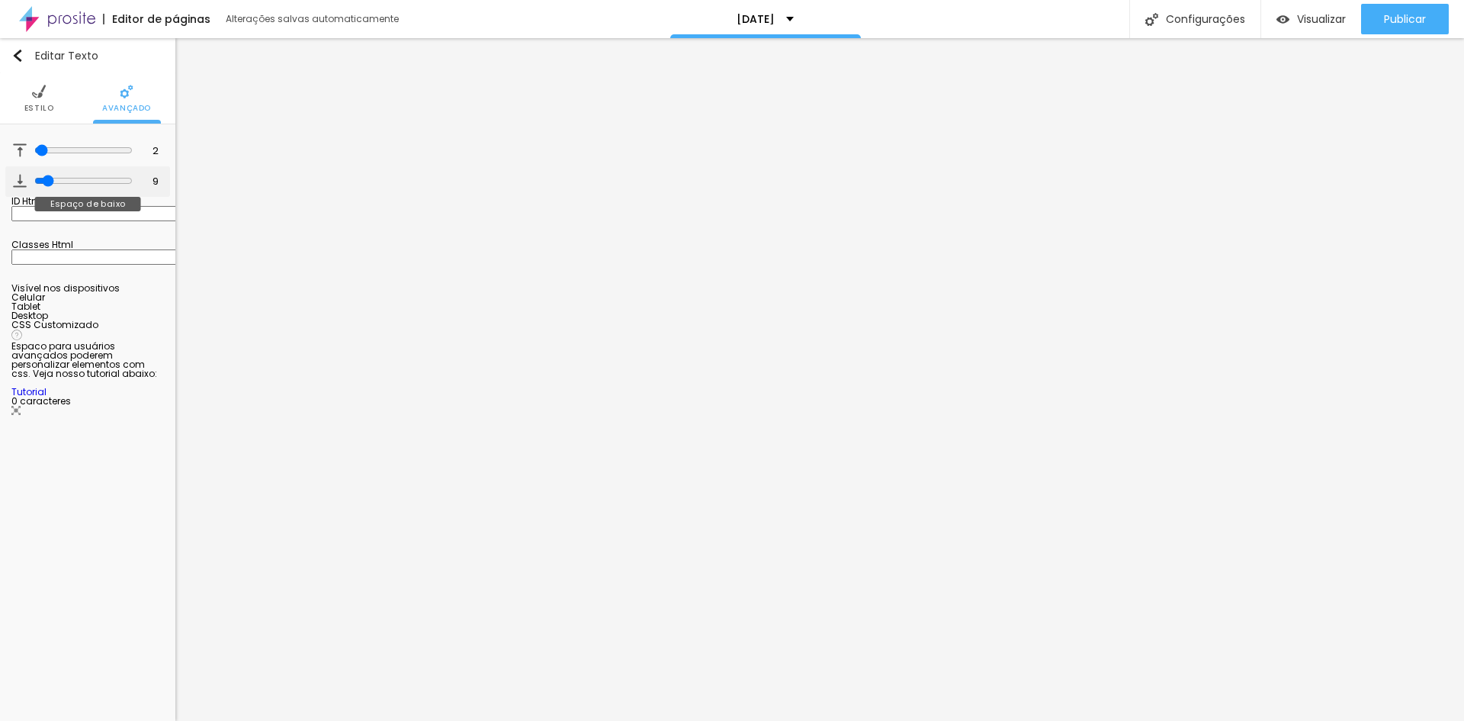
type input "2"
type input "0"
drag, startPoint x: 35, startPoint y: 181, endPoint x: 23, endPoint y: 181, distance: 12.2
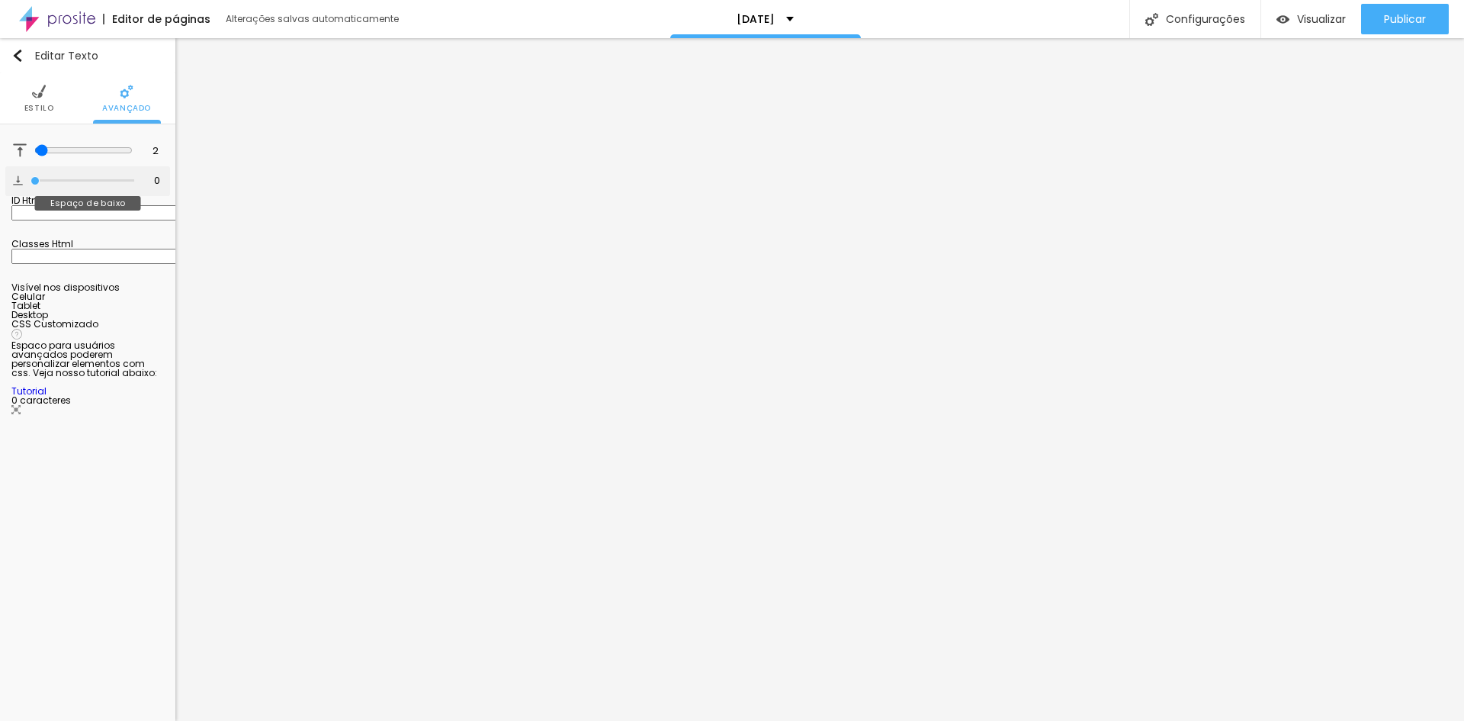
type input "0"
click at [31, 181] on input "range" at bounding box center [83, 181] width 104 height 8
type input "0"
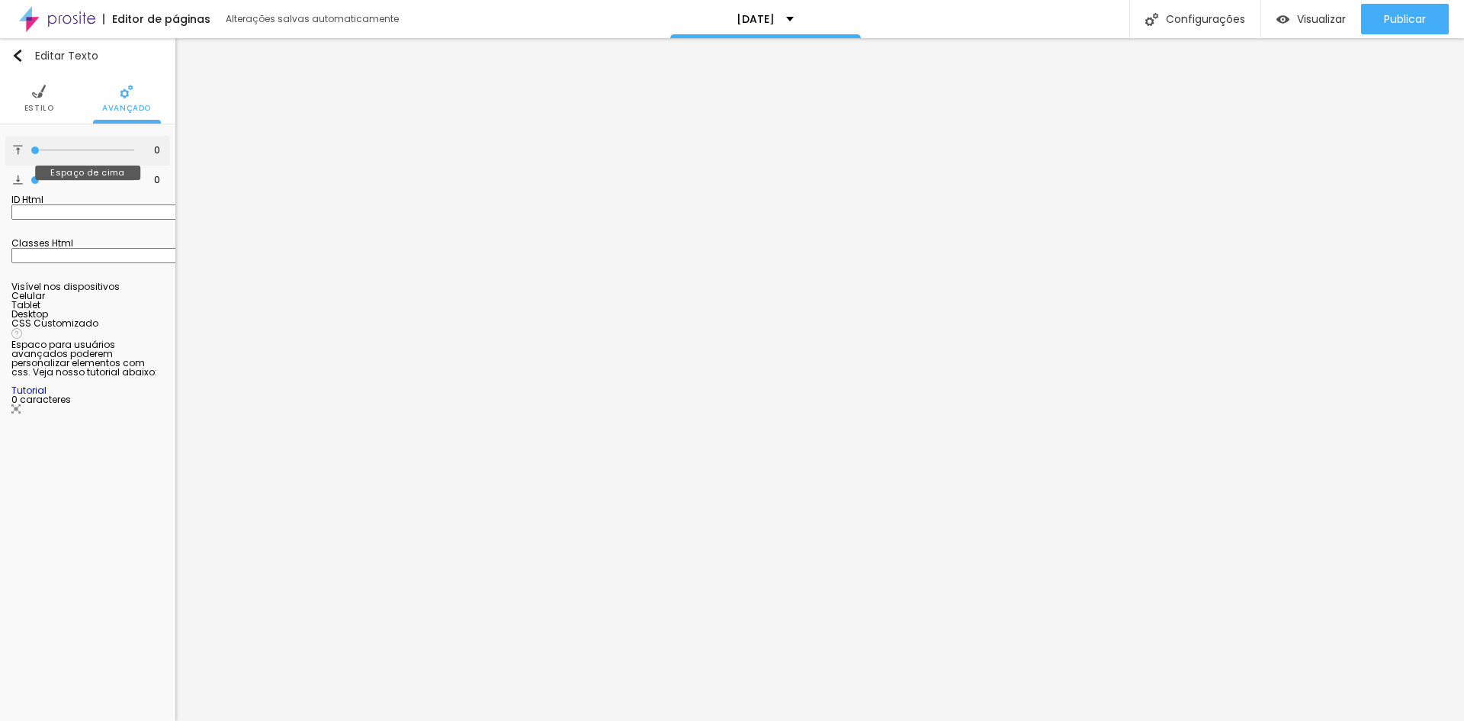
click at [31, 154] on input "range" at bounding box center [83, 150] width 104 height 8
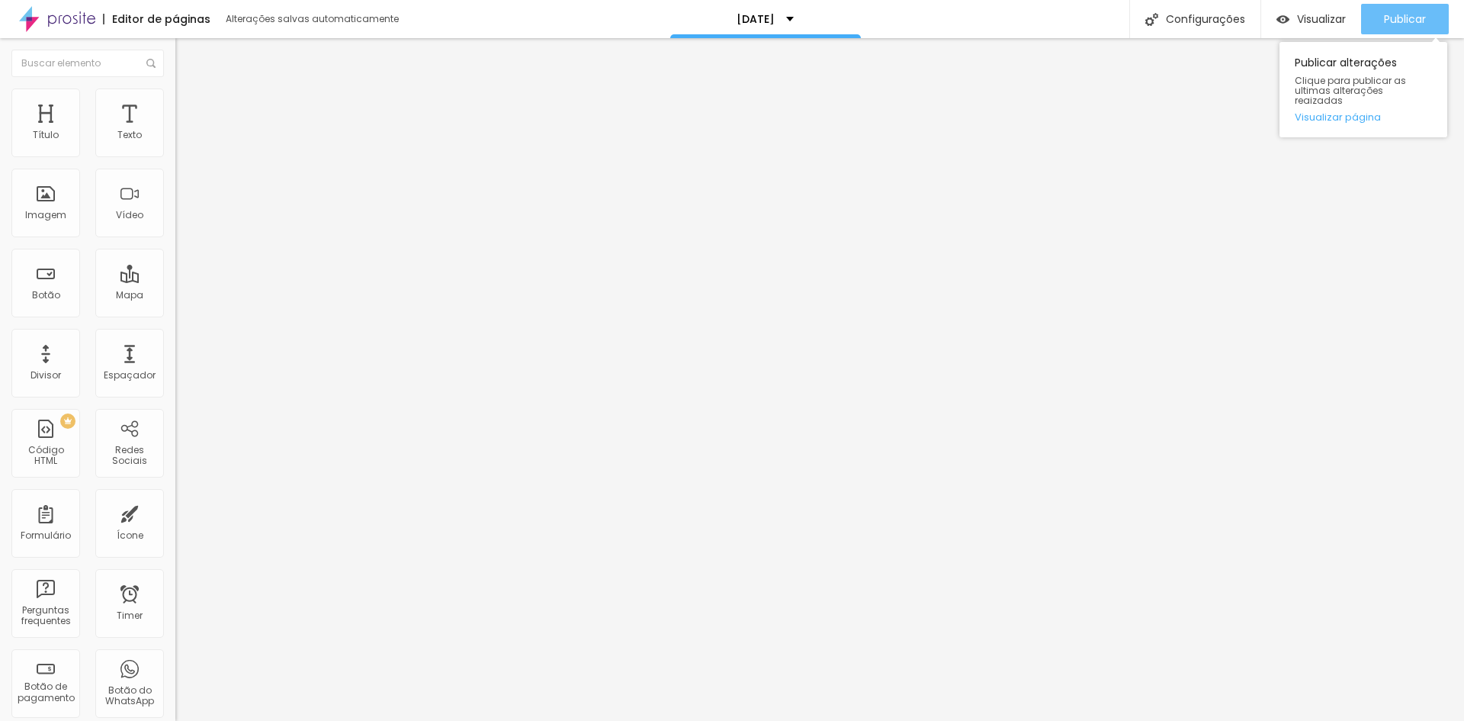
click at [1402, 14] on span "Publicar" at bounding box center [1405, 19] width 42 height 12
click at [1413, 25] on span "Publicar" at bounding box center [1405, 19] width 42 height 12
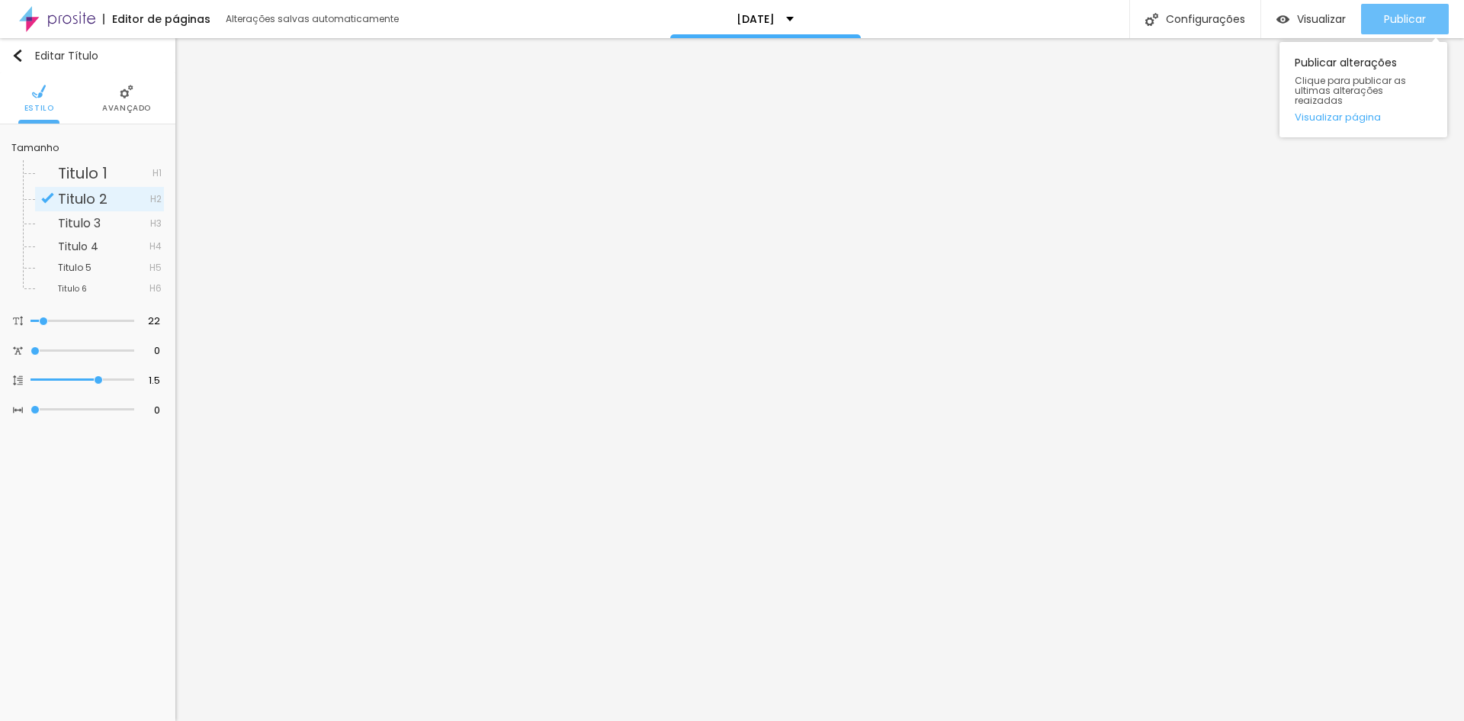
click at [1405, 14] on span "Publicar" at bounding box center [1405, 19] width 42 height 12
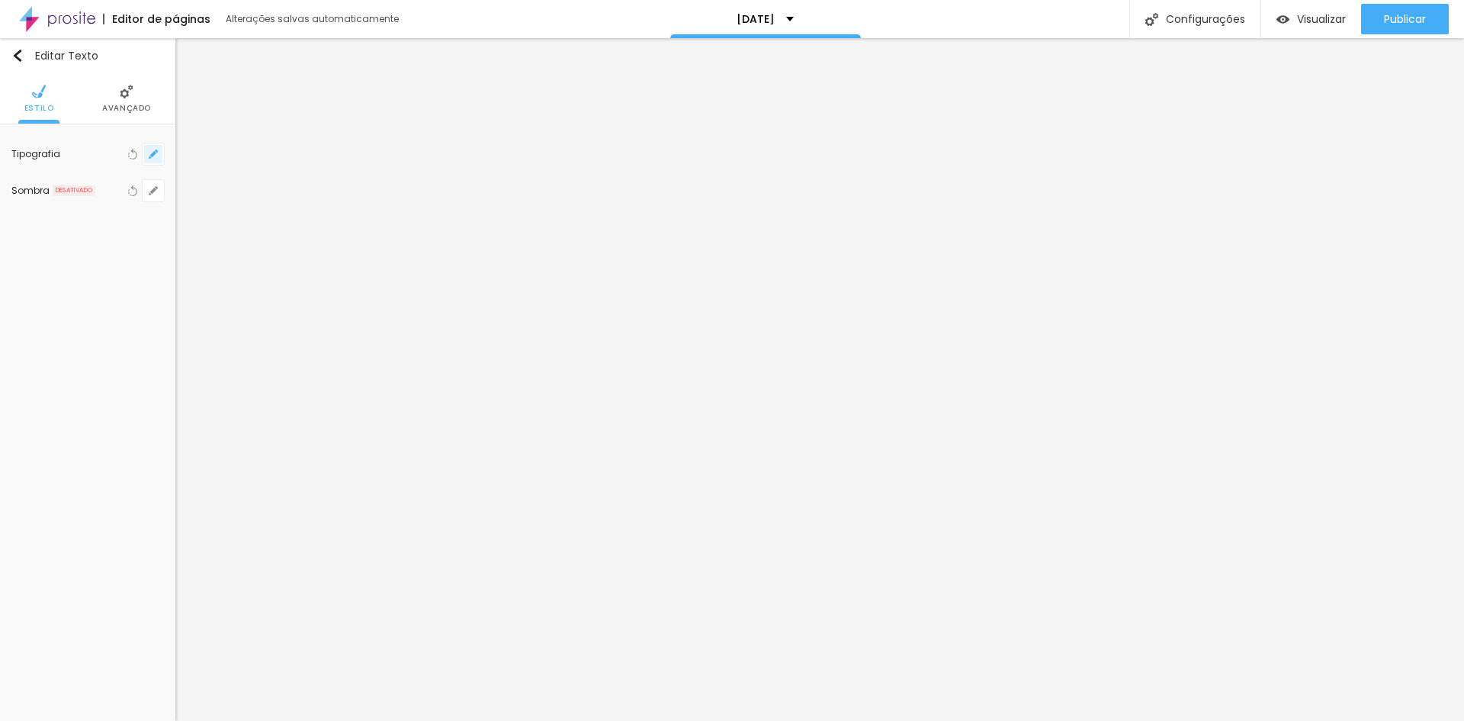
click at [151, 147] on button "button" at bounding box center [153, 153] width 21 height 21
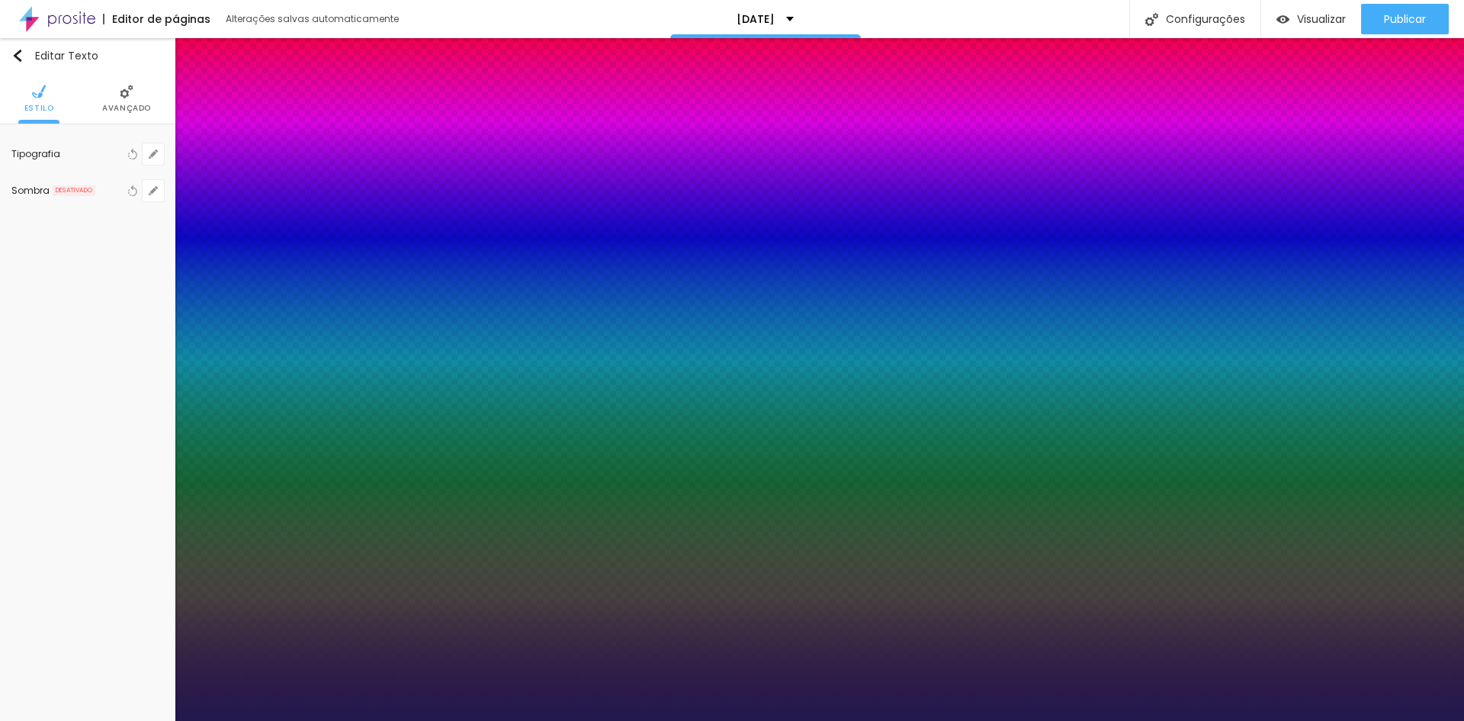
type input "1"
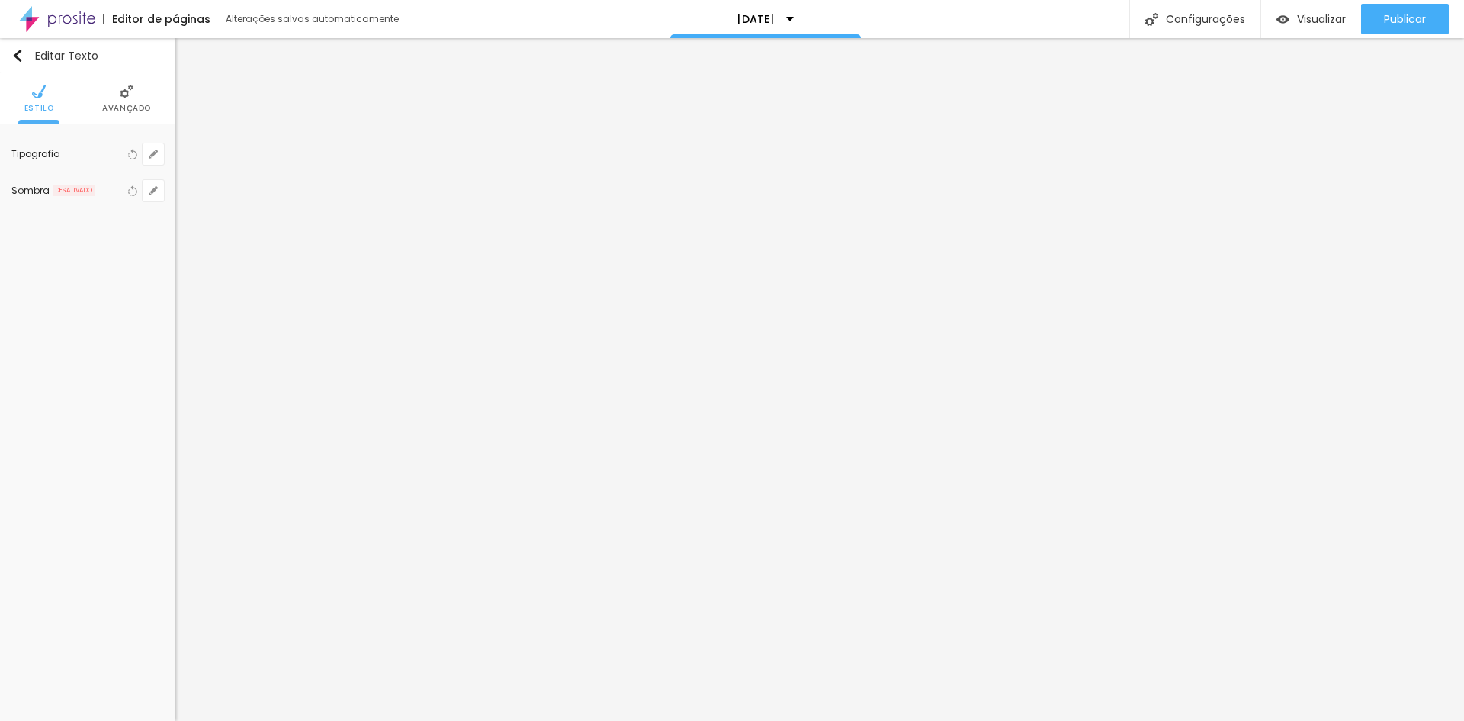
click at [127, 96] on img at bounding box center [127, 92] width 14 height 14
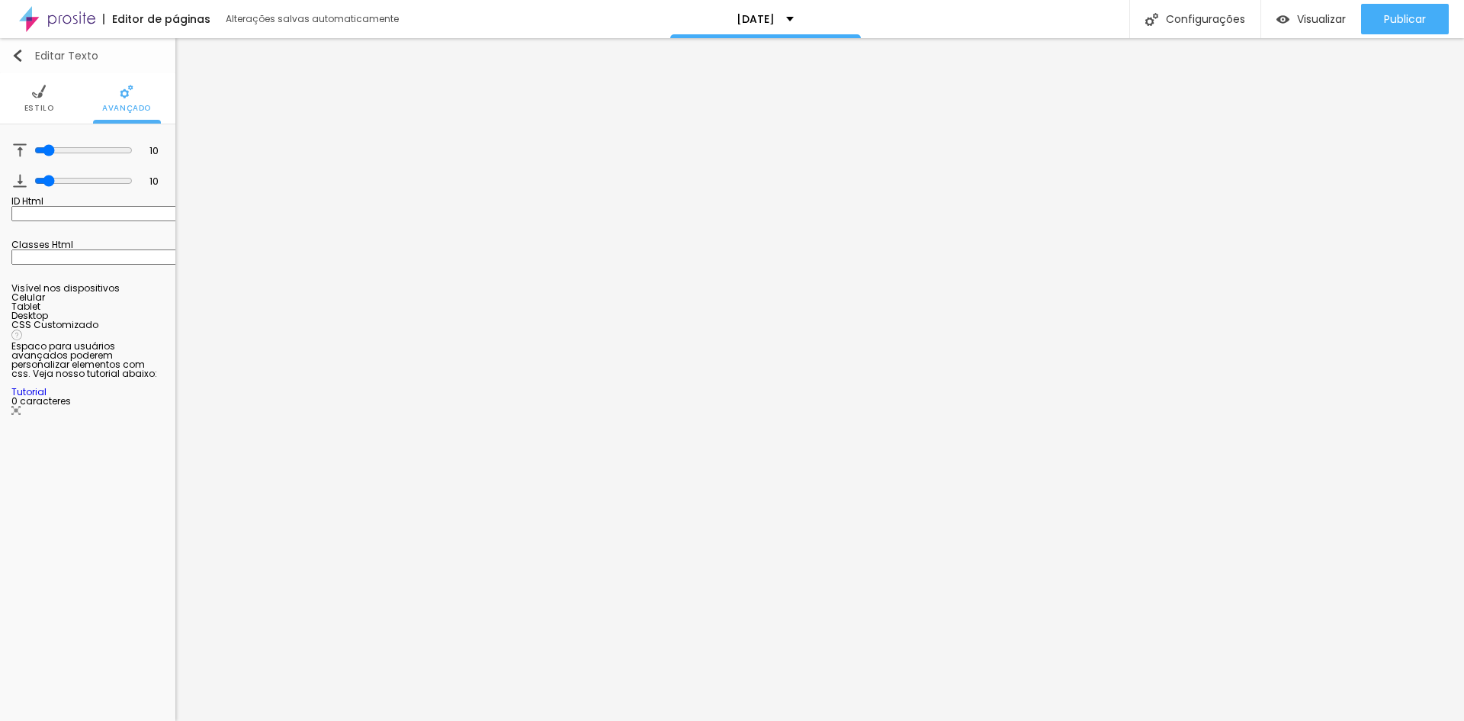
click at [19, 56] on img "button" at bounding box center [17, 56] width 12 height 12
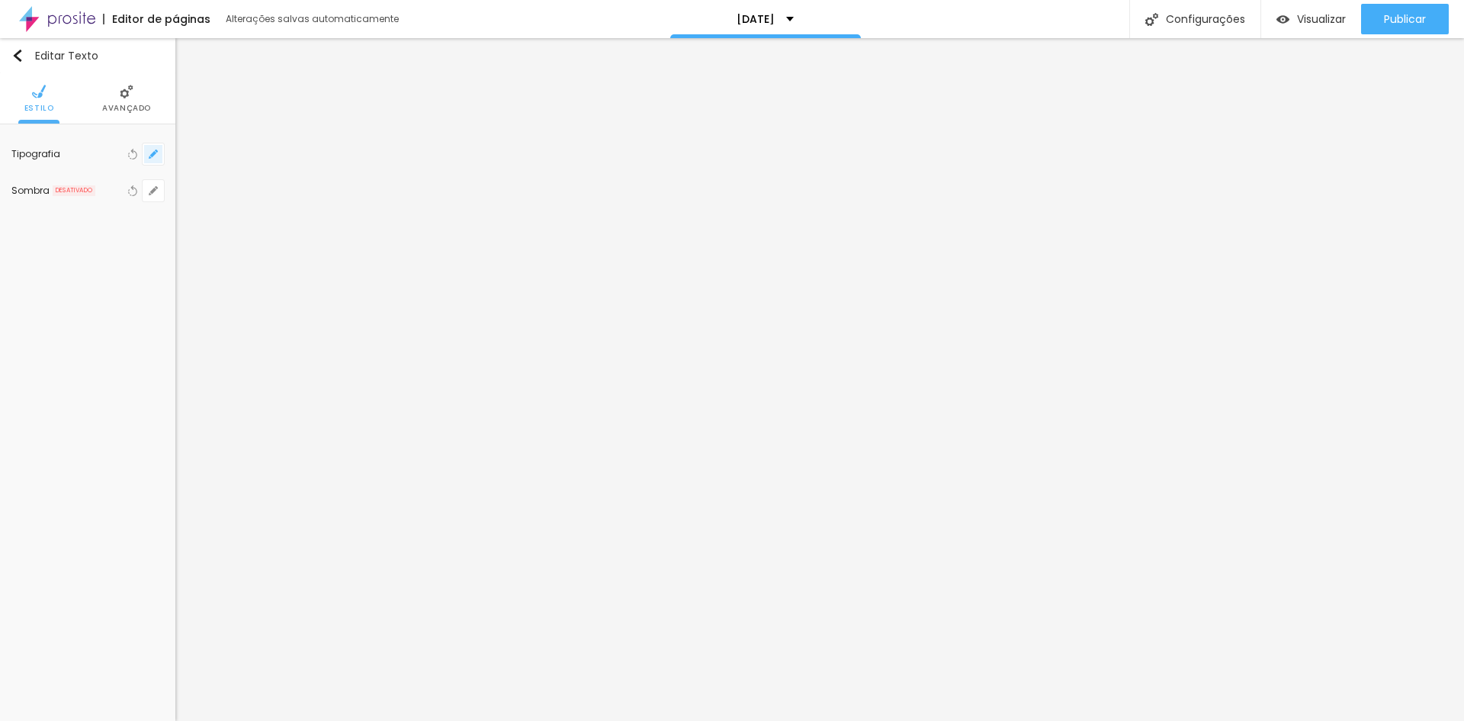
click at [151, 153] on icon "button" at bounding box center [153, 153] width 9 height 9
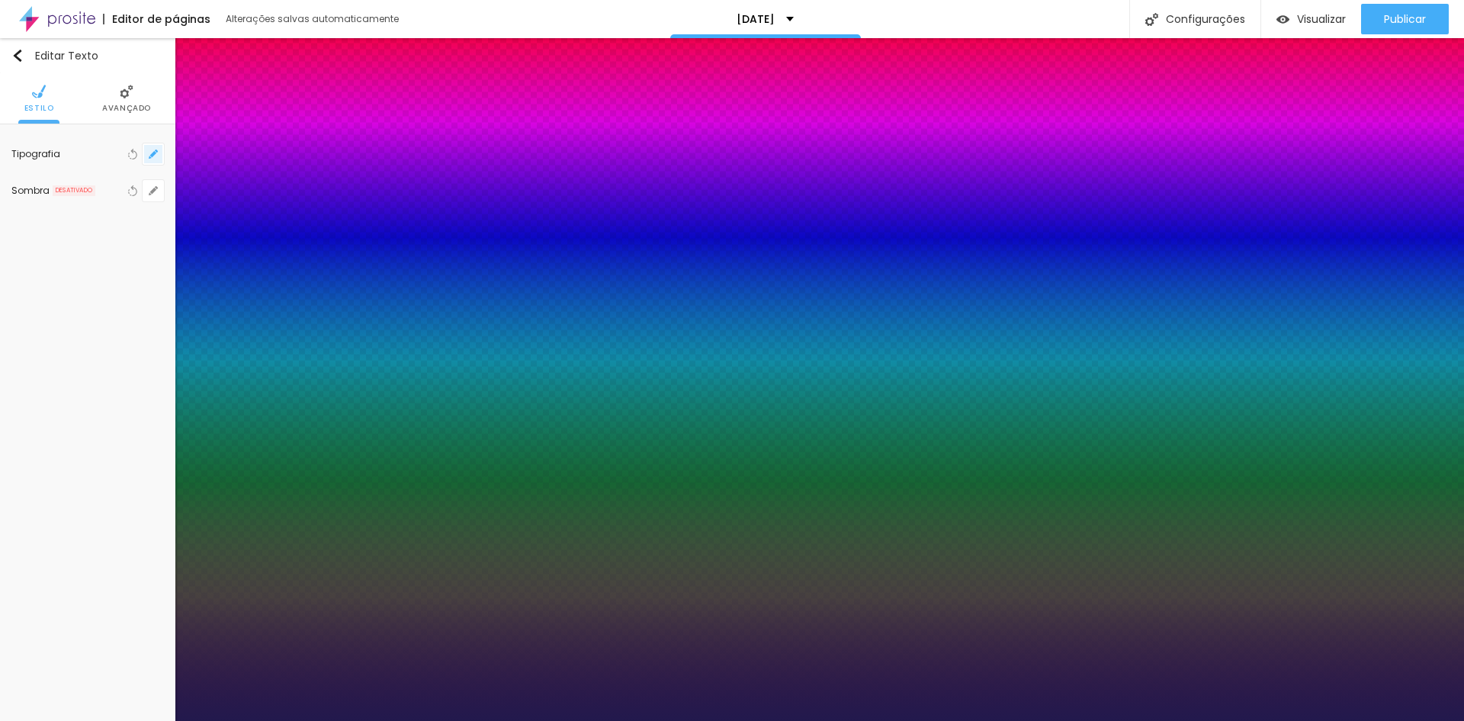
type input "1"
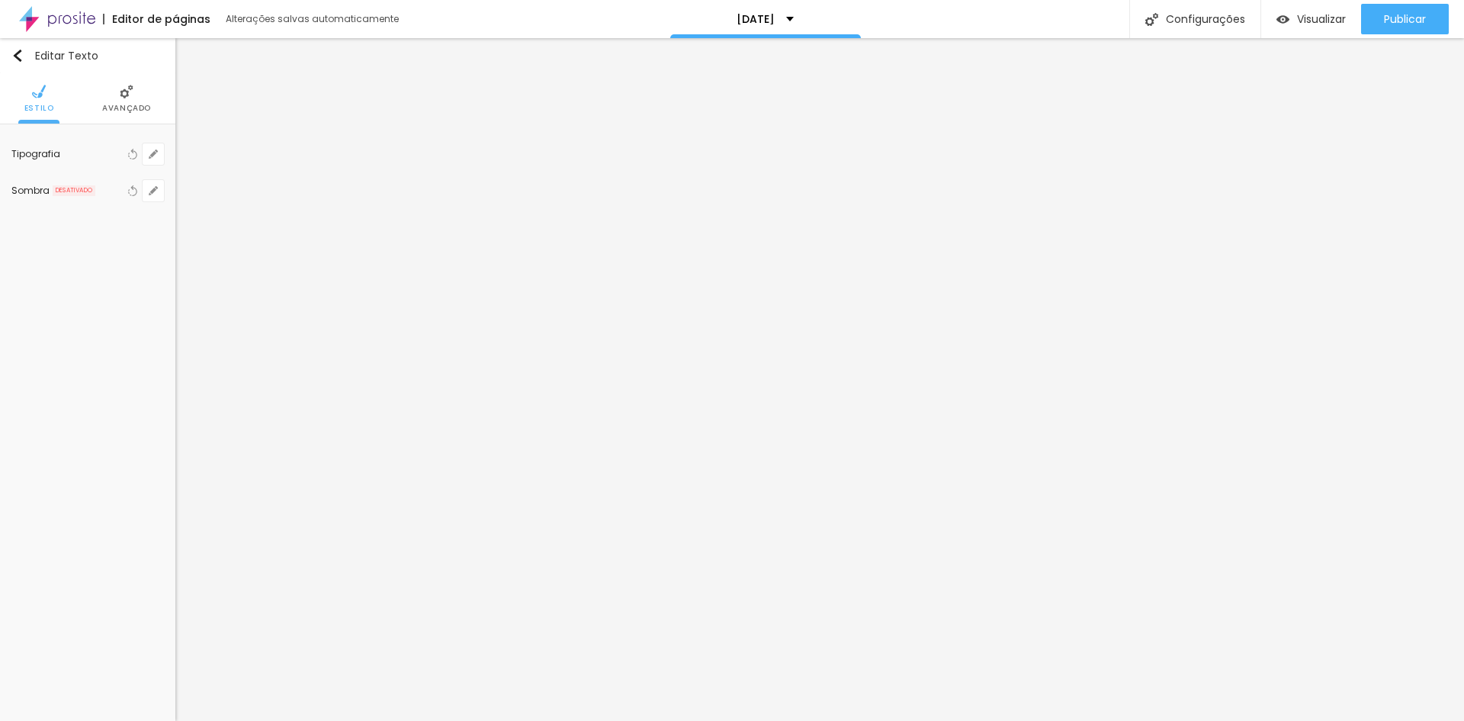
click at [130, 104] on span "Avançado" at bounding box center [126, 108] width 49 height 8
click at [87, 198] on span "Titulo 2" at bounding box center [83, 198] width 50 height 19
click at [159, 323] on button "button" at bounding box center [153, 324] width 21 height 21
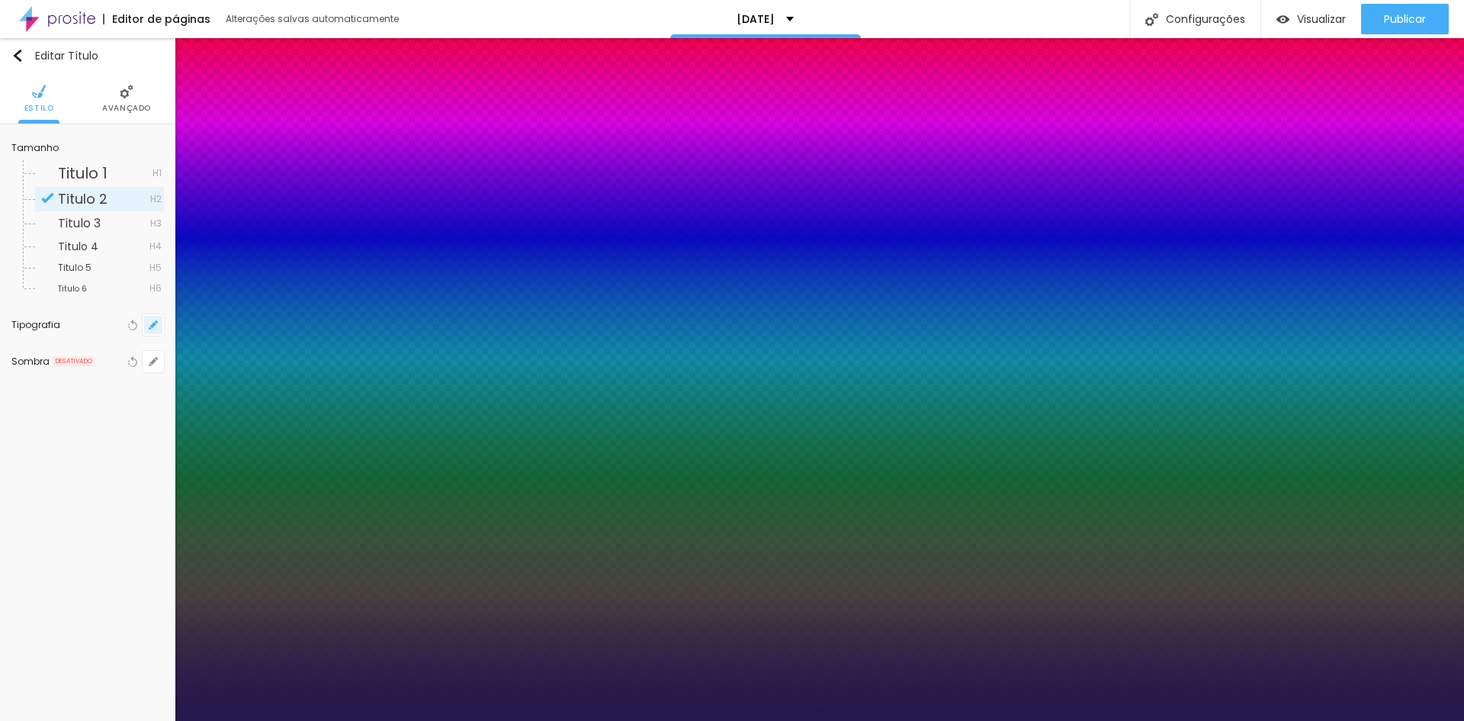
type input "1"
drag, startPoint x: 330, startPoint y: 427, endPoint x: 338, endPoint y: 429, distance: 7.8
type input "8"
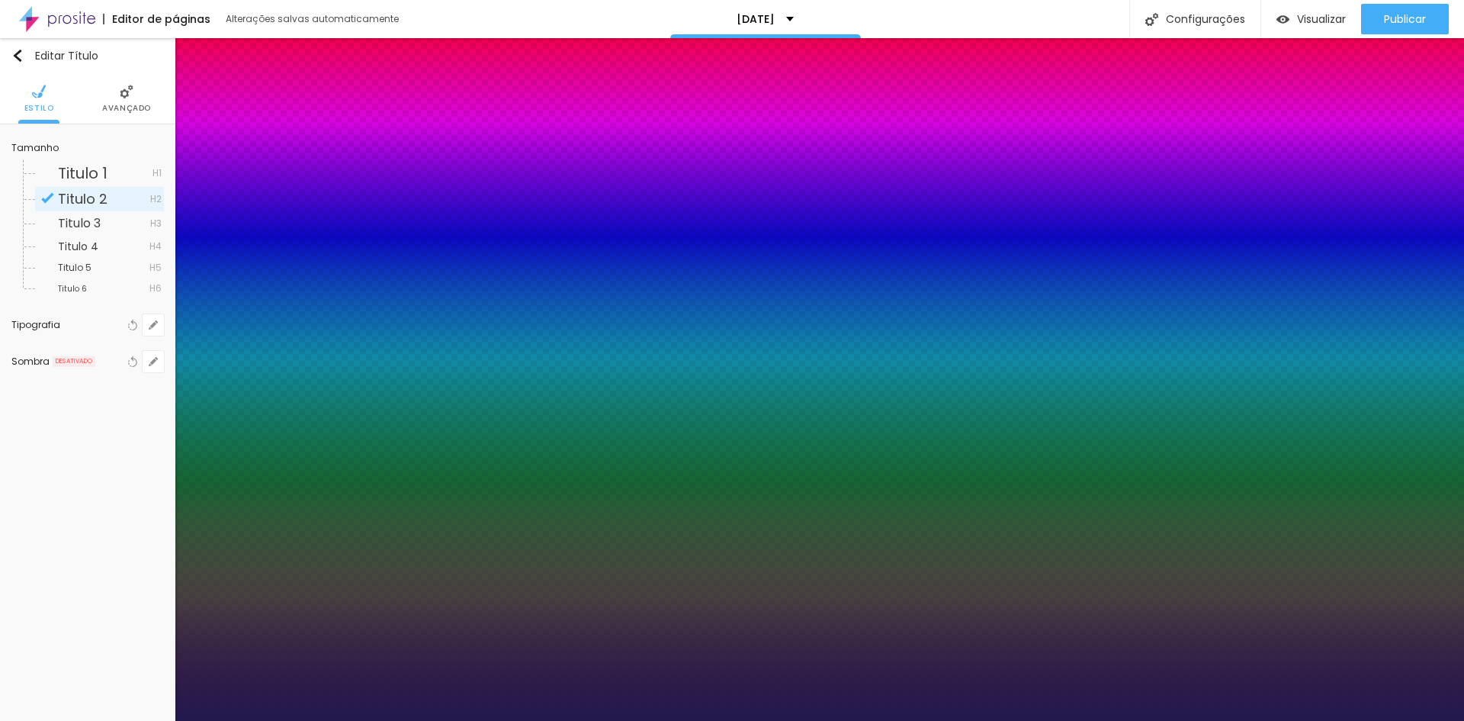
type input "2"
type input "1"
type input "22"
type input "1"
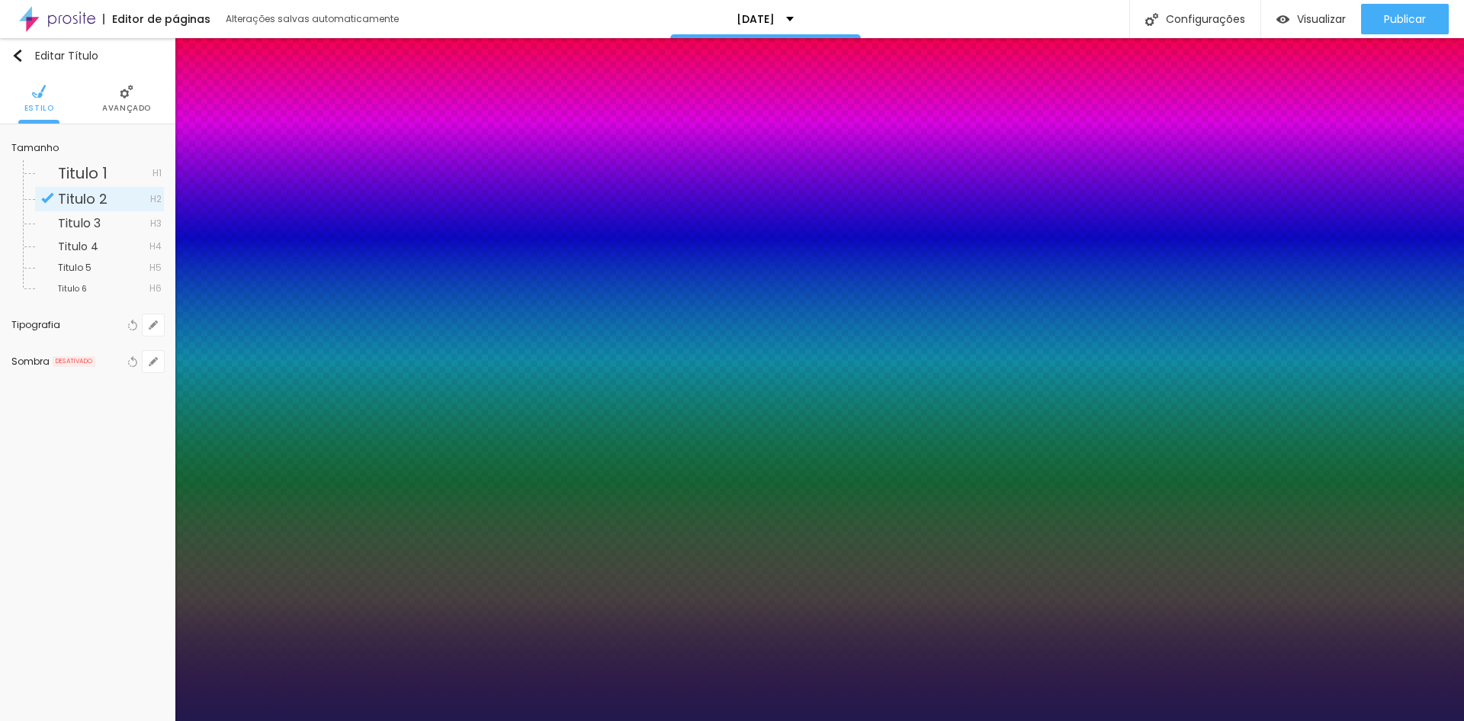
type input "22"
drag, startPoint x: 326, startPoint y: 504, endPoint x: 347, endPoint y: 504, distance: 20.6
type input "1"
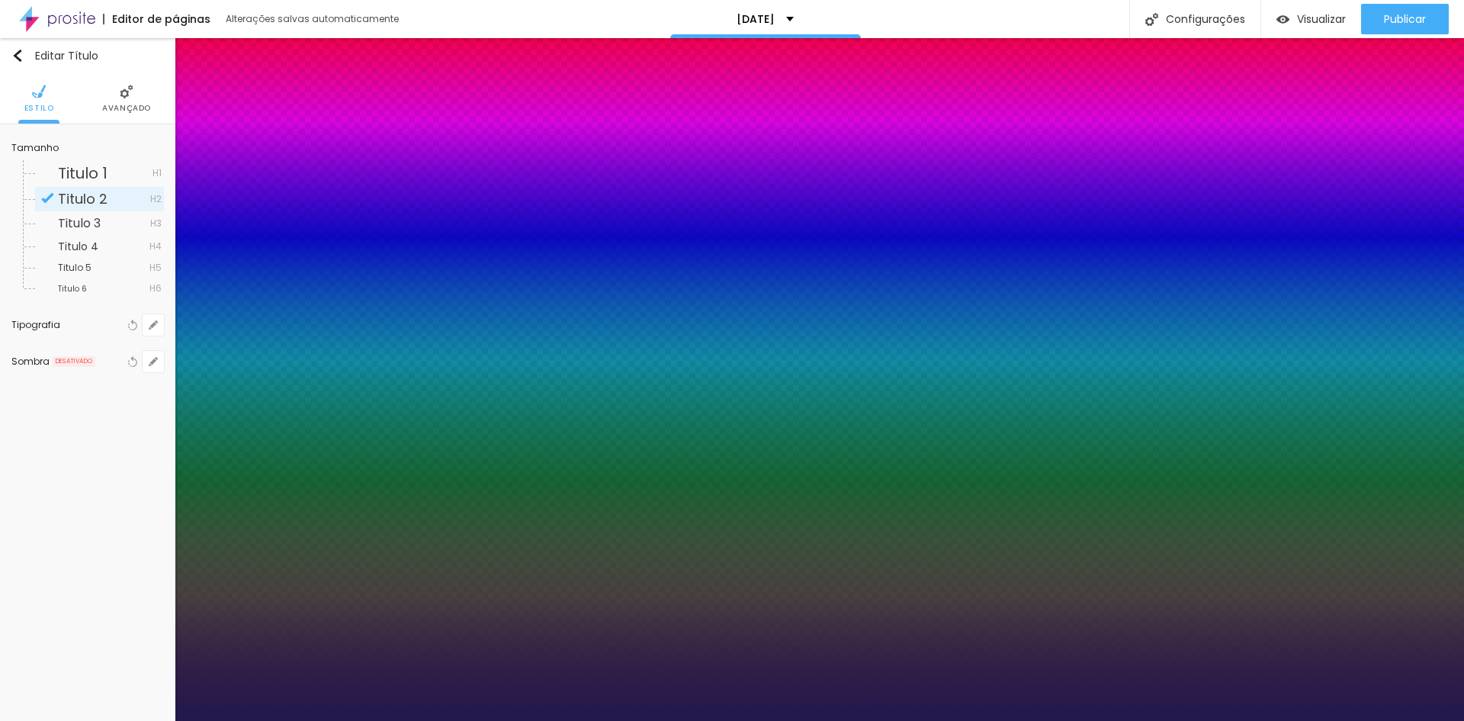
type input "2"
type input "1.5"
type input "2"
type input "1.5"
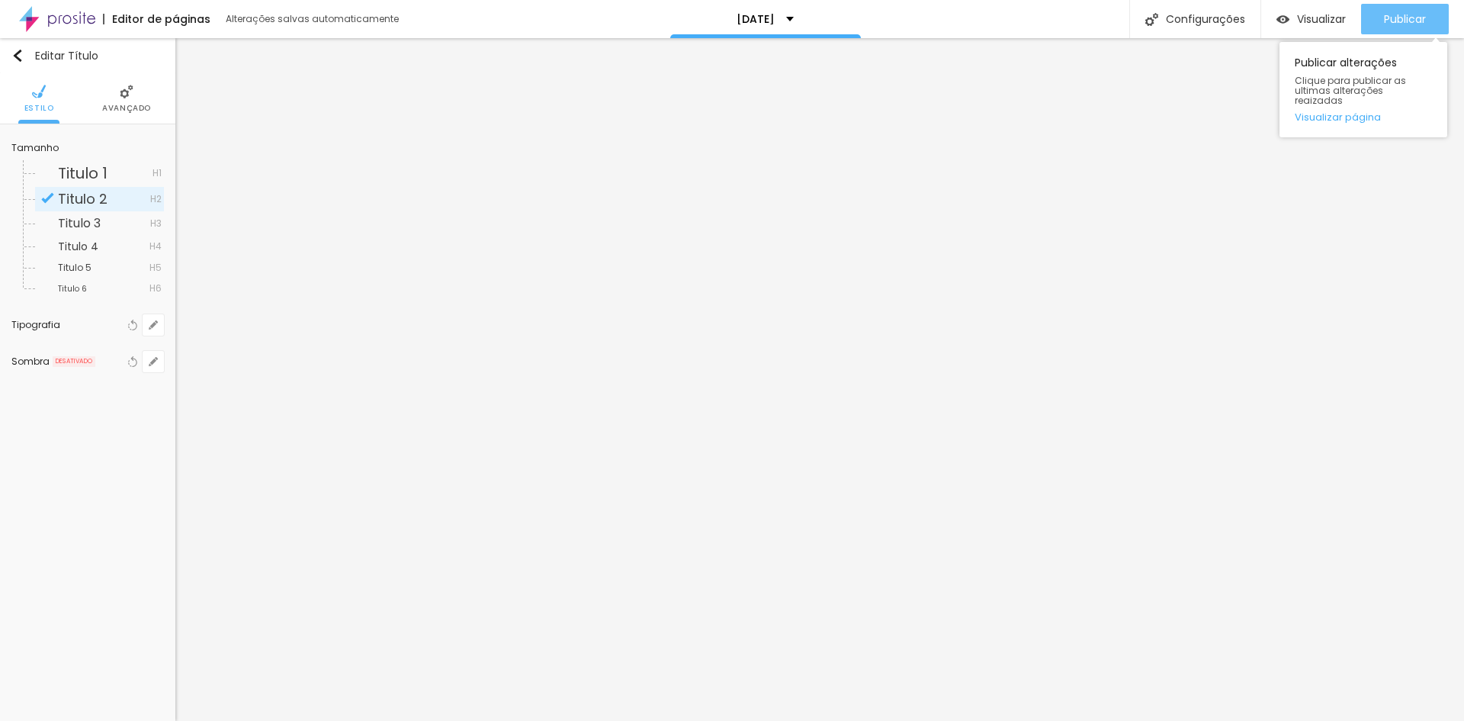
click at [1406, 10] on div "Publicar" at bounding box center [1405, 19] width 42 height 31
click at [1413, 21] on span "Publicar" at bounding box center [1405, 19] width 42 height 12
click at [1390, 18] on span "Publicar" at bounding box center [1405, 19] width 42 height 12
click at [1388, 15] on span "Publicar" at bounding box center [1405, 19] width 42 height 12
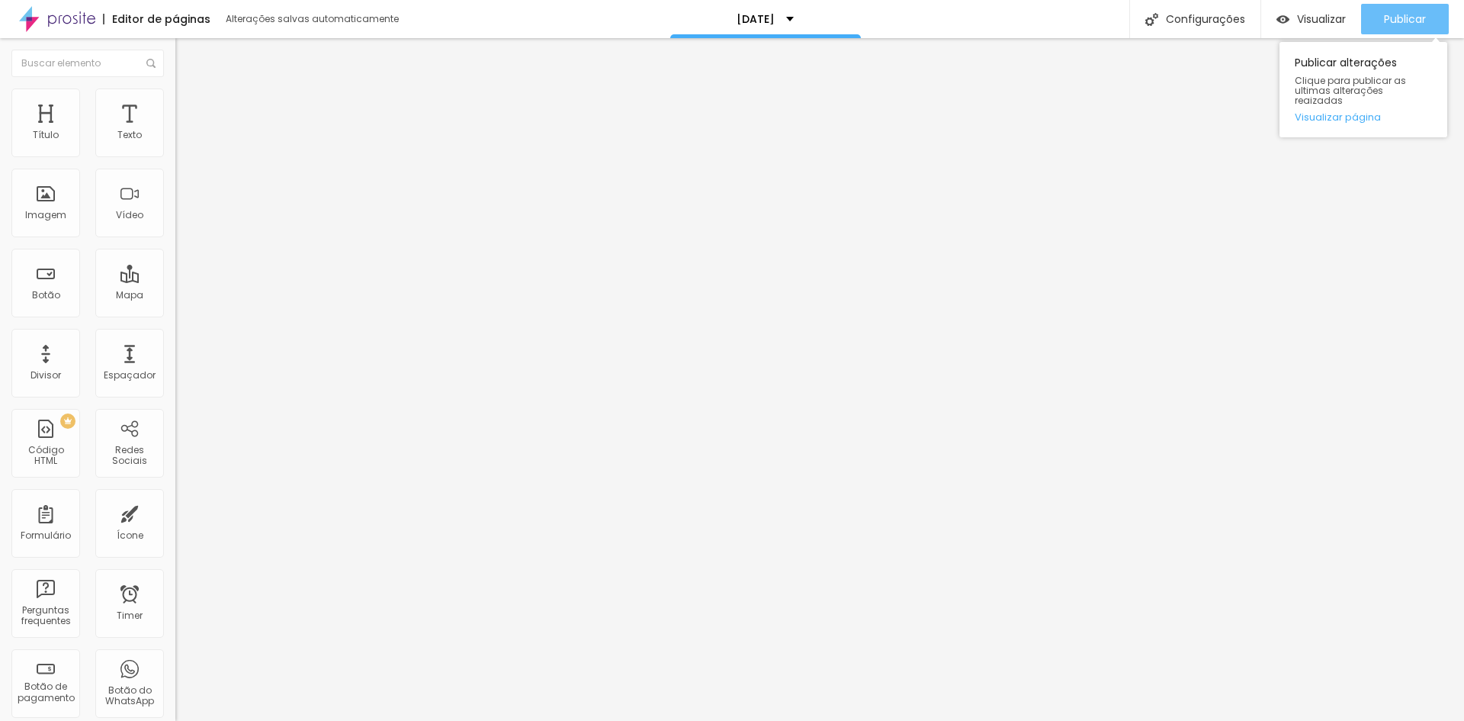
click at [1402, 23] on span "Publicar" at bounding box center [1405, 19] width 42 height 12
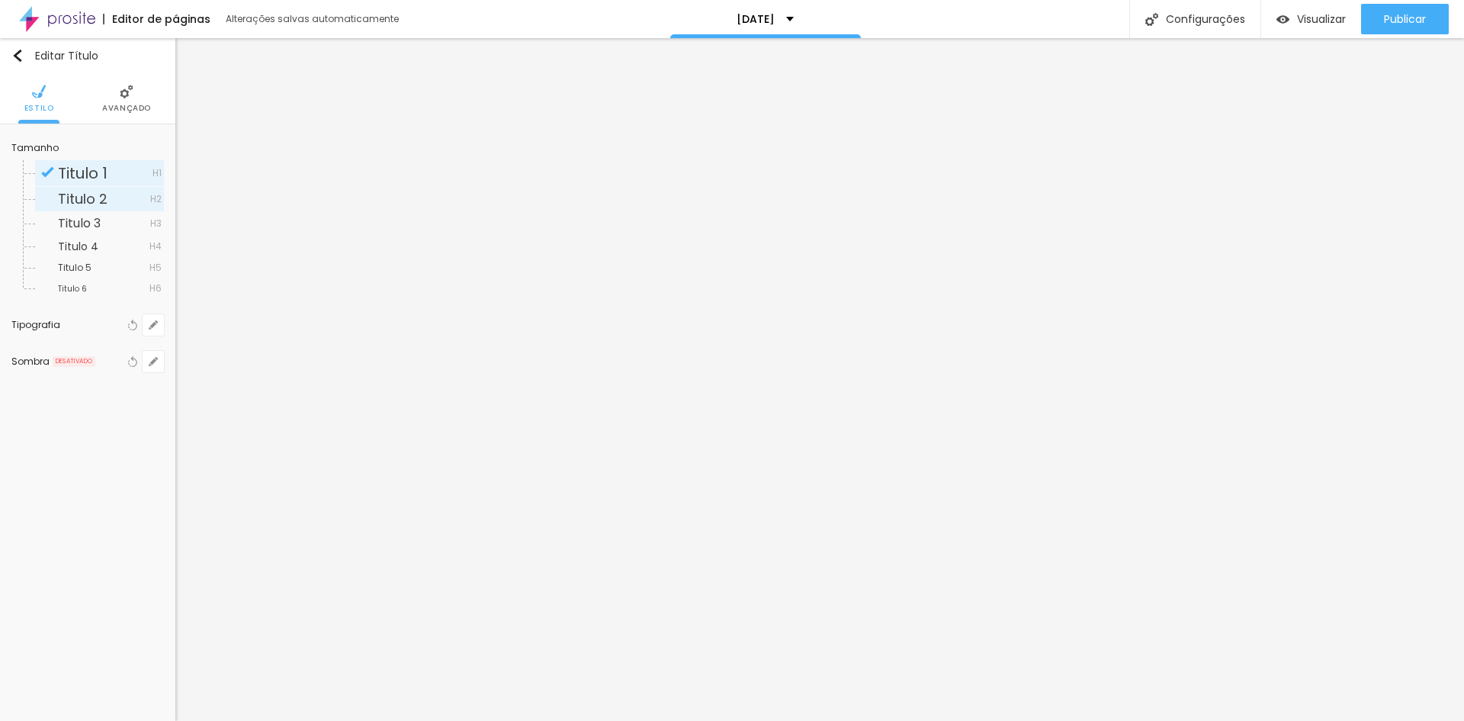
click at [97, 198] on span "Titulo 2" at bounding box center [83, 198] width 50 height 19
click at [96, 175] on span "Titulo 1" at bounding box center [83, 172] width 50 height 21
click at [151, 323] on icon "button" at bounding box center [153, 324] width 9 height 9
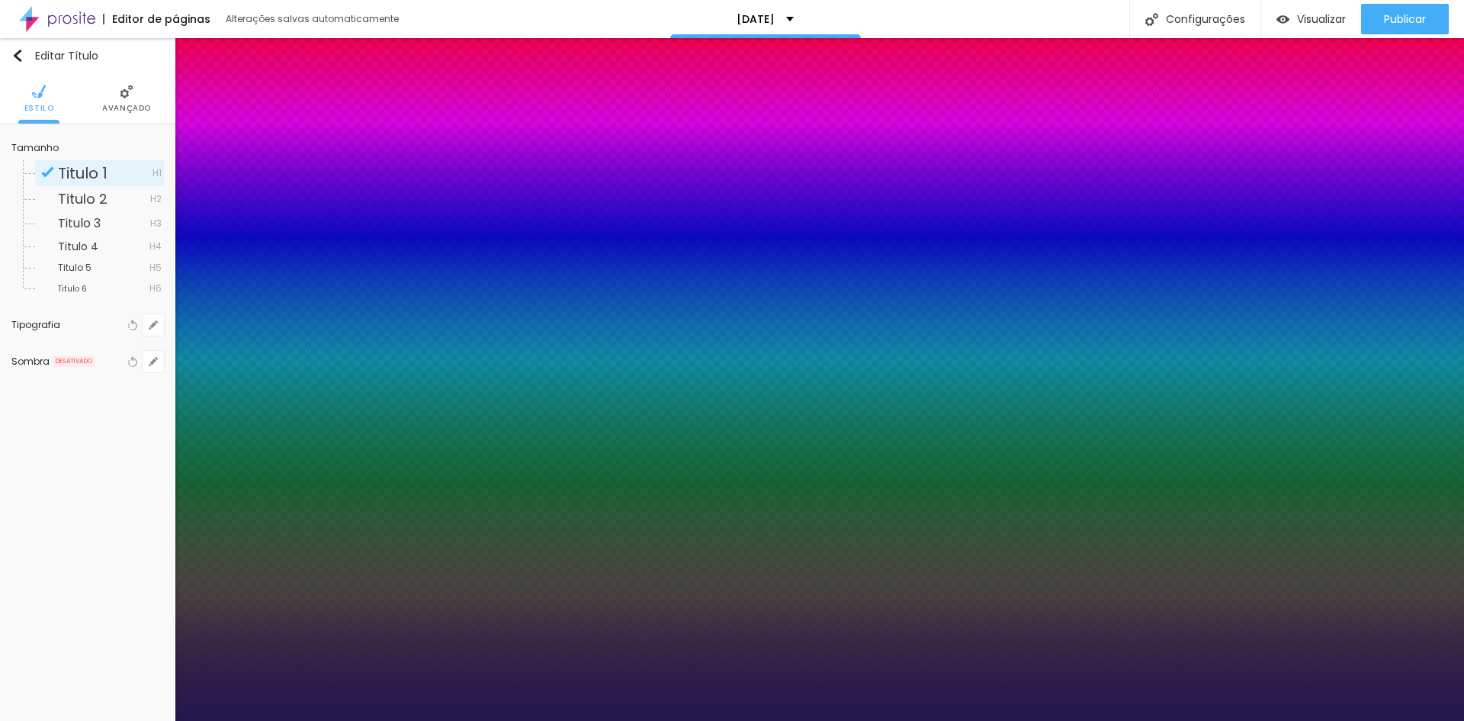
type input "1"
type input "20"
type input "1"
type input "24"
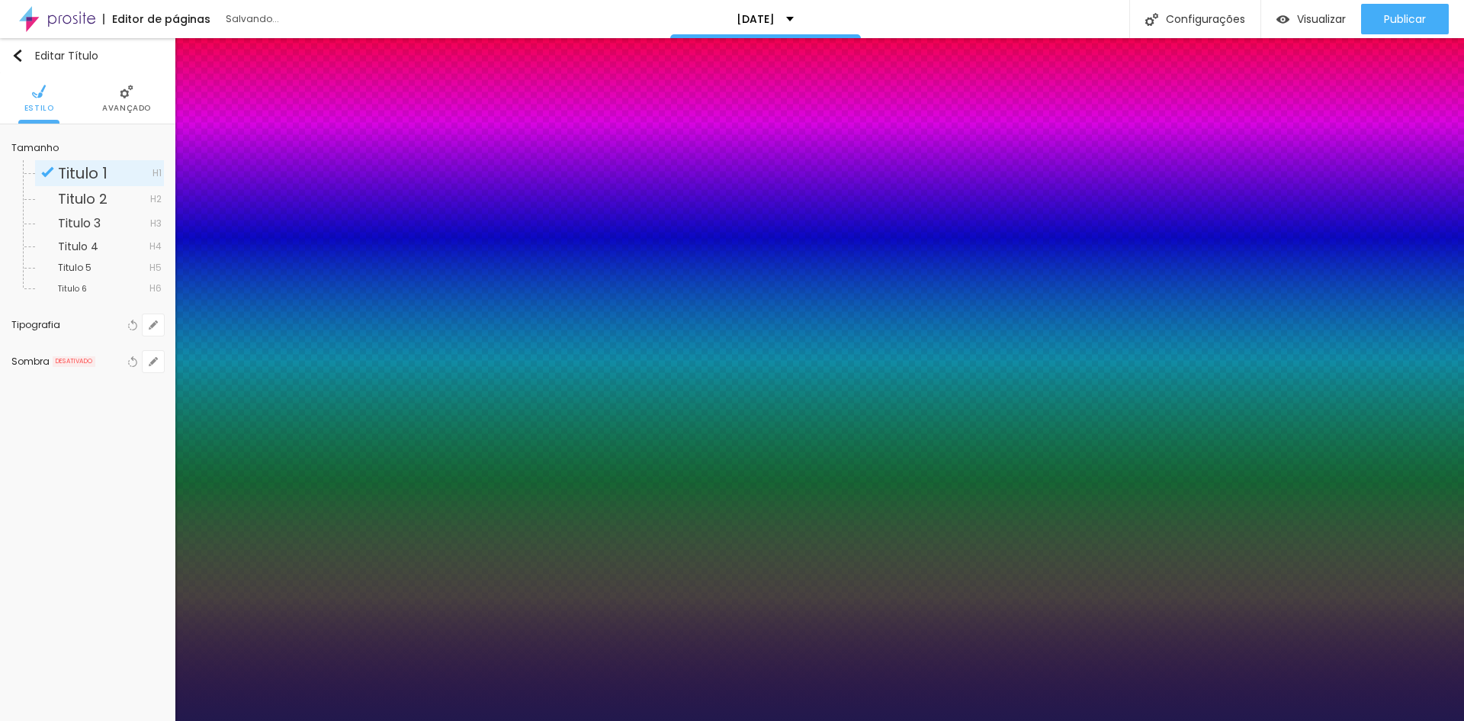
type input "24"
type input "1"
type input "34"
type input "1"
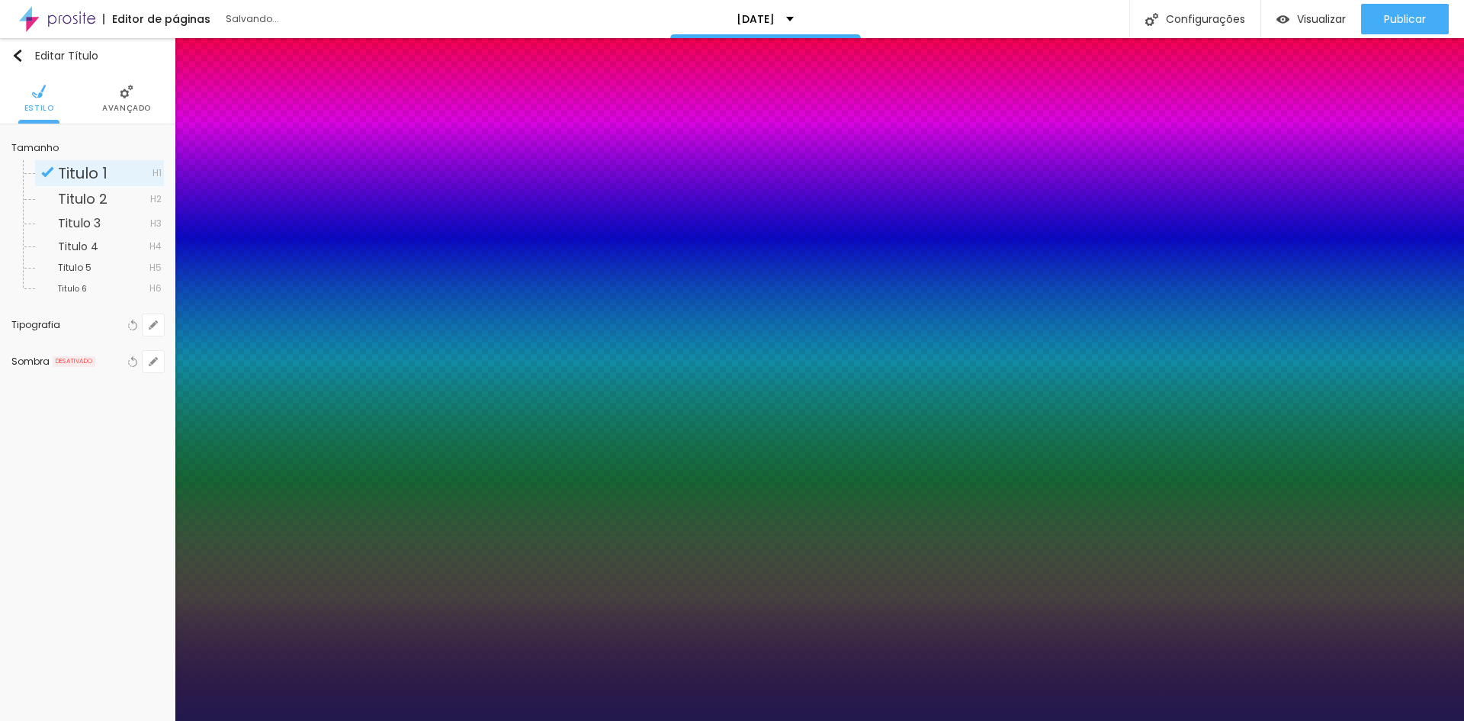
type input "35"
type input "1"
type input "36"
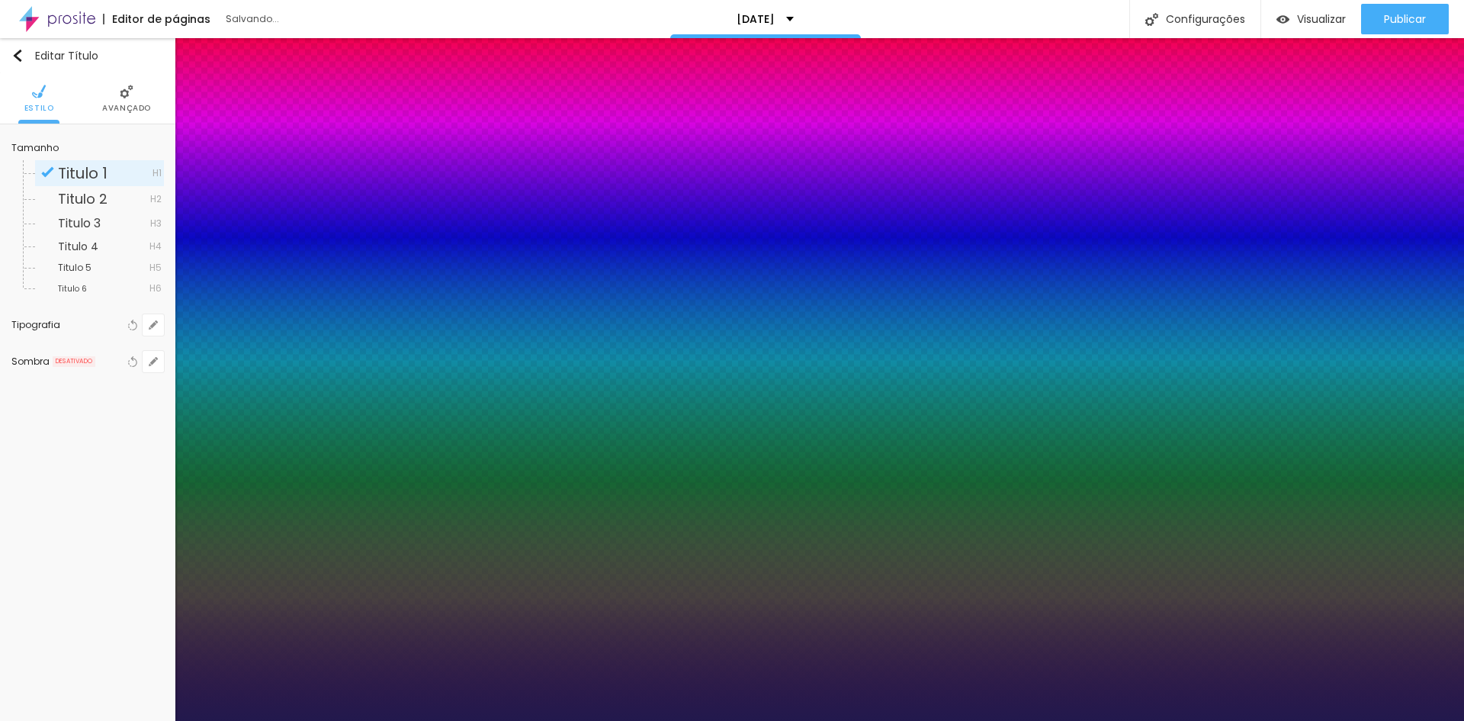
type input "1"
type input "41"
type input "1"
drag, startPoint x: 227, startPoint y: 430, endPoint x: 288, endPoint y: 420, distance: 61.8
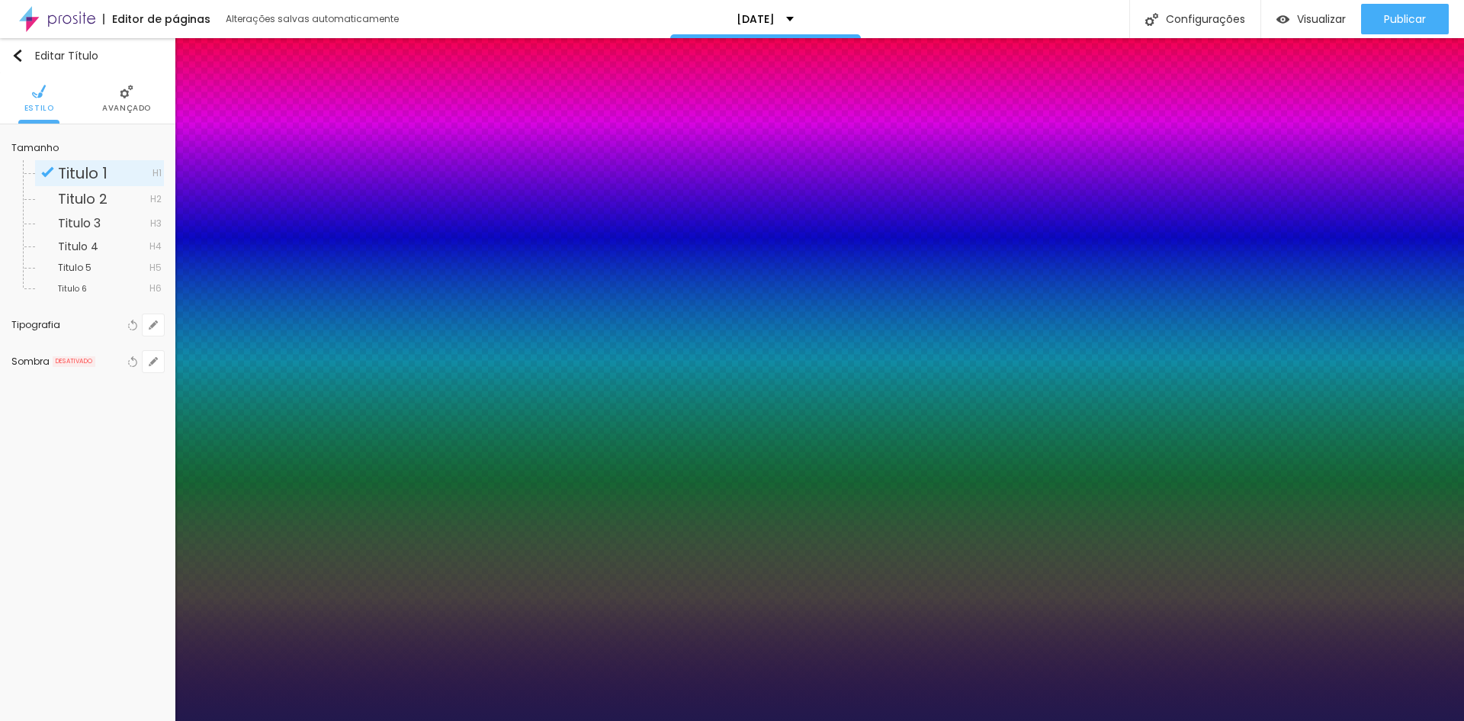
drag, startPoint x: 287, startPoint y: 432, endPoint x: 275, endPoint y: 430, distance: 11.7
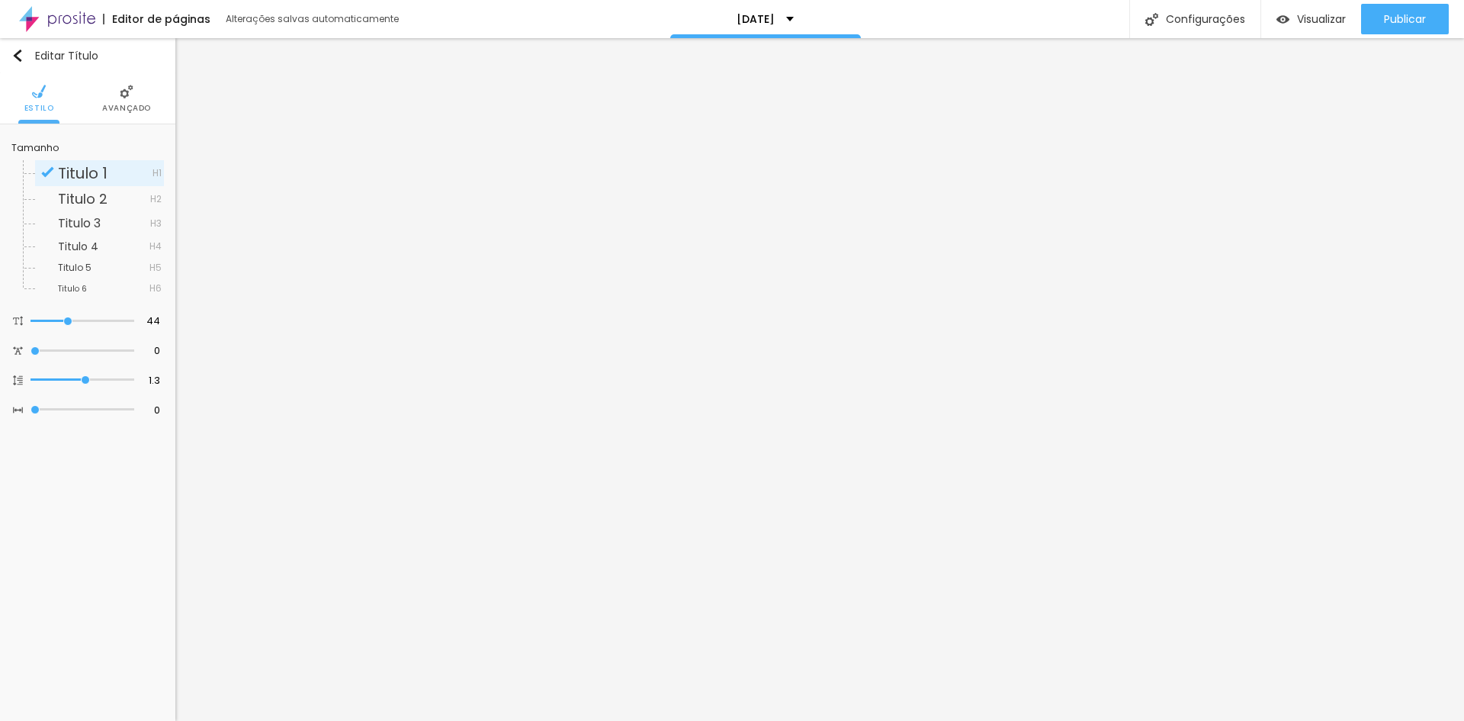
click at [120, 95] on img at bounding box center [127, 92] width 14 height 14
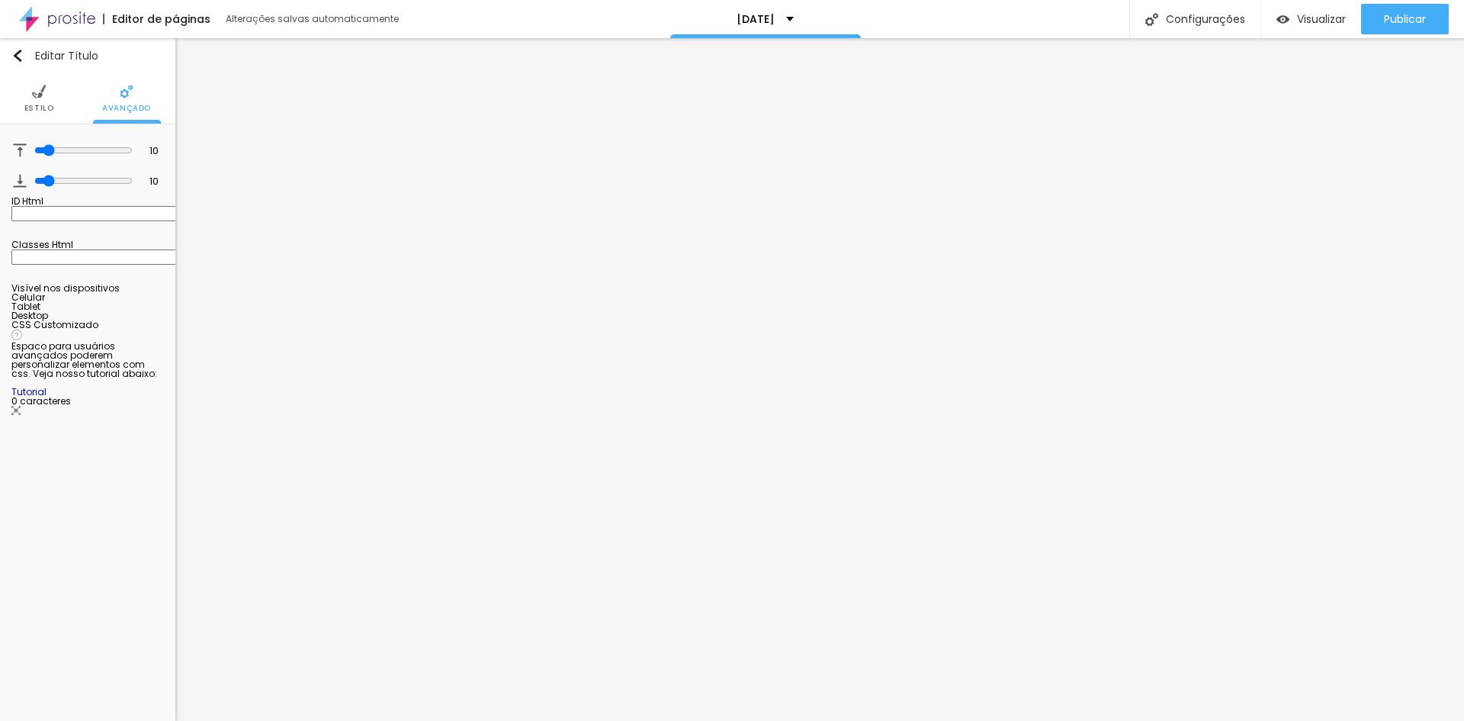
click at [40, 93] on img at bounding box center [39, 92] width 14 height 14
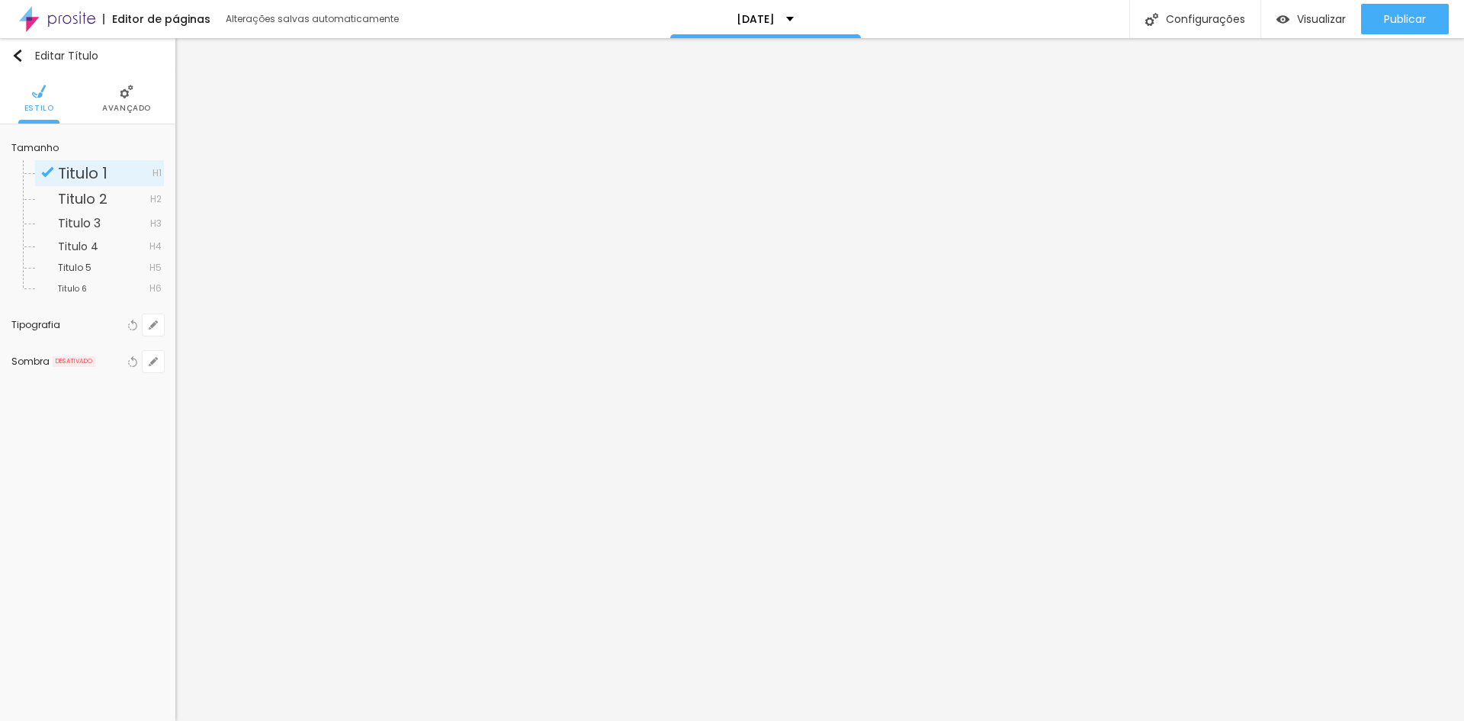
click at [130, 95] on img at bounding box center [127, 92] width 14 height 14
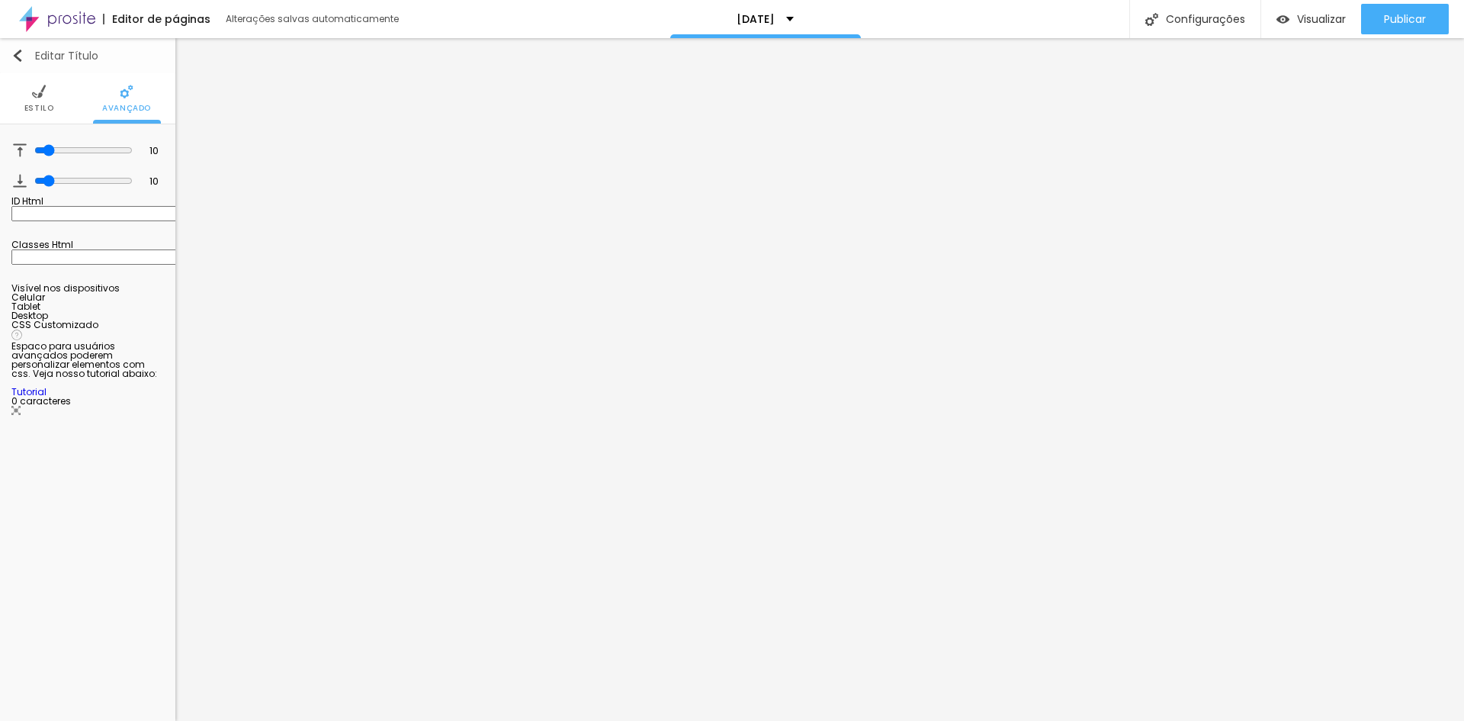
click at [19, 56] on img "button" at bounding box center [17, 56] width 12 height 12
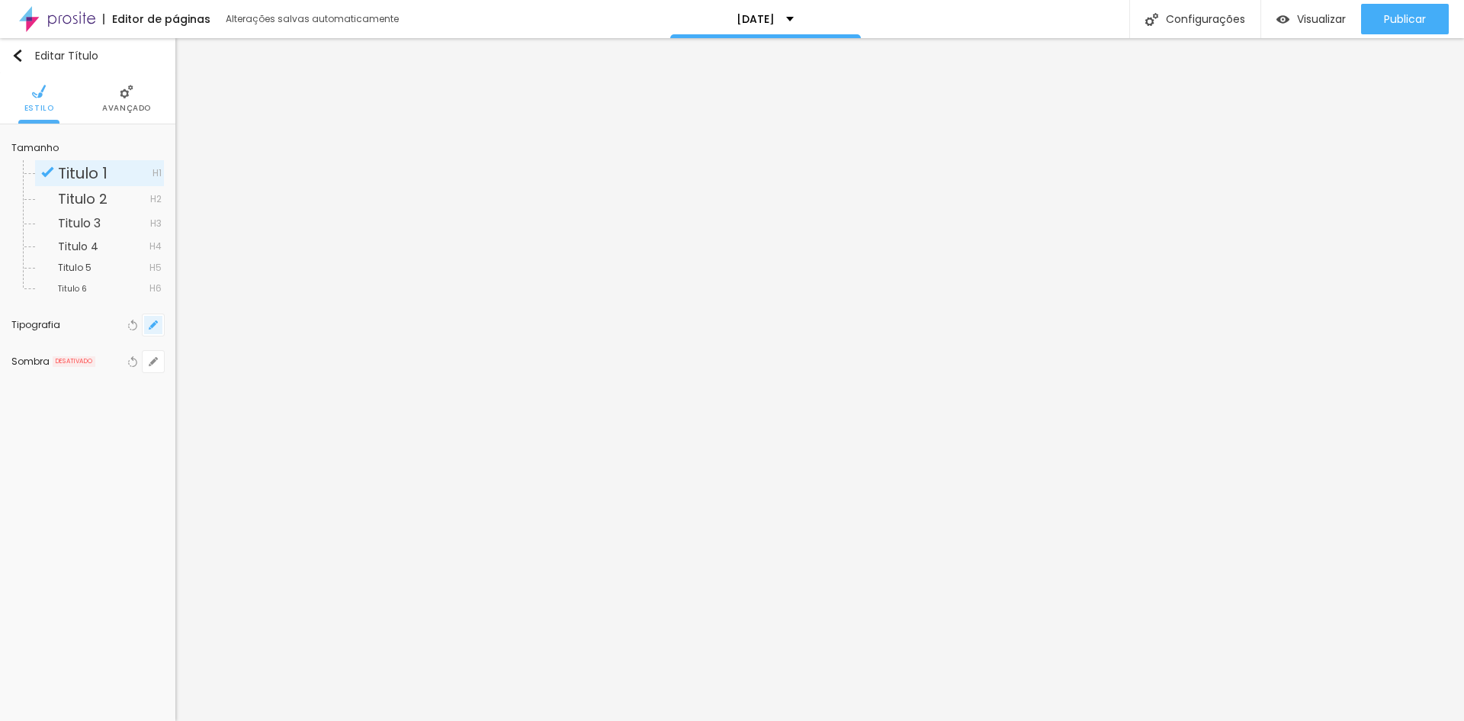
click at [159, 332] on button "button" at bounding box center [153, 324] width 21 height 21
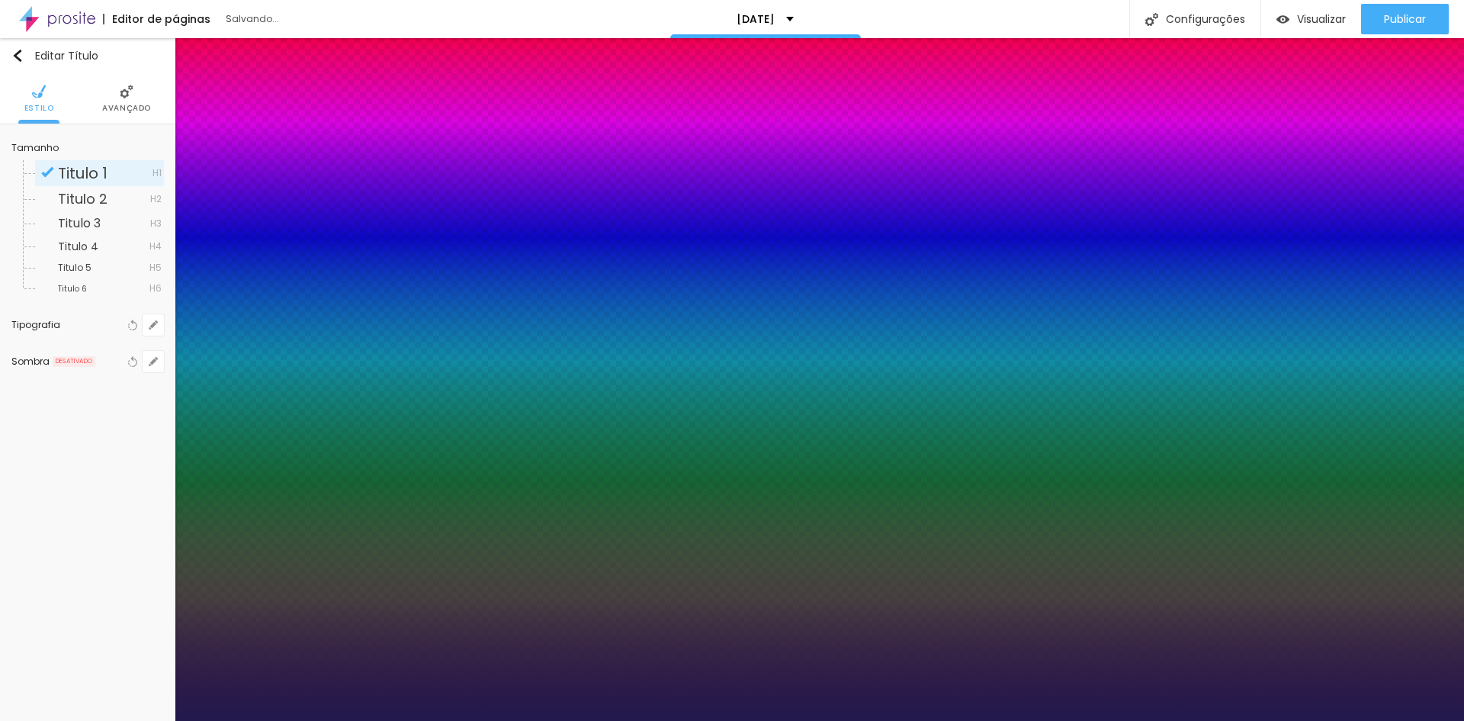
drag, startPoint x: 277, startPoint y: 434, endPoint x: 243, endPoint y: 438, distance: 33.8
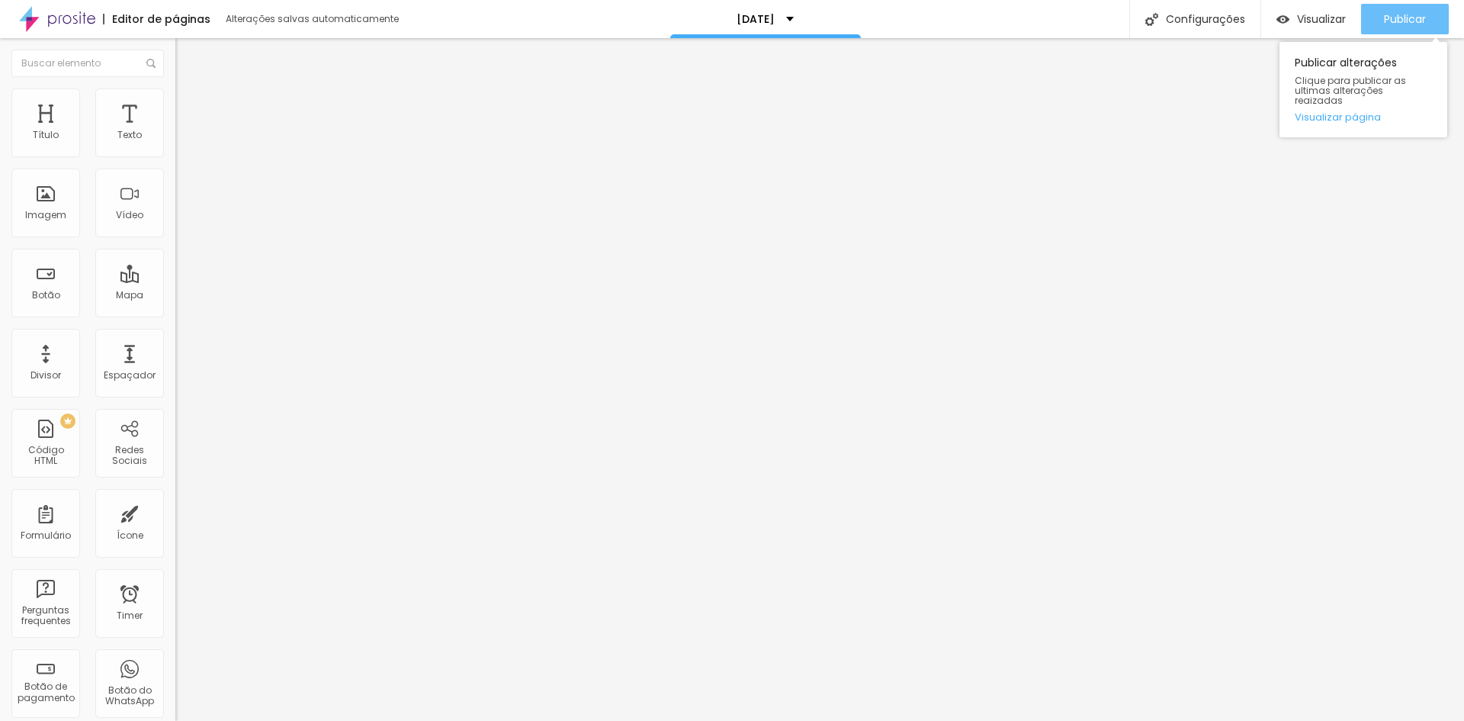
click at [1404, 25] on span "Publicar" at bounding box center [1405, 19] width 42 height 12
click at [1400, 14] on span "Publicar" at bounding box center [1405, 19] width 42 height 12
click at [1374, 24] on button "Publicar" at bounding box center [1405, 19] width 88 height 31
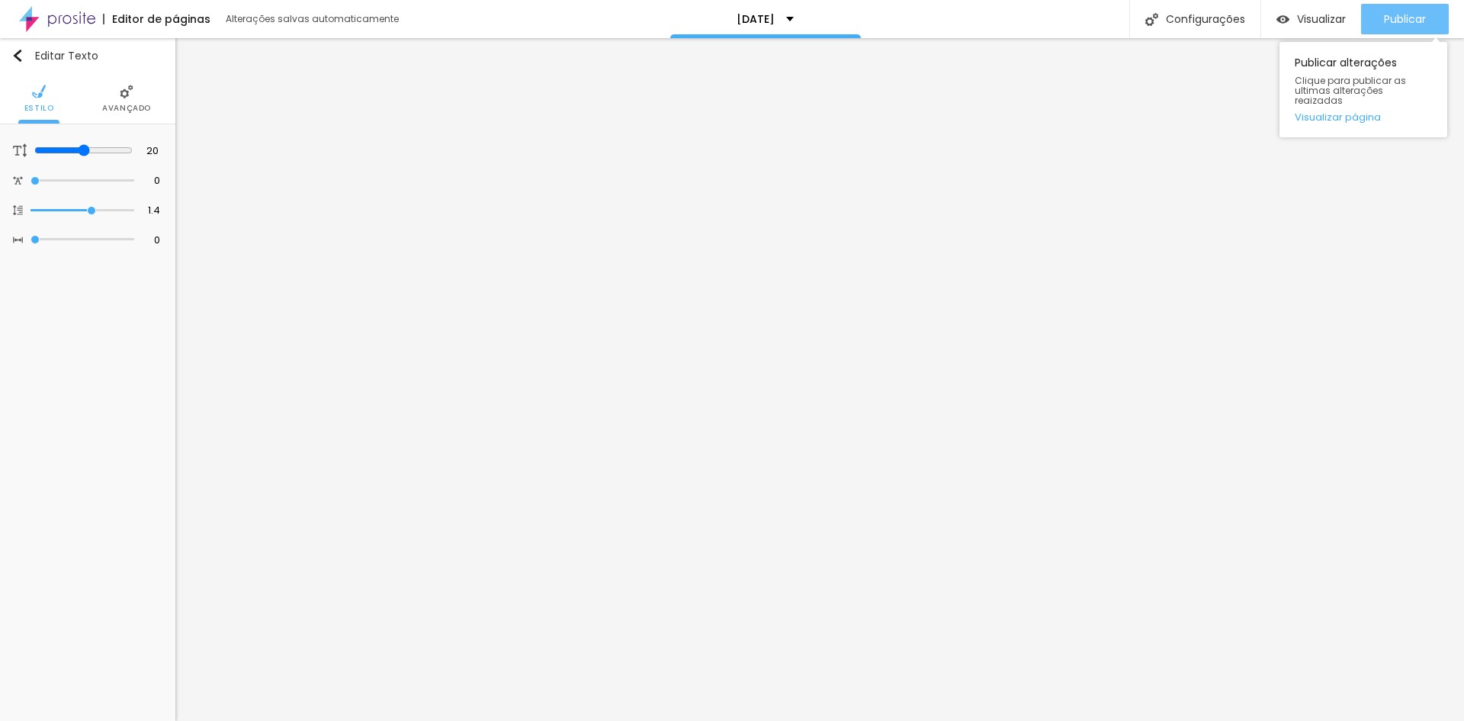
click at [1411, 18] on span "Publicar" at bounding box center [1405, 19] width 42 height 12
click at [1395, 22] on span "Publicar" at bounding box center [1405, 19] width 42 height 12
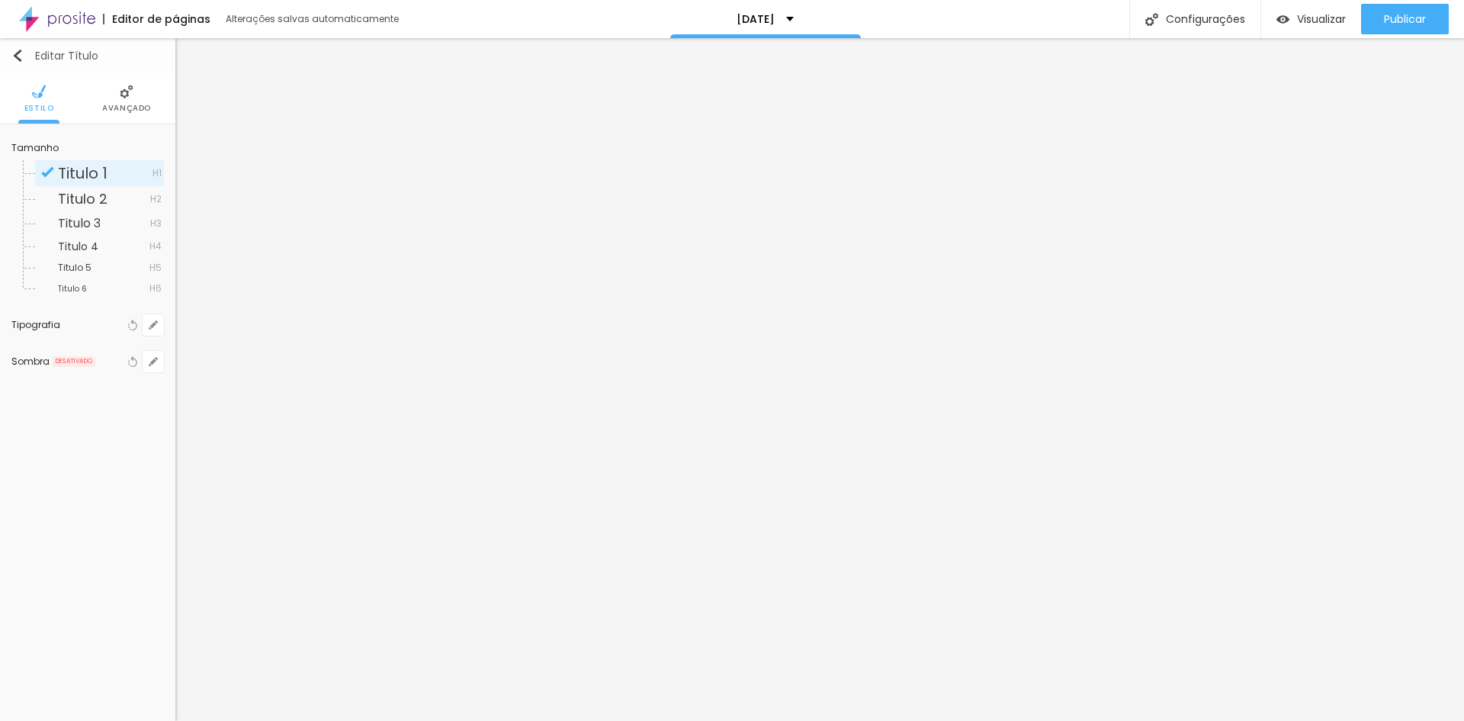
click at [15, 50] on img "button" at bounding box center [17, 56] width 12 height 12
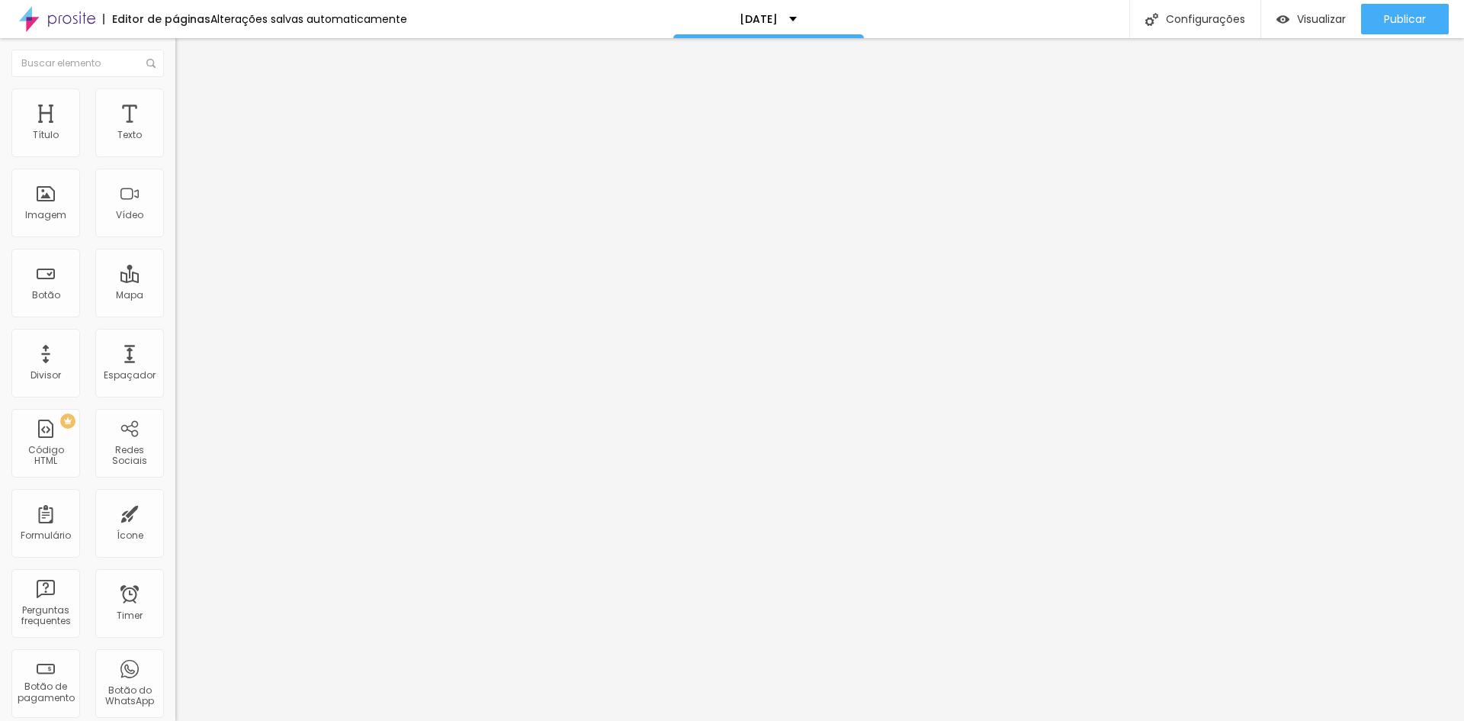
click at [189, 105] on span "Avançado" at bounding box center [214, 98] width 50 height 13
click at [1401, 24] on span "Publicar" at bounding box center [1405, 19] width 42 height 12
click at [175, 104] on li "Avançado" at bounding box center [262, 111] width 175 height 15
click at [175, 96] on li "Estilo" at bounding box center [262, 95] width 175 height 15
type input "95"
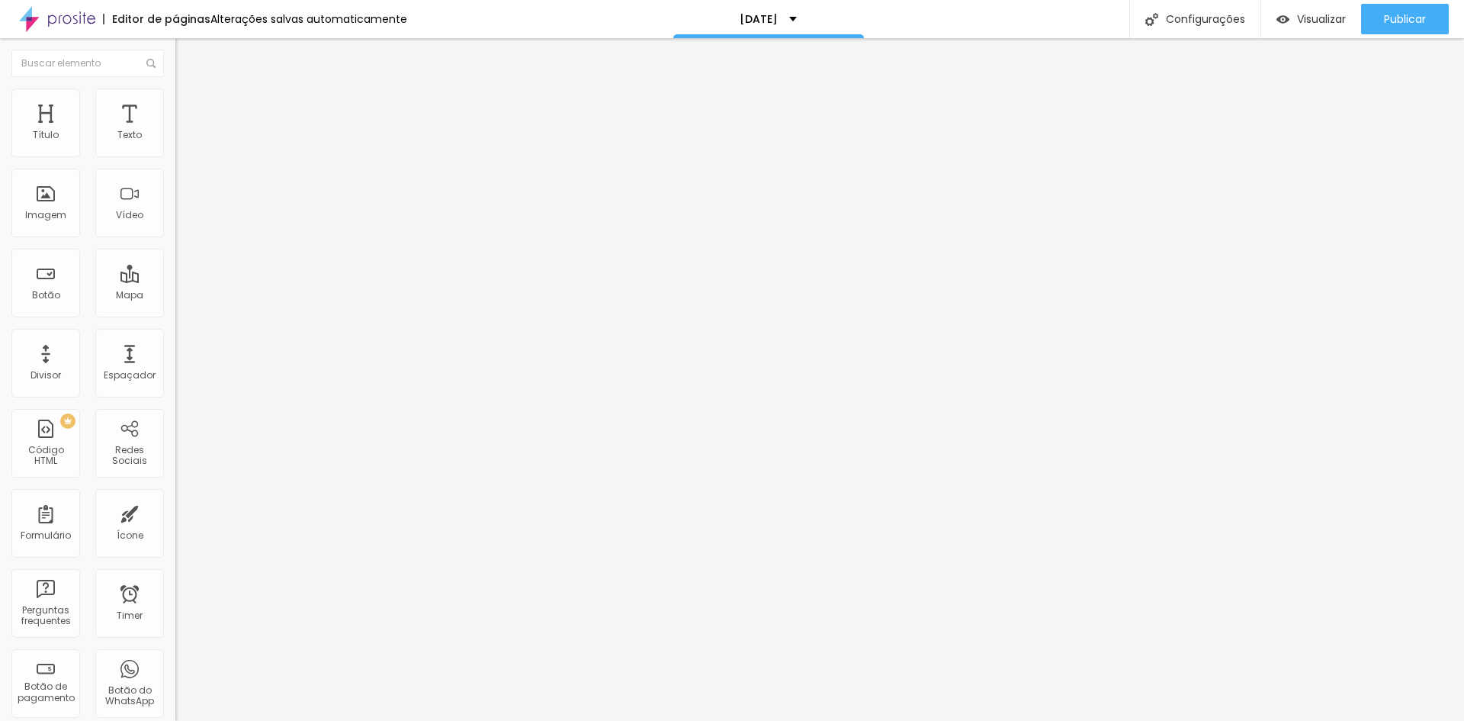
type input "95"
type input "90"
type input "85"
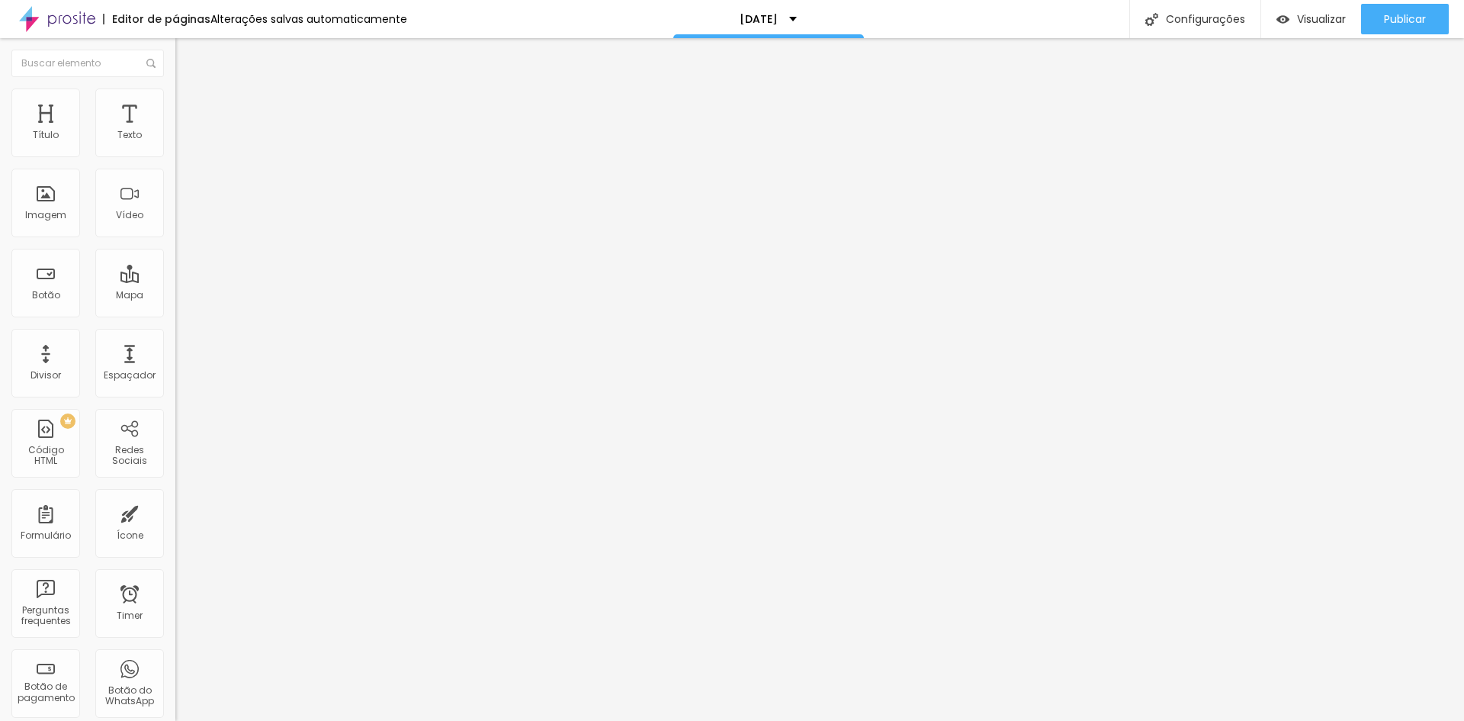
type input "80"
type input "75"
type input "70"
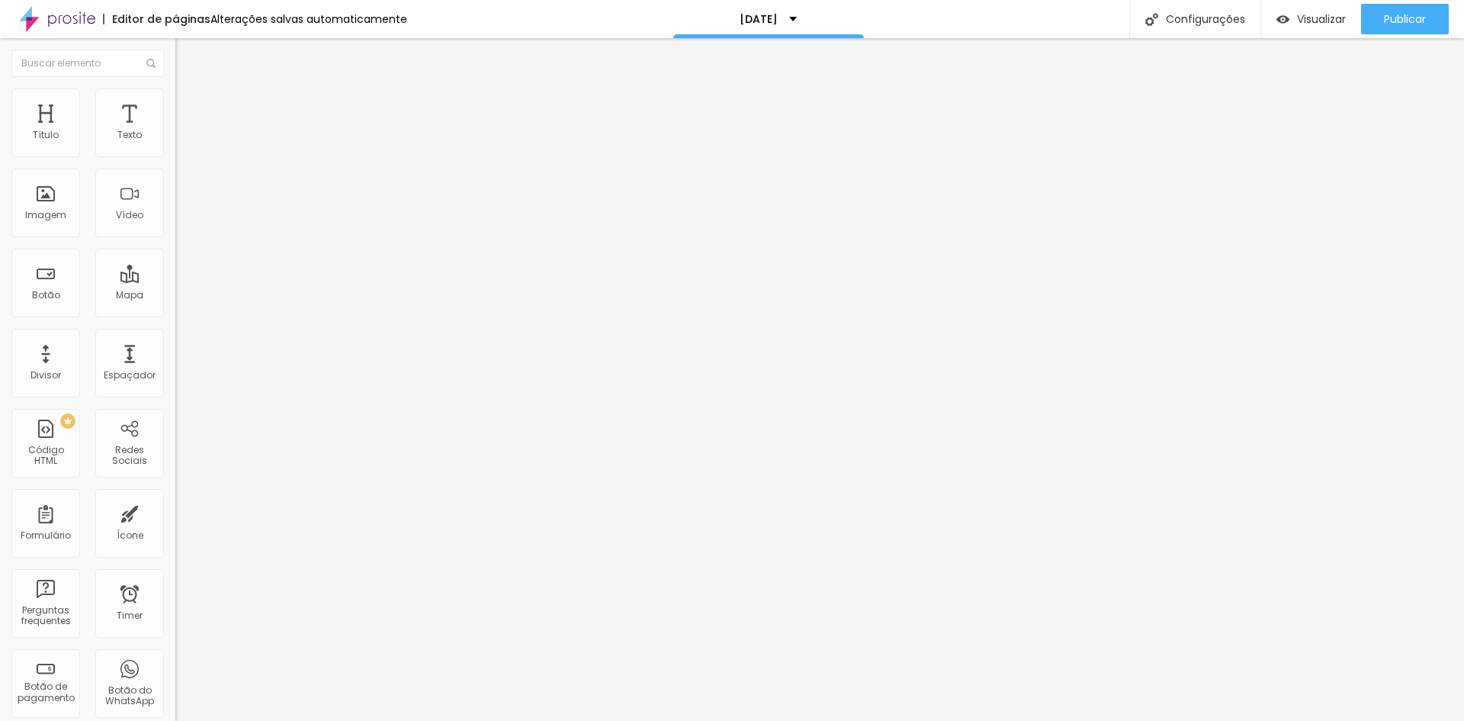
drag, startPoint x: 156, startPoint y: 162, endPoint x: 114, endPoint y: 169, distance: 42.5
type input "70"
click at [175, 156] on input "range" at bounding box center [224, 150] width 98 height 12
click at [1413, 14] on span "Publicar" at bounding box center [1405, 19] width 42 height 12
type input "76"
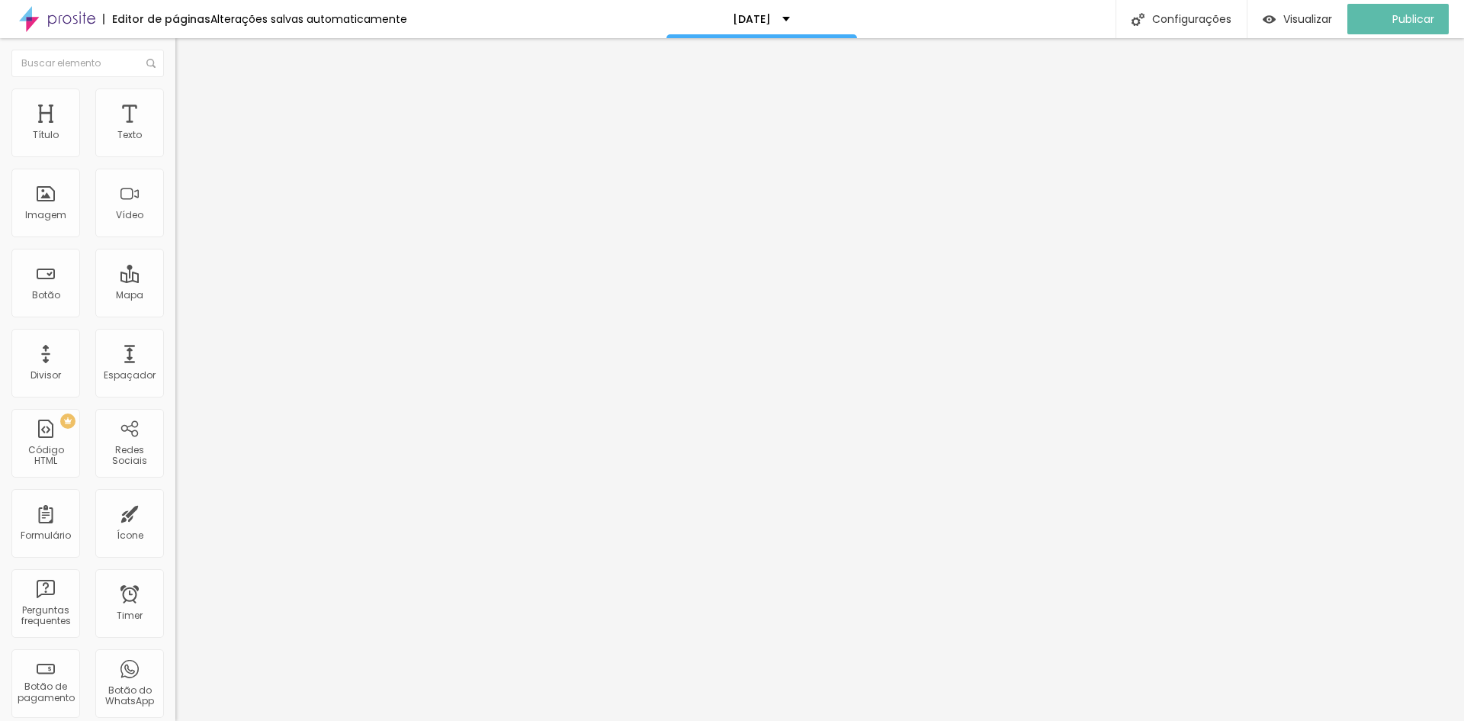
type input "76"
type input "81"
type input "58"
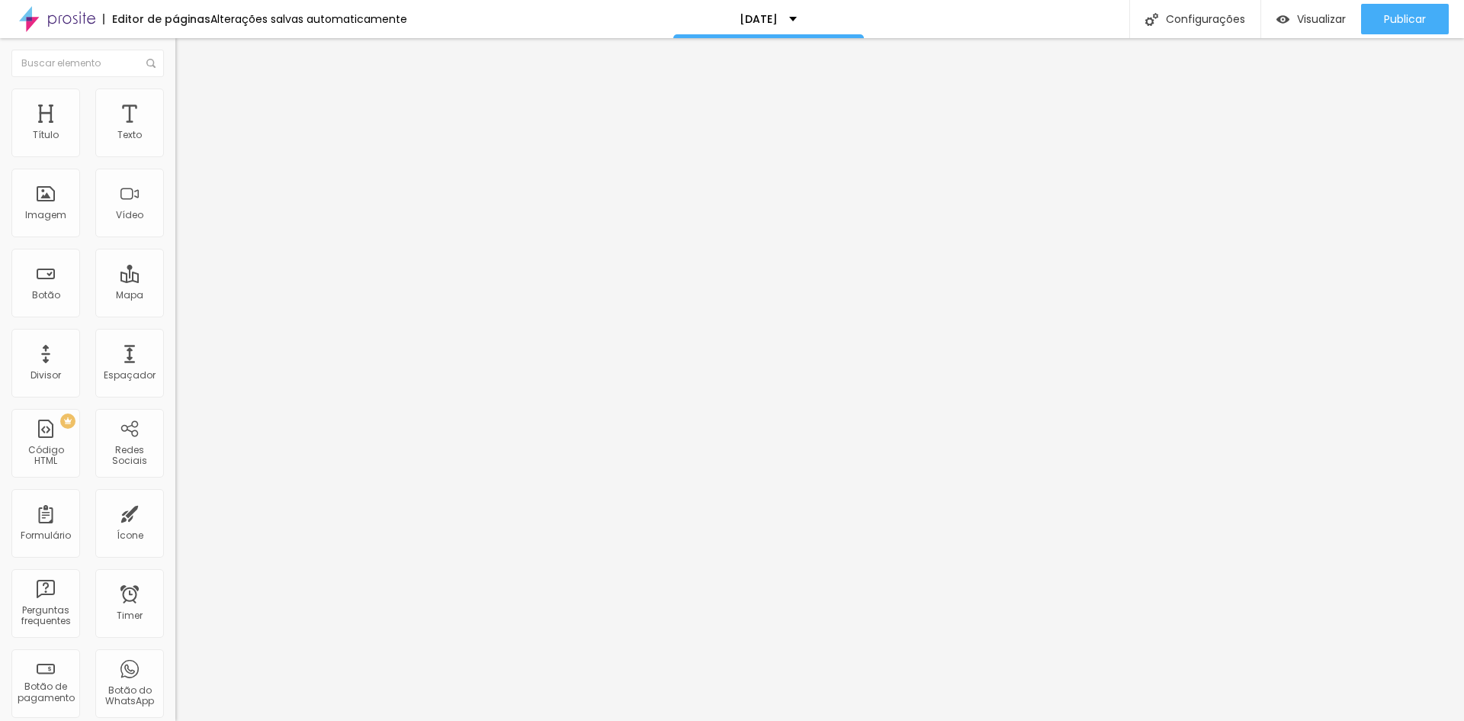
type input "44"
type input "36"
type input "31"
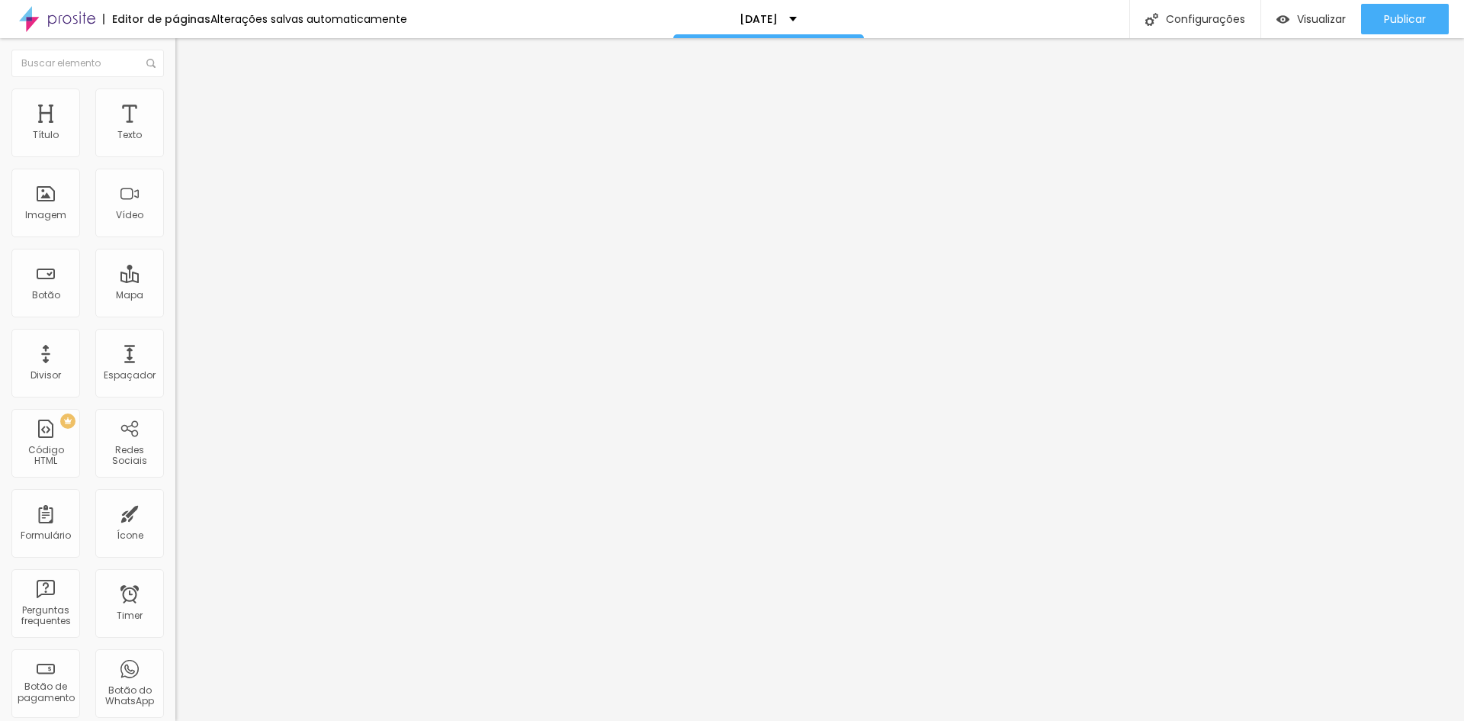
type input "31"
type input "30"
type input "26"
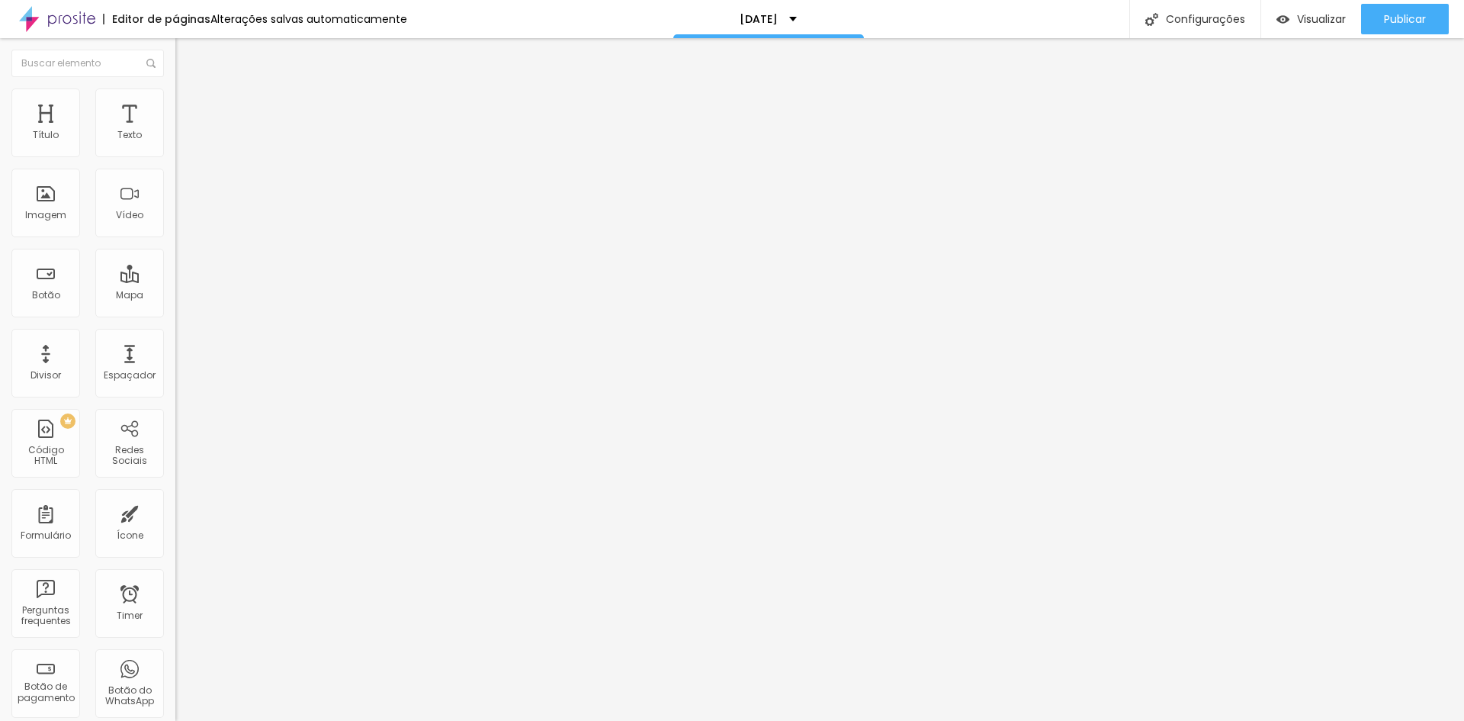
type input "23"
type input "18"
type input "15"
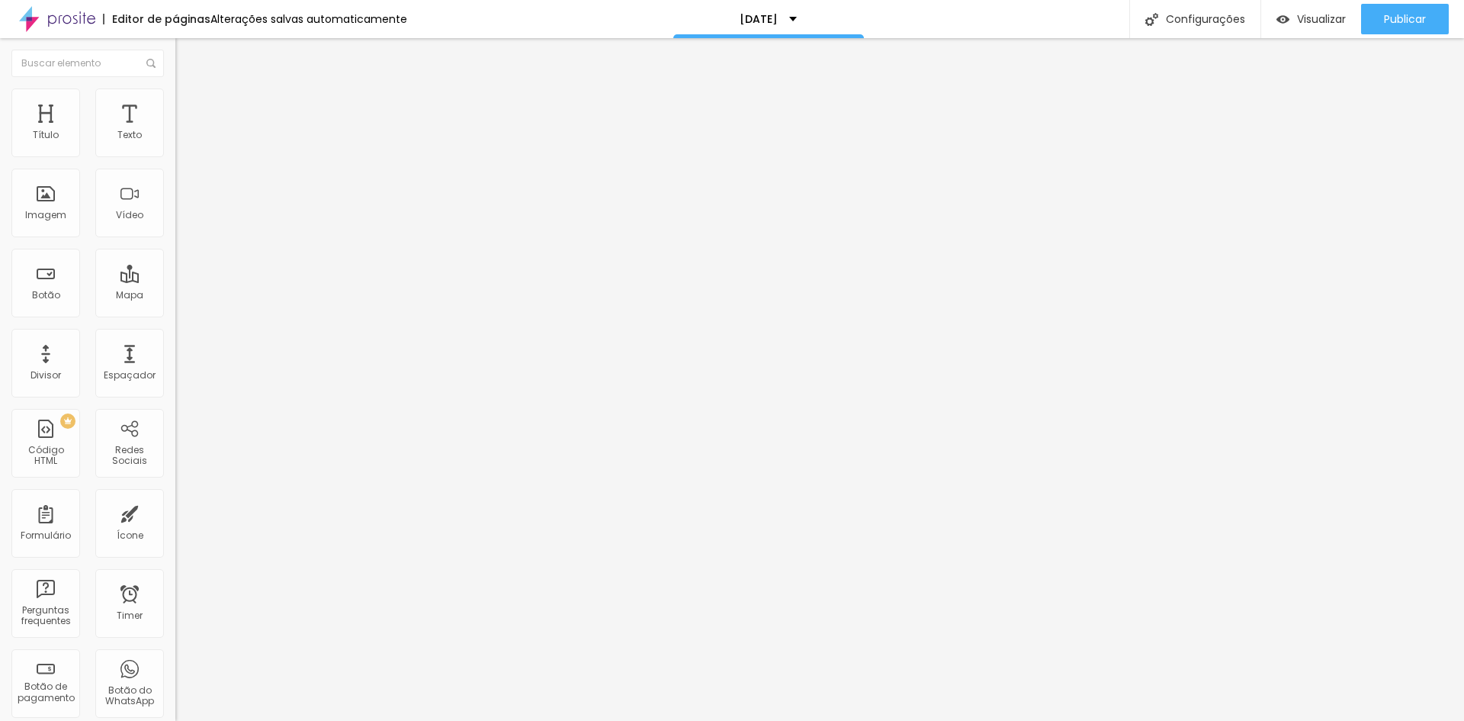
type input "15"
type input "11"
type input "10"
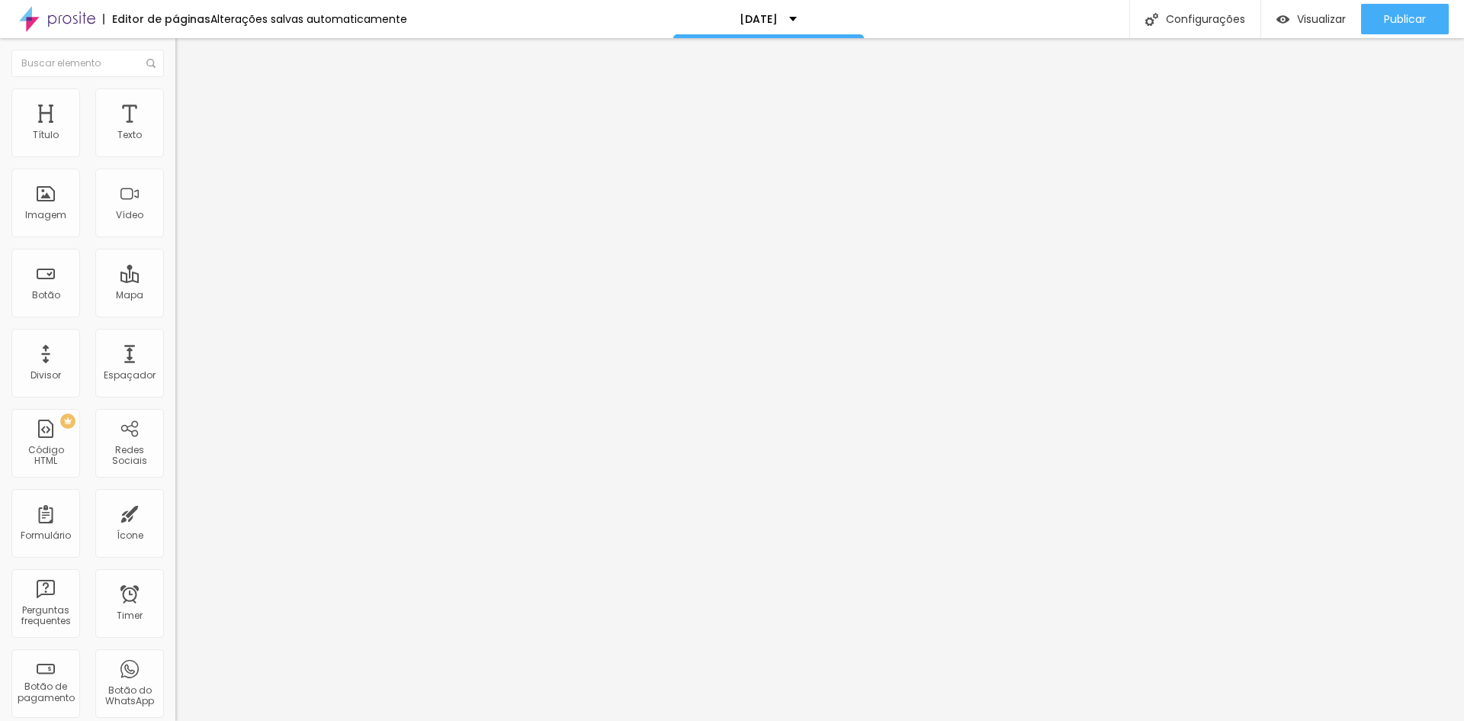
type input "5"
type input "0"
drag, startPoint x: 34, startPoint y: 193, endPoint x: 34, endPoint y: 203, distance: 9.9
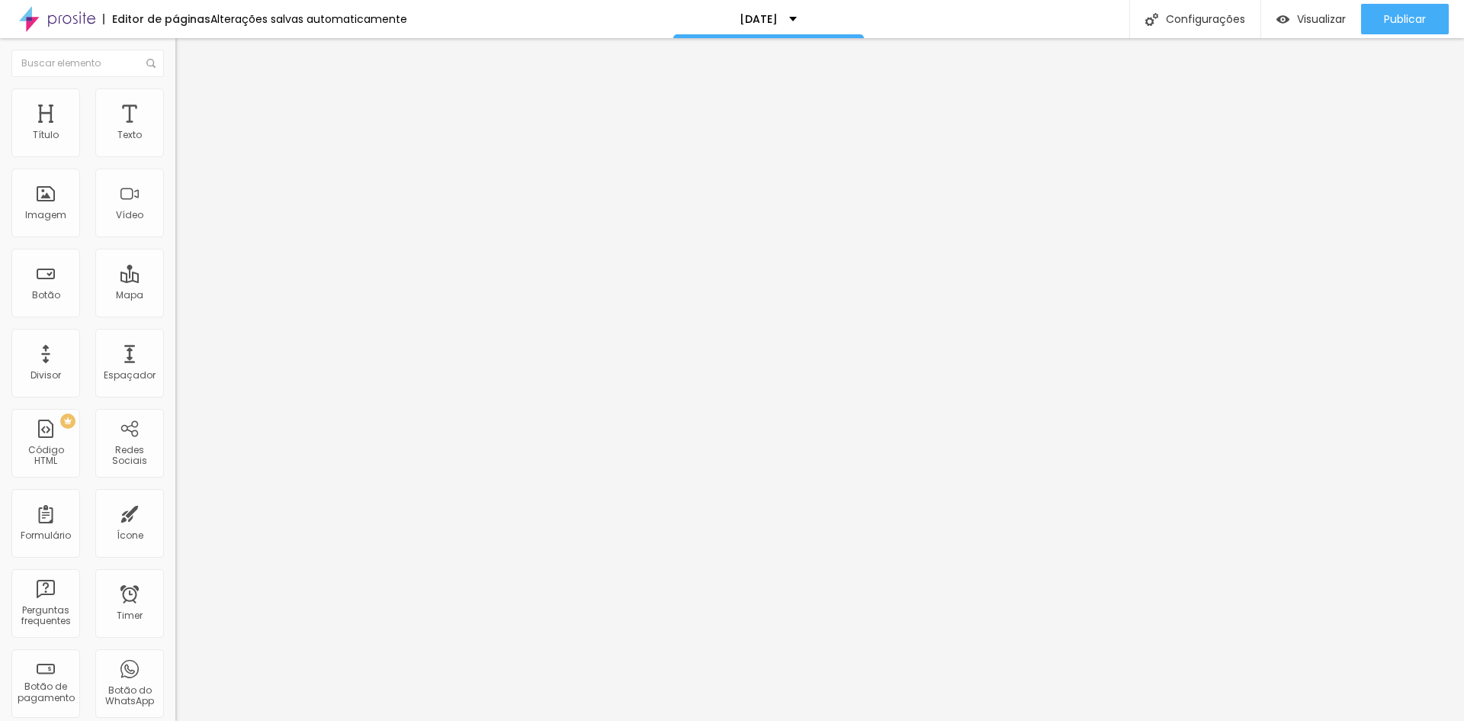
click at [175, 335] on input "range" at bounding box center [224, 341] width 98 height 12
